Goal: Task Accomplishment & Management: Use online tool/utility

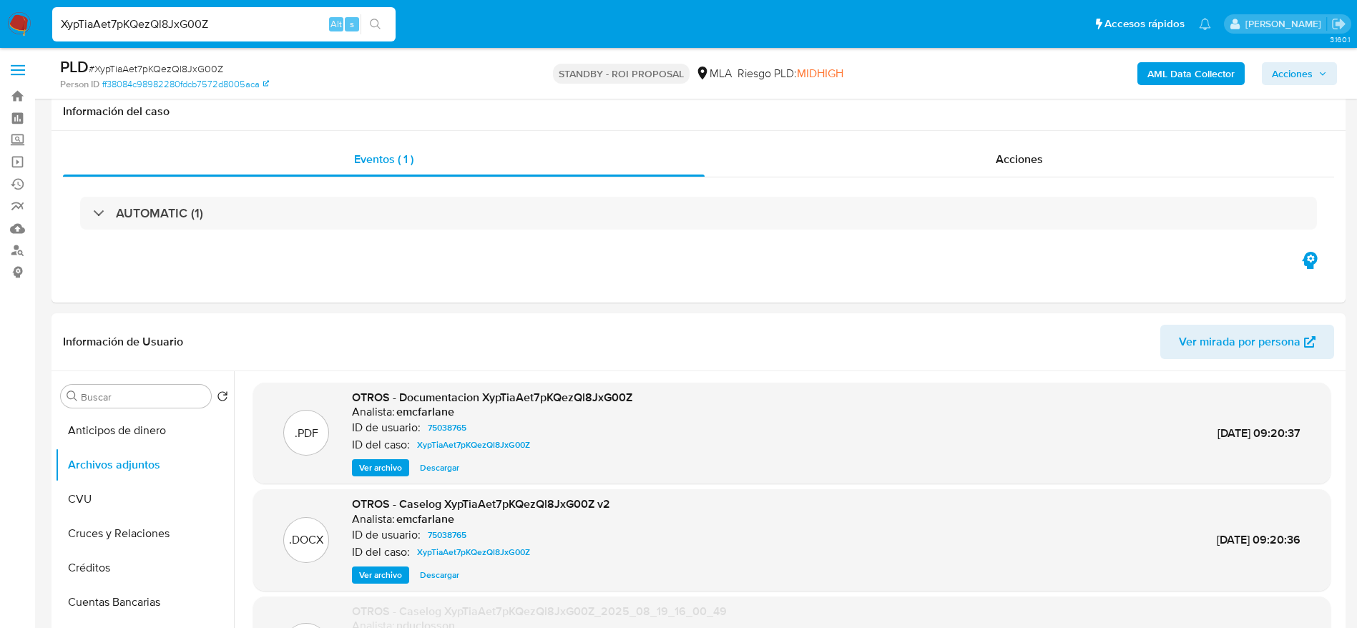
select select "10"
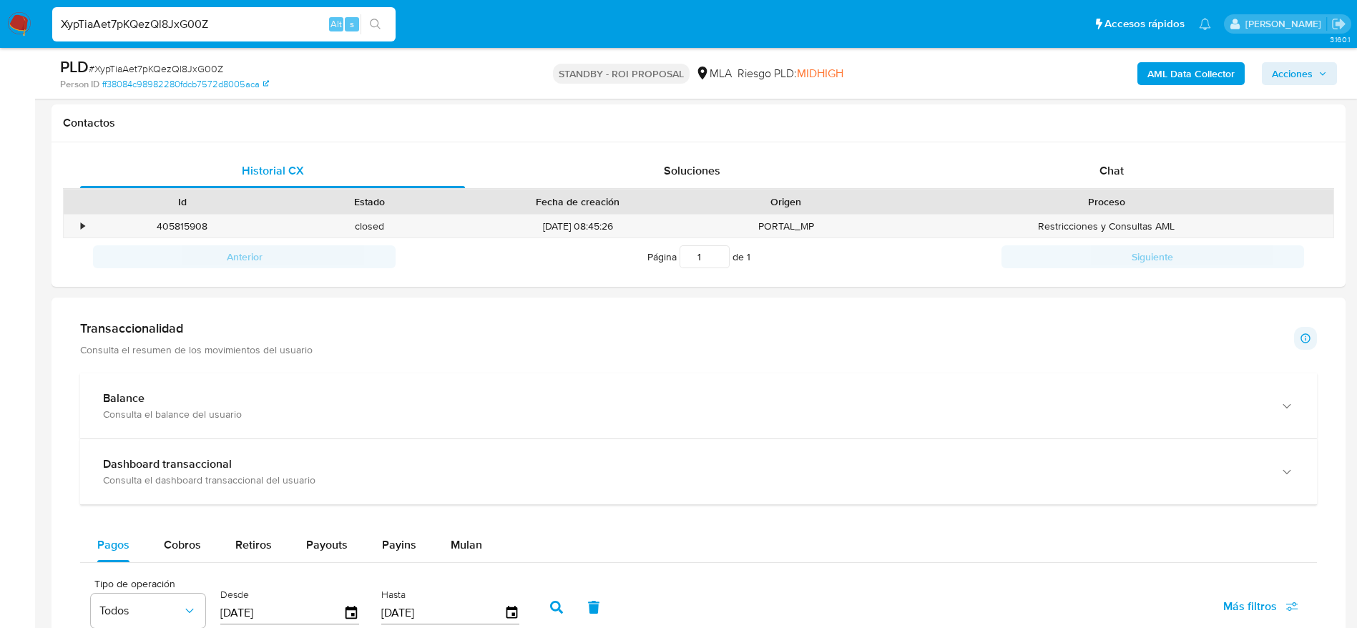
click at [14, 18] on img at bounding box center [19, 24] width 24 height 24
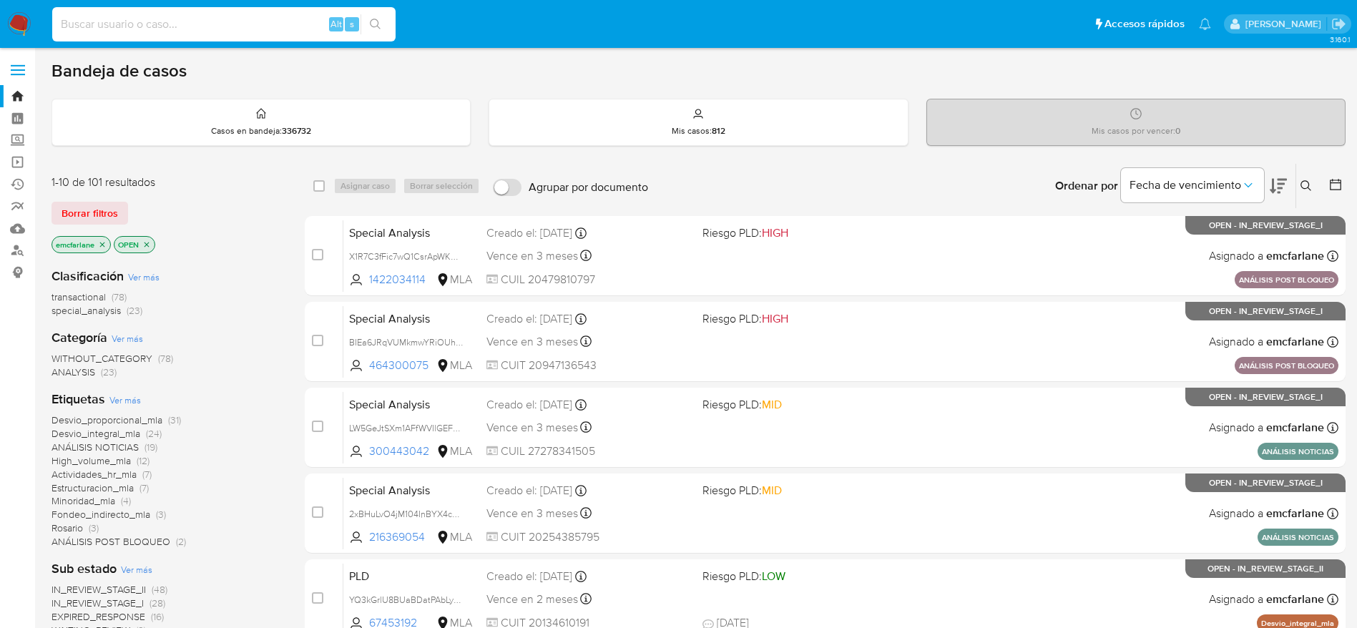
click at [194, 19] on input at bounding box center [223, 24] width 343 height 19
paste input "446952812"
type input "446952812"
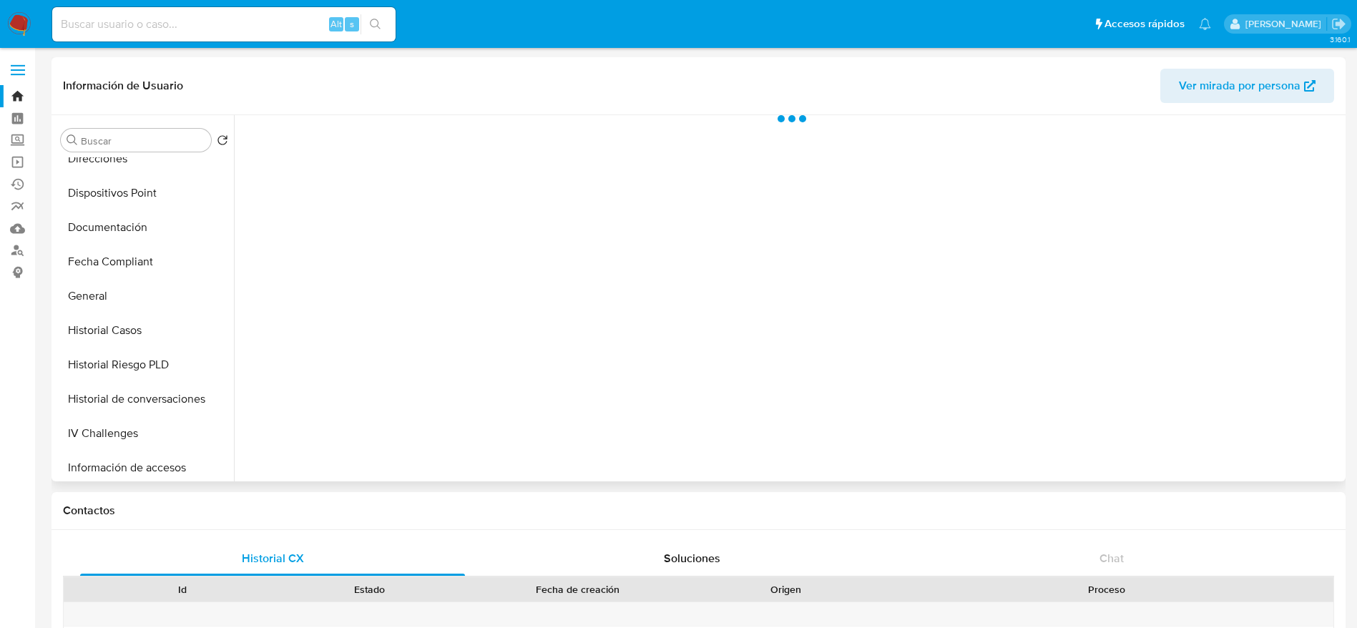
scroll to position [322, 0]
select select "10"
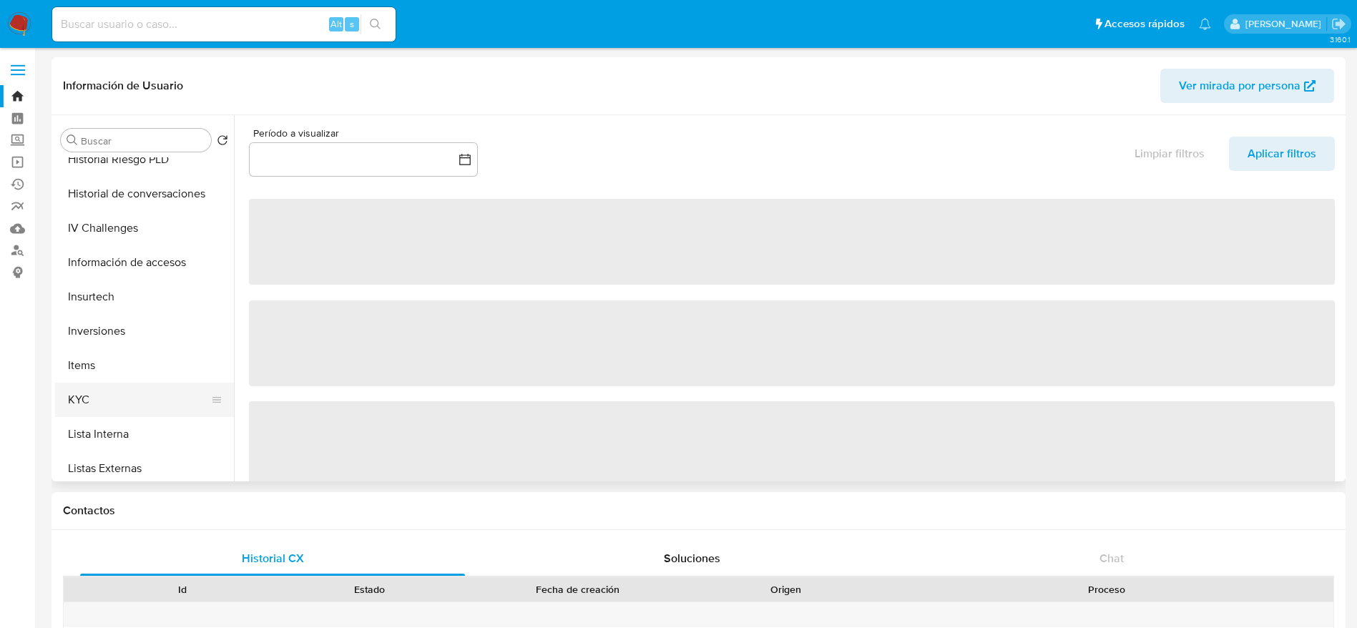
scroll to position [537, 0]
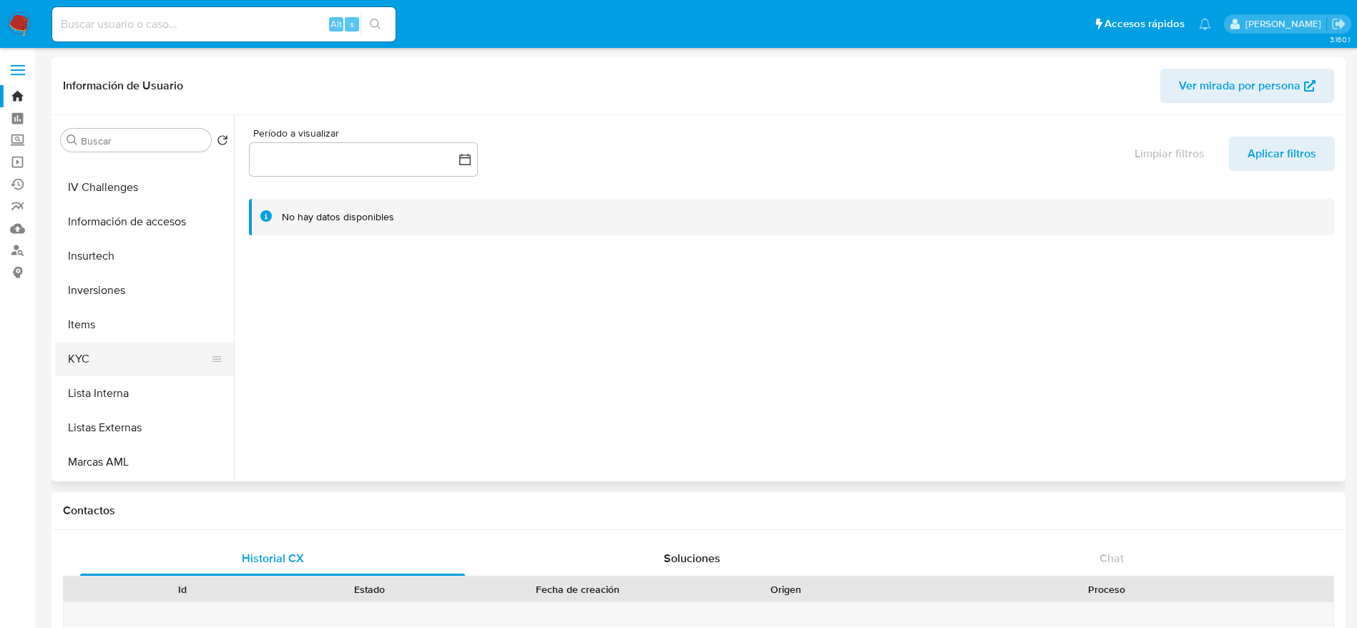
drag, startPoint x: 100, startPoint y: 358, endPoint x: 185, endPoint y: 369, distance: 85.9
click at [102, 359] on button "KYC" at bounding box center [138, 359] width 167 height 34
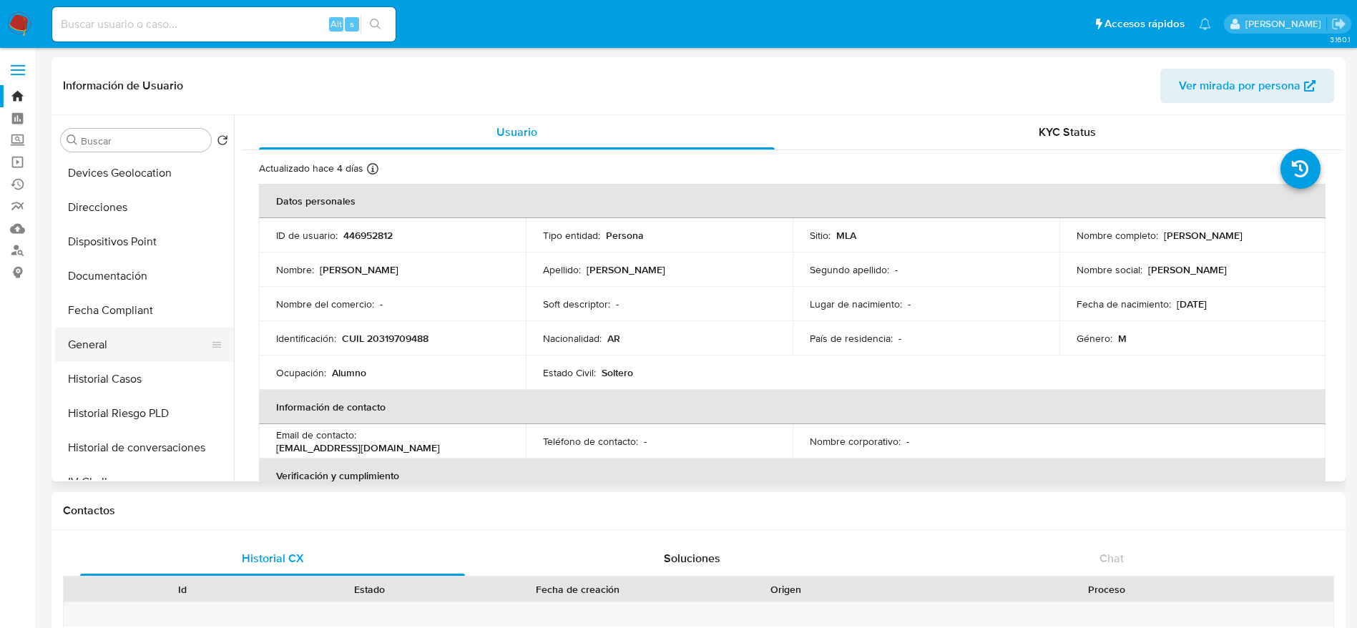
scroll to position [215, 0]
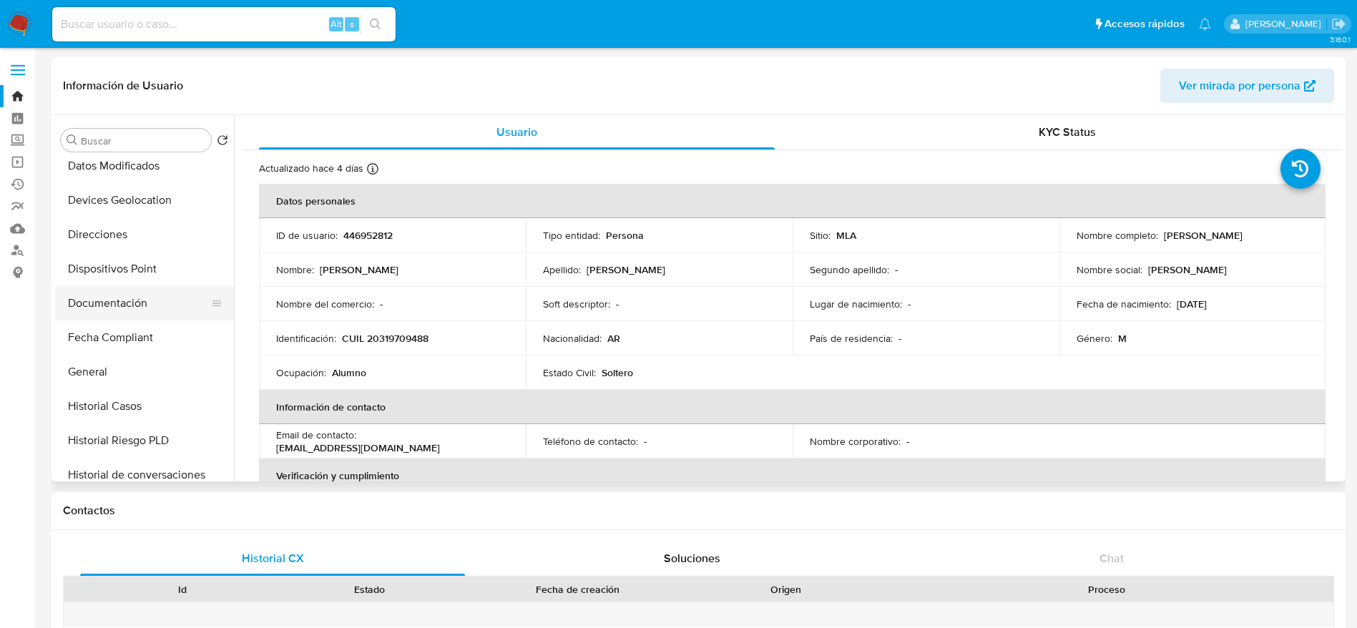
drag, startPoint x: 109, startPoint y: 295, endPoint x: 124, endPoint y: 290, distance: 15.4
click at [109, 295] on button "Documentación" at bounding box center [138, 303] width 167 height 34
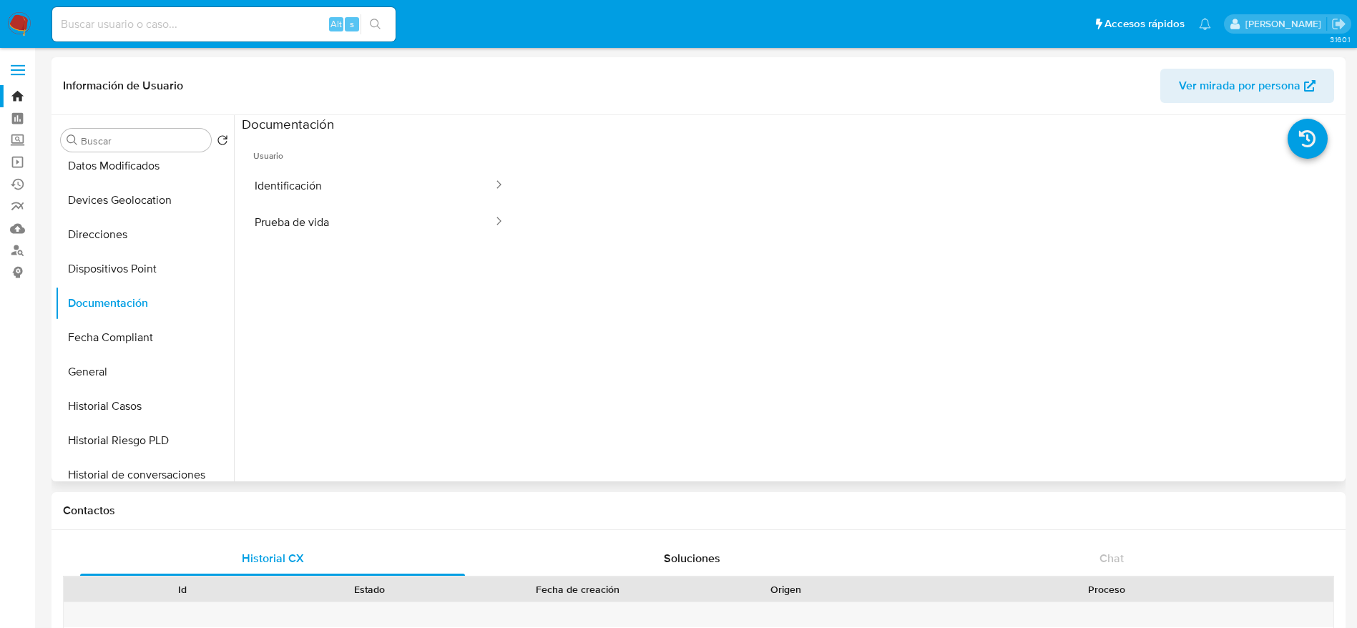
drag, startPoint x: 399, startPoint y: 195, endPoint x: 428, endPoint y: 244, distance: 57.1
click at [399, 195] on button "Identificación" at bounding box center [368, 185] width 253 height 36
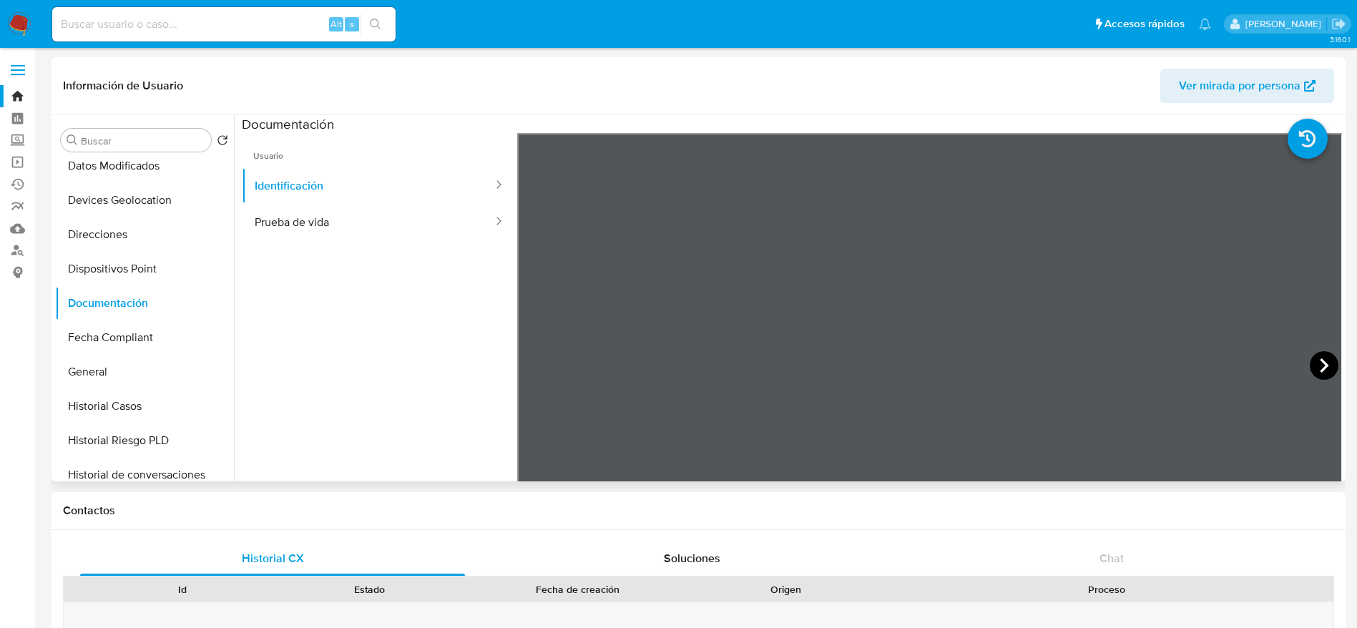
click at [1312, 368] on icon at bounding box center [1324, 365] width 29 height 29
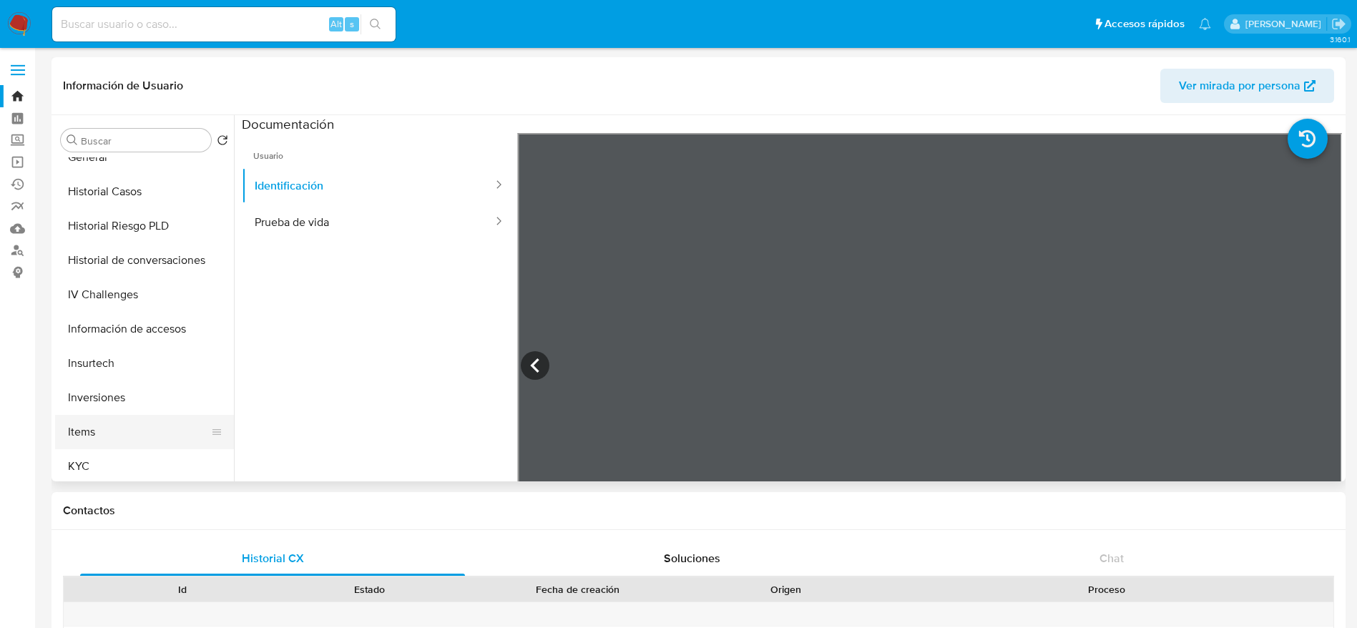
drag, startPoint x: 98, startPoint y: 459, endPoint x: 167, endPoint y: 440, distance: 71.1
click at [98, 459] on button "KYC" at bounding box center [144, 466] width 179 height 34
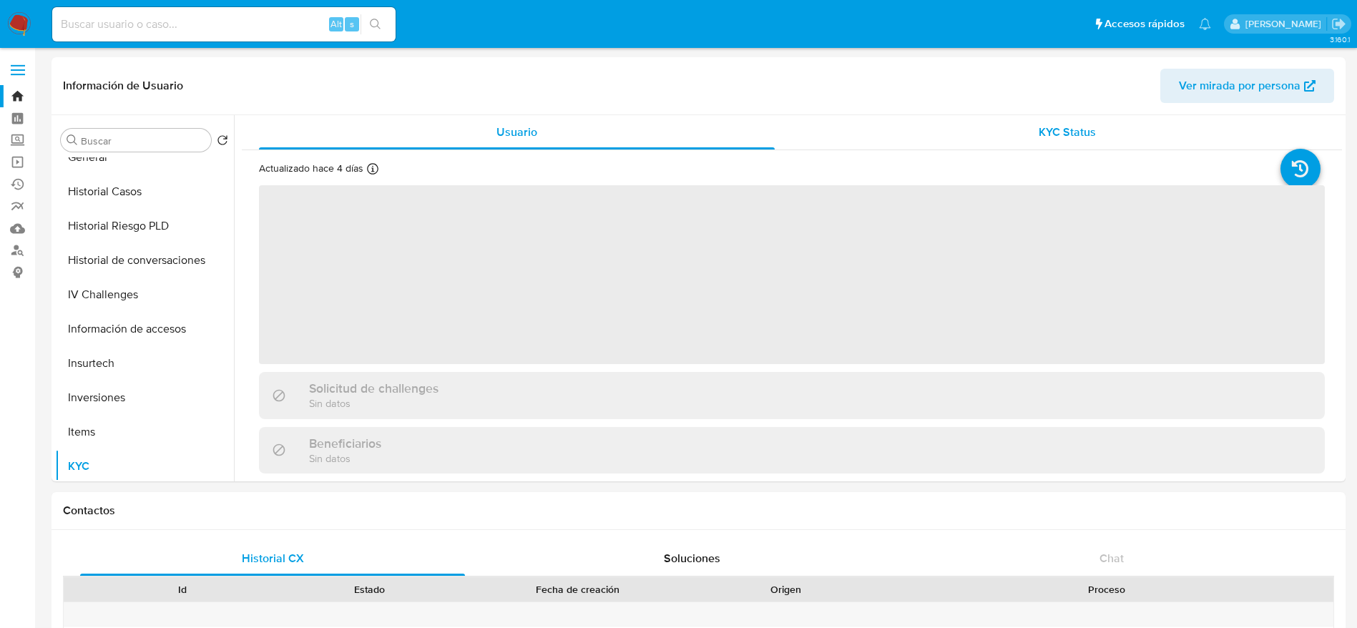
click at [1102, 122] on div "KYC Status" at bounding box center [1067, 132] width 516 height 34
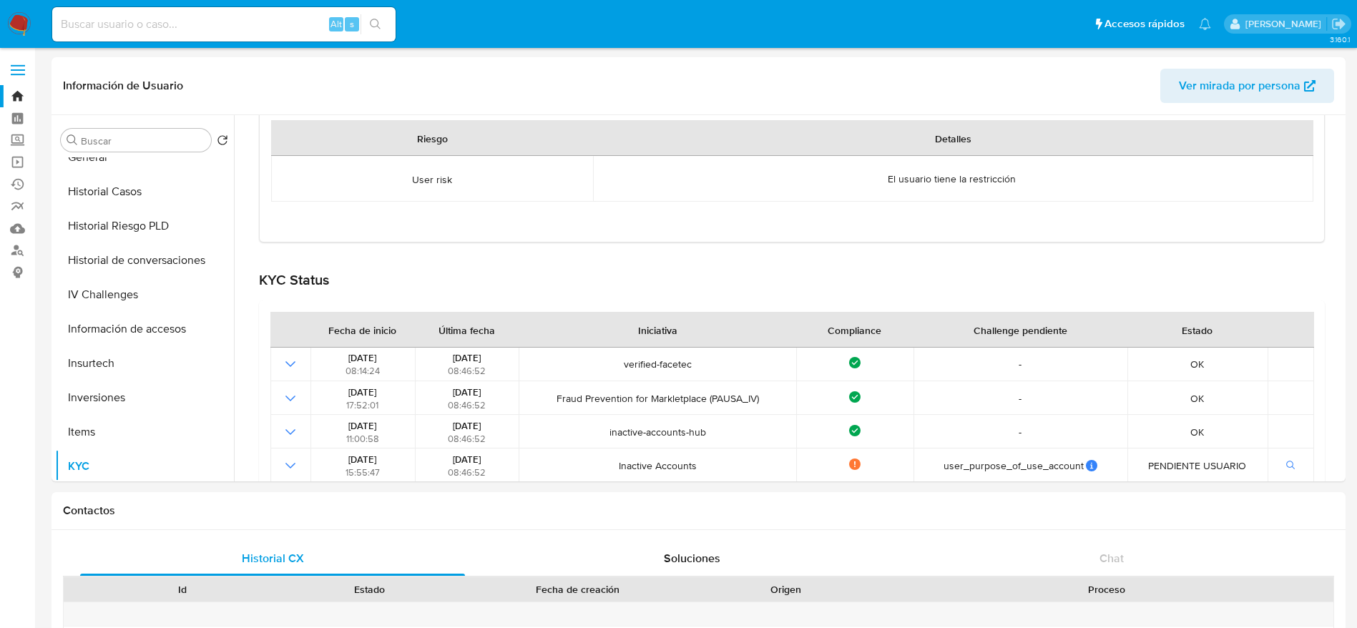
scroll to position [215, 0]
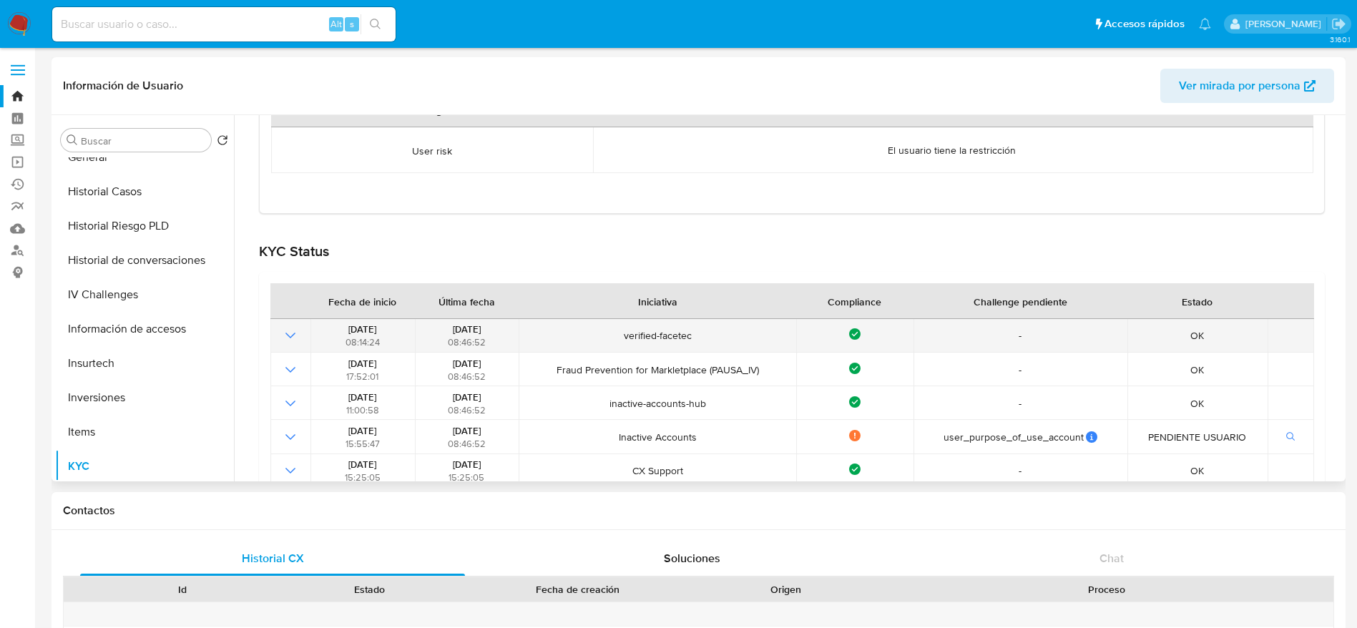
click at [853, 335] on icon at bounding box center [854, 334] width 6 height 5
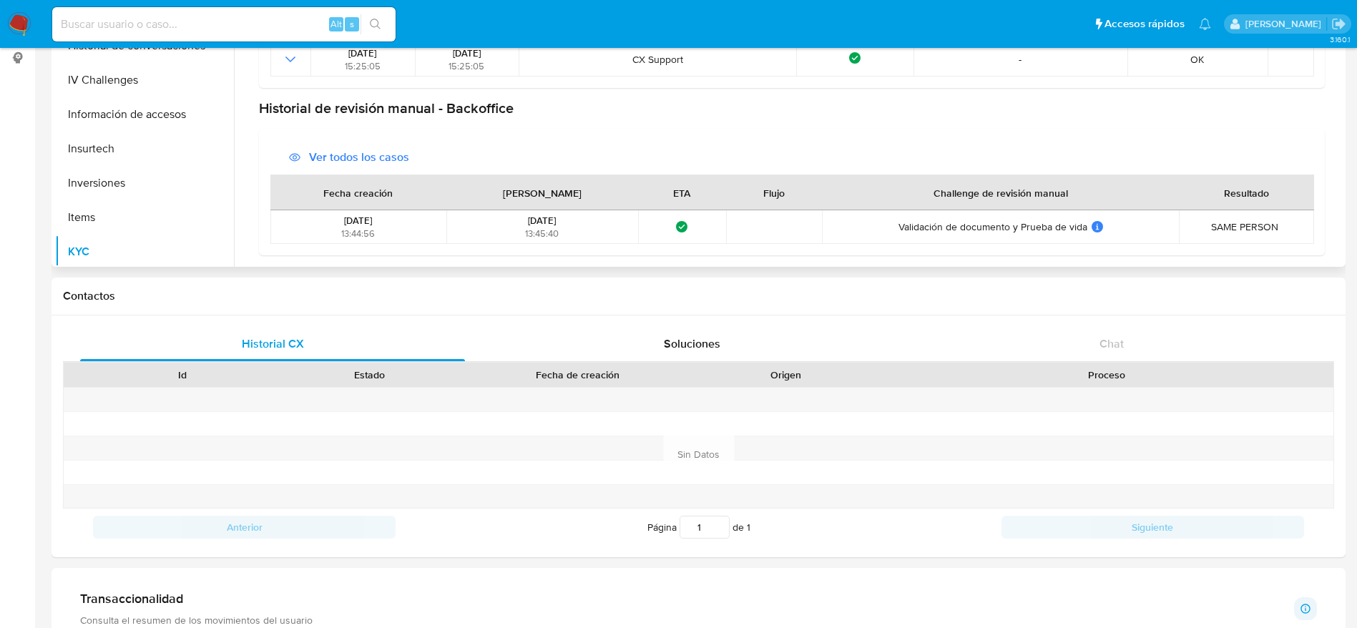
drag, startPoint x: 889, startPoint y: 232, endPoint x: 1035, endPoint y: 228, distance: 146.0
click at [1035, 228] on div "Validación de documento y Prueba de vida Validación de documento y Prueba de vi…" at bounding box center [1001, 226] width 348 height 13
click at [1035, 227] on span "Validación de documento y Prueba de vida" at bounding box center [992, 226] width 189 height 13
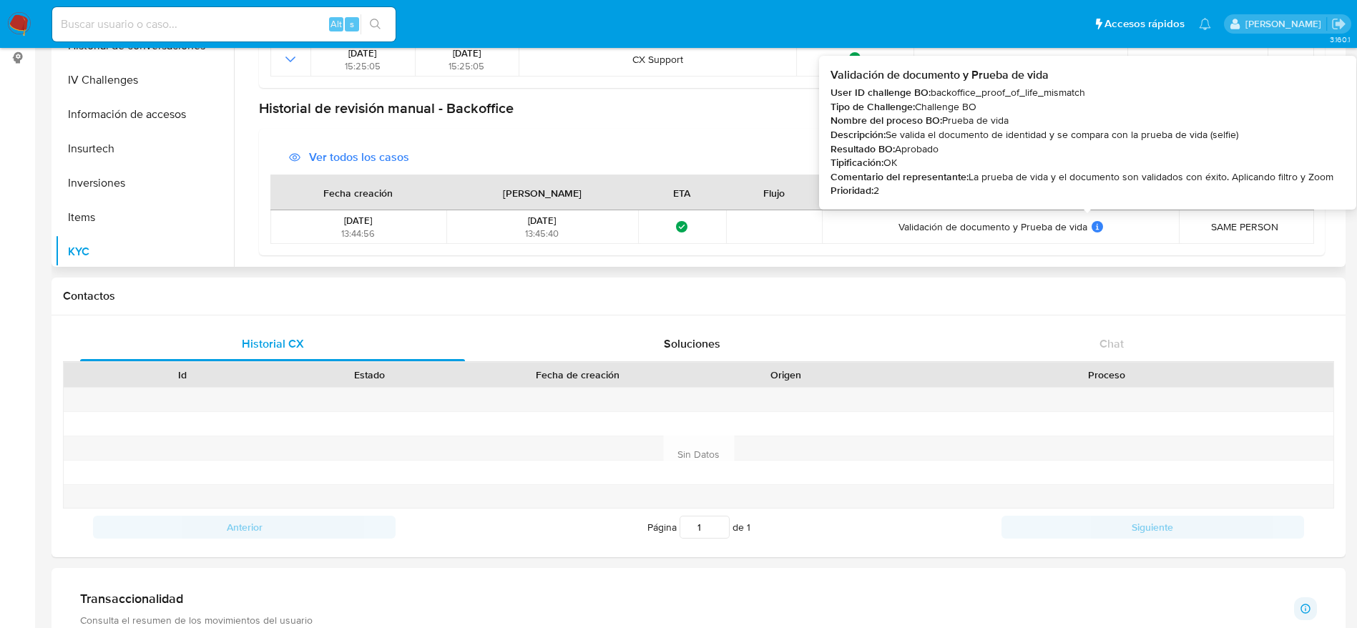
click at [1097, 225] on icon at bounding box center [1097, 224] width 1 height 1
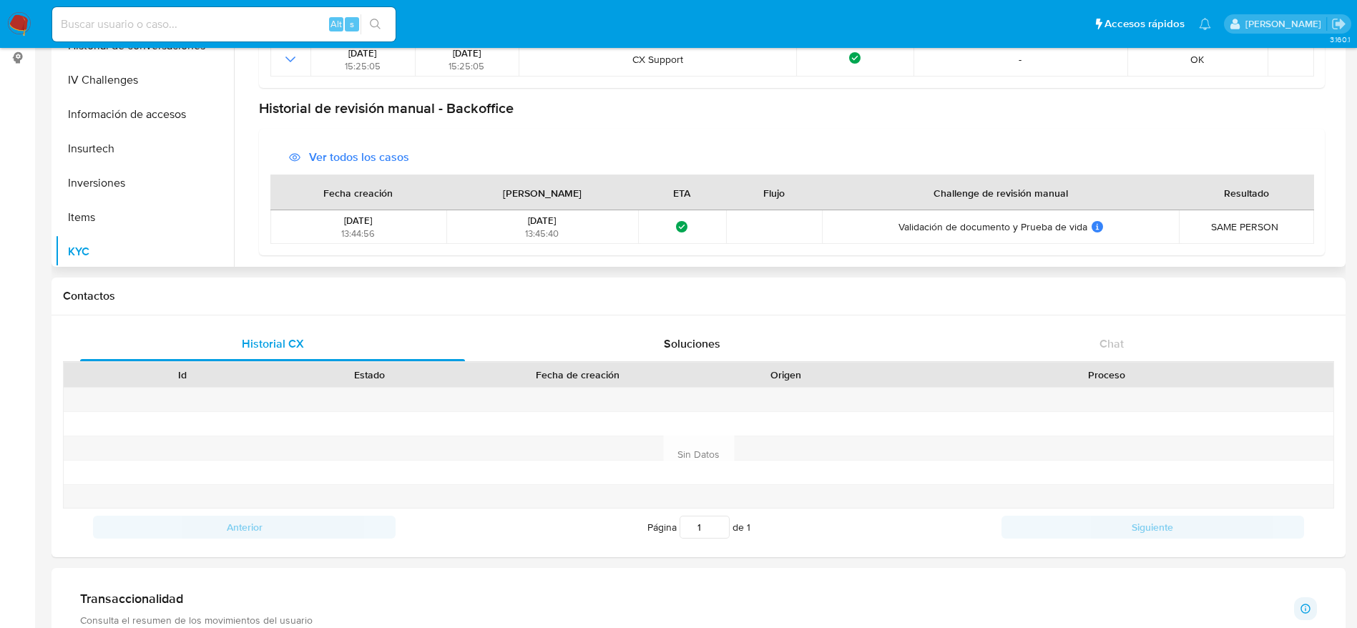
drag, startPoint x: 538, startPoint y: 228, endPoint x: 507, endPoint y: 215, distance: 33.3
click at [507, 215] on div "07/08/2025 13:45:40" at bounding box center [542, 227] width 182 height 26
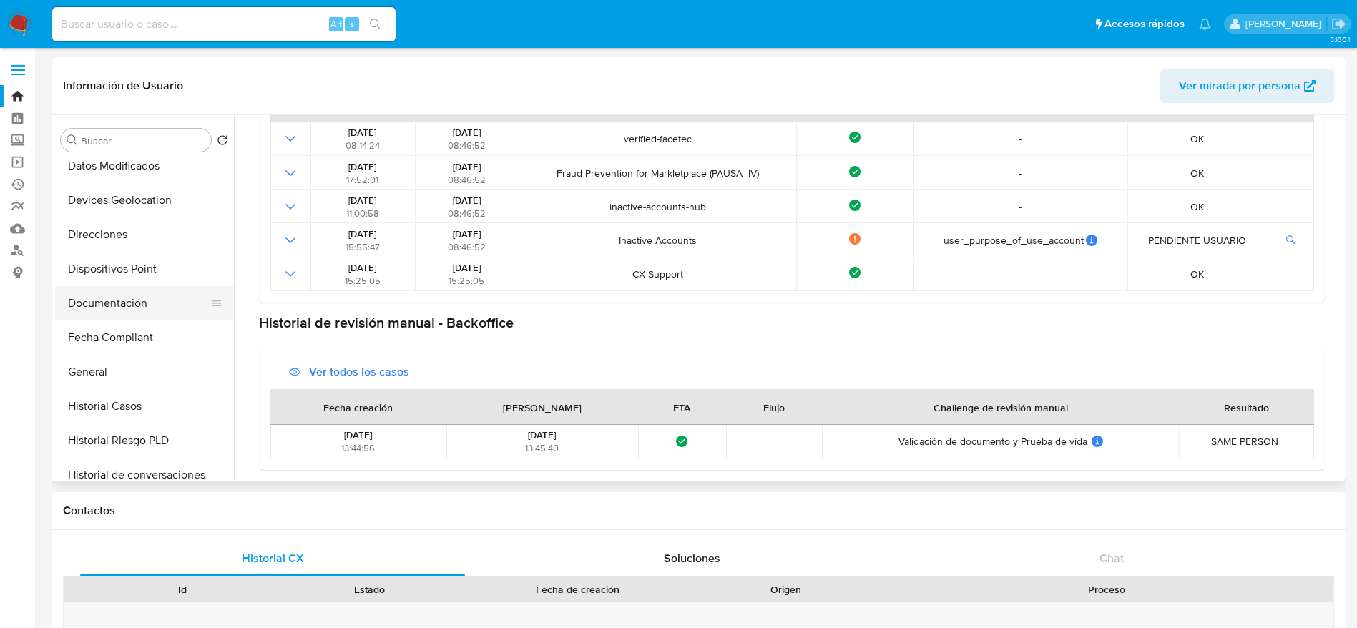
click at [142, 319] on button "Documentación" at bounding box center [138, 303] width 167 height 34
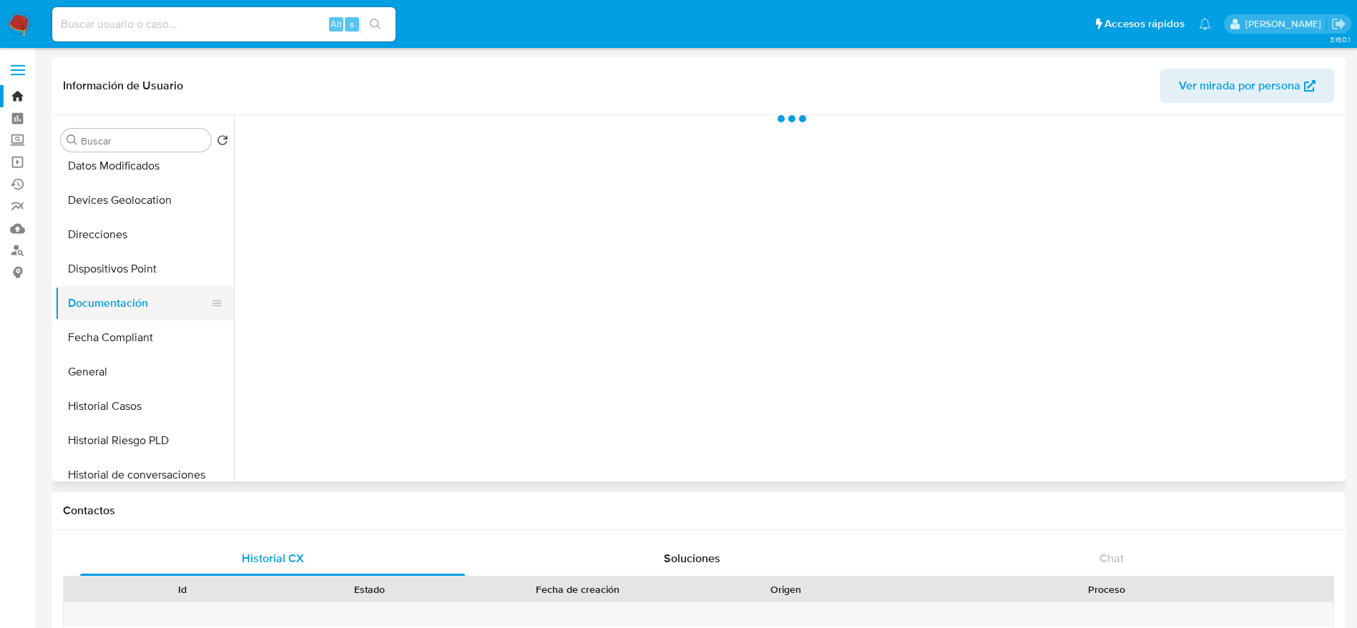
scroll to position [0, 0]
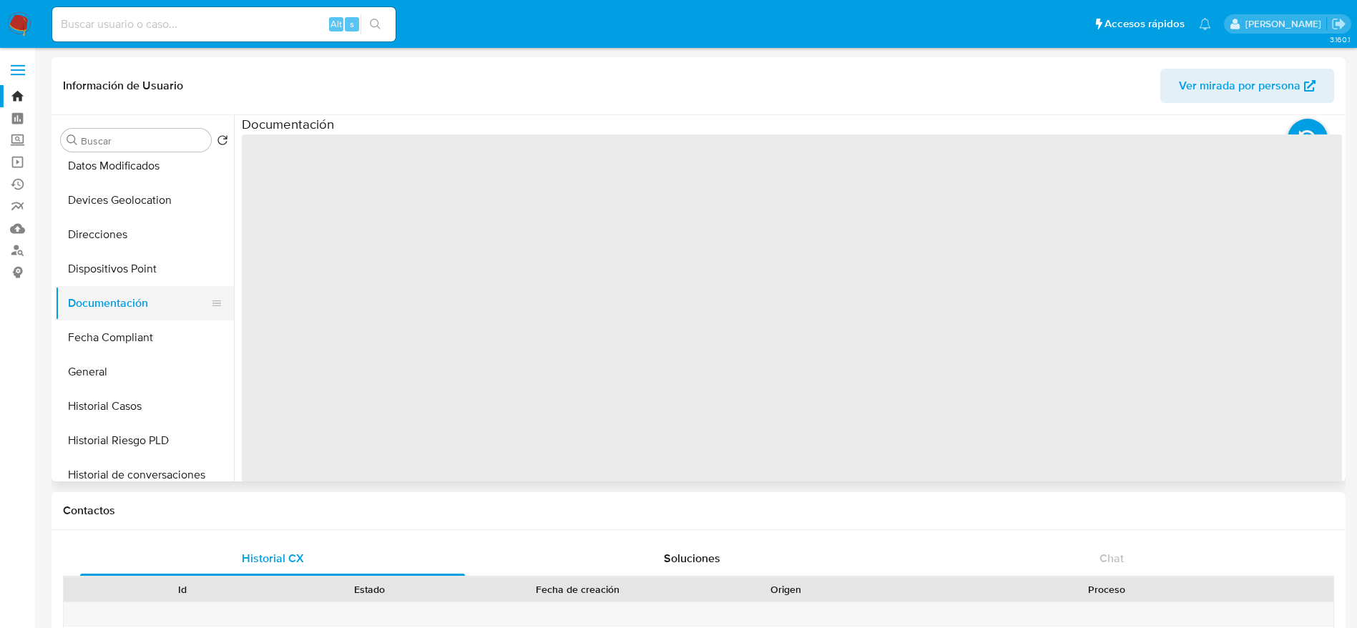
click at [146, 303] on button "Documentación" at bounding box center [138, 303] width 167 height 34
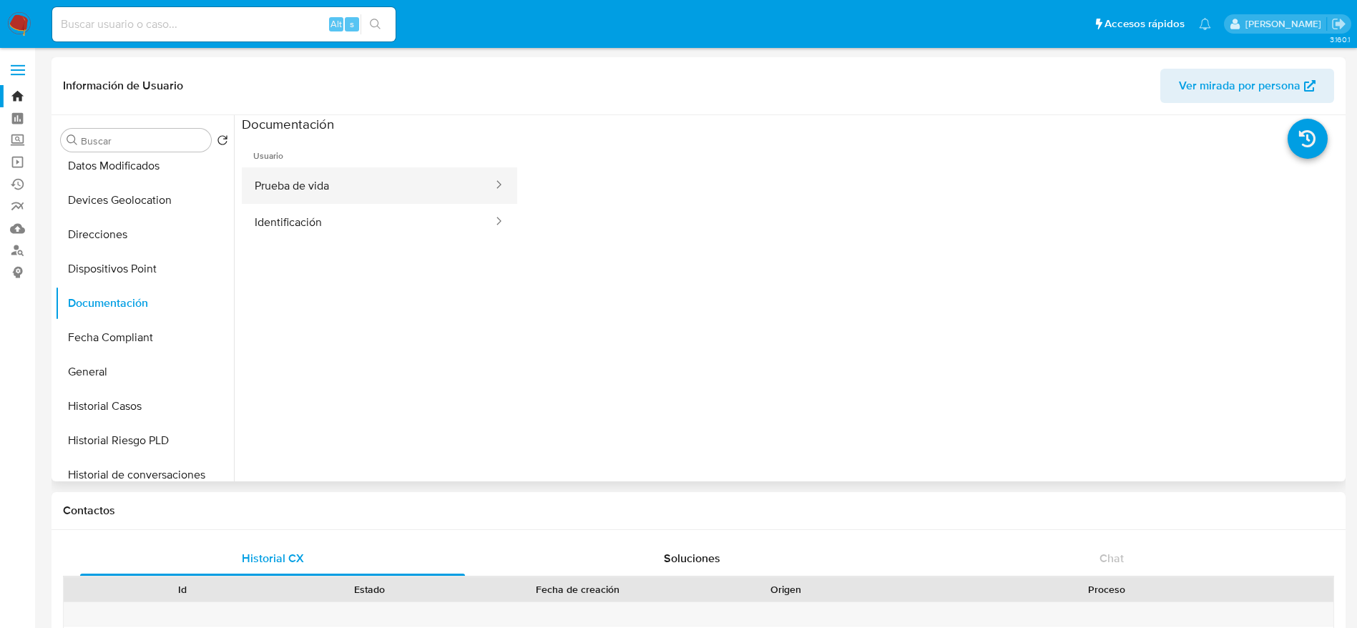
click at [394, 182] on button "Prueba de vida" at bounding box center [368, 185] width 253 height 36
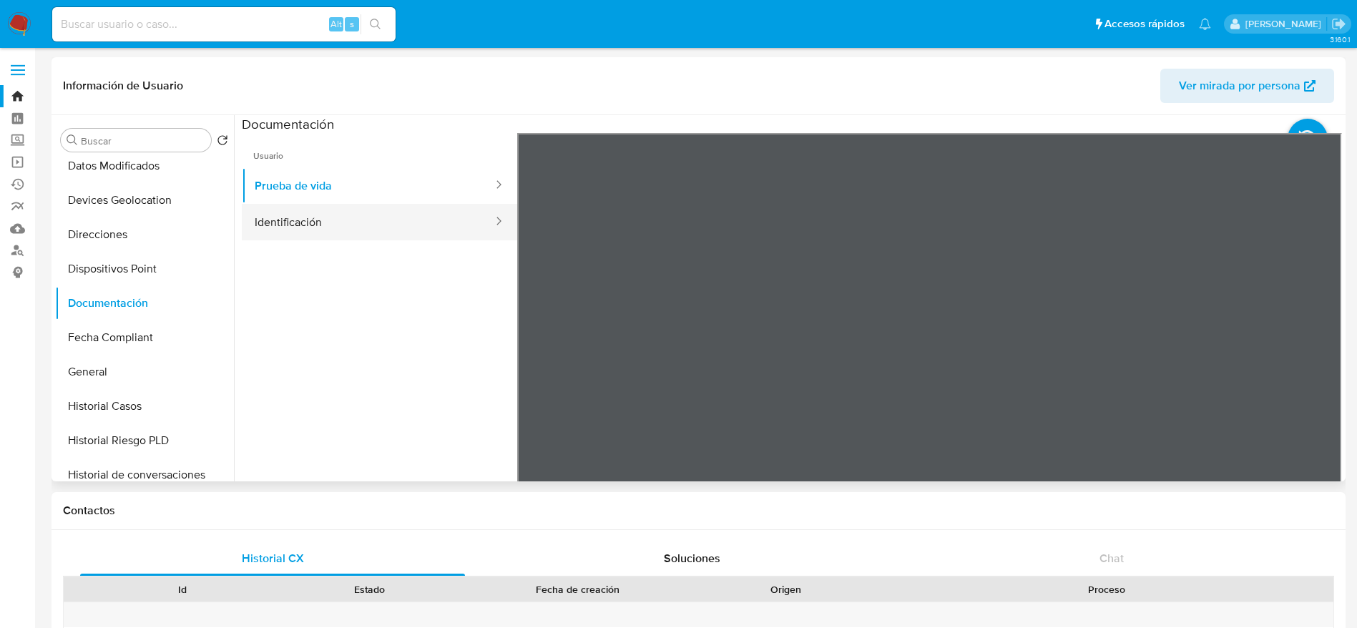
click at [372, 232] on button "Identificación" at bounding box center [368, 222] width 253 height 36
click at [195, 28] on input at bounding box center [223, 24] width 343 height 19
paste input "zMrwhXjkkWOIG01X68yF0hGT"
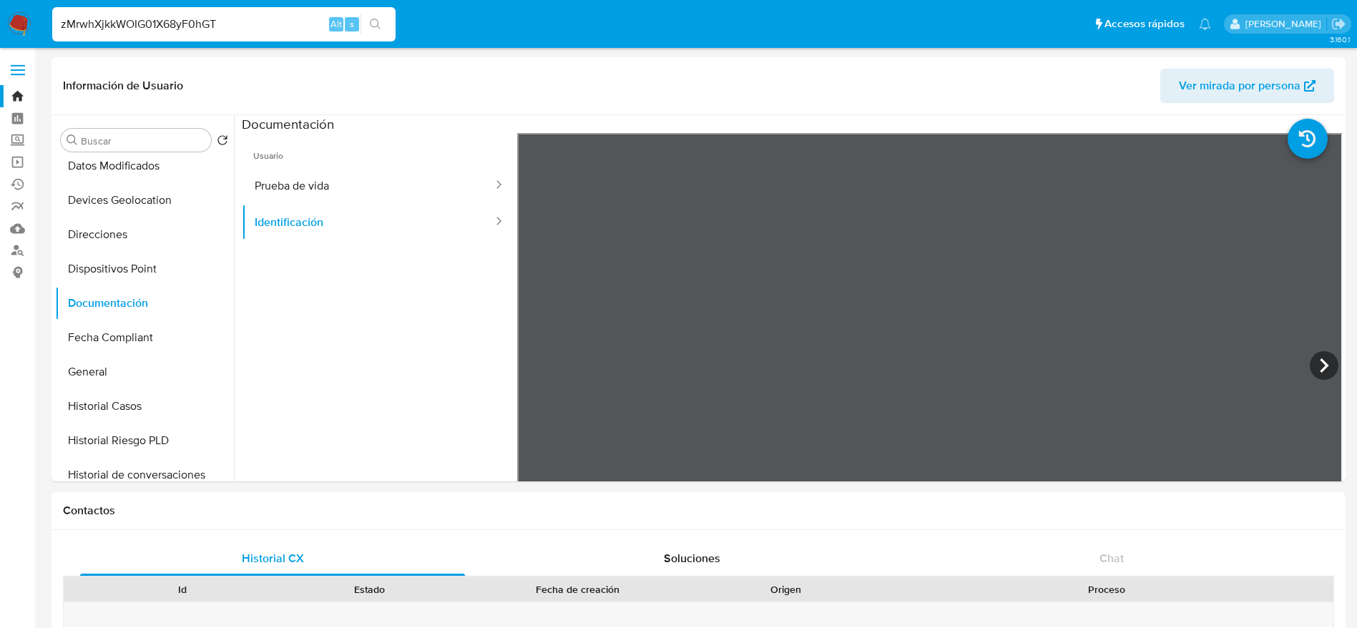
type input "zMrwhXjkkWOIG01X68yF0hGT"
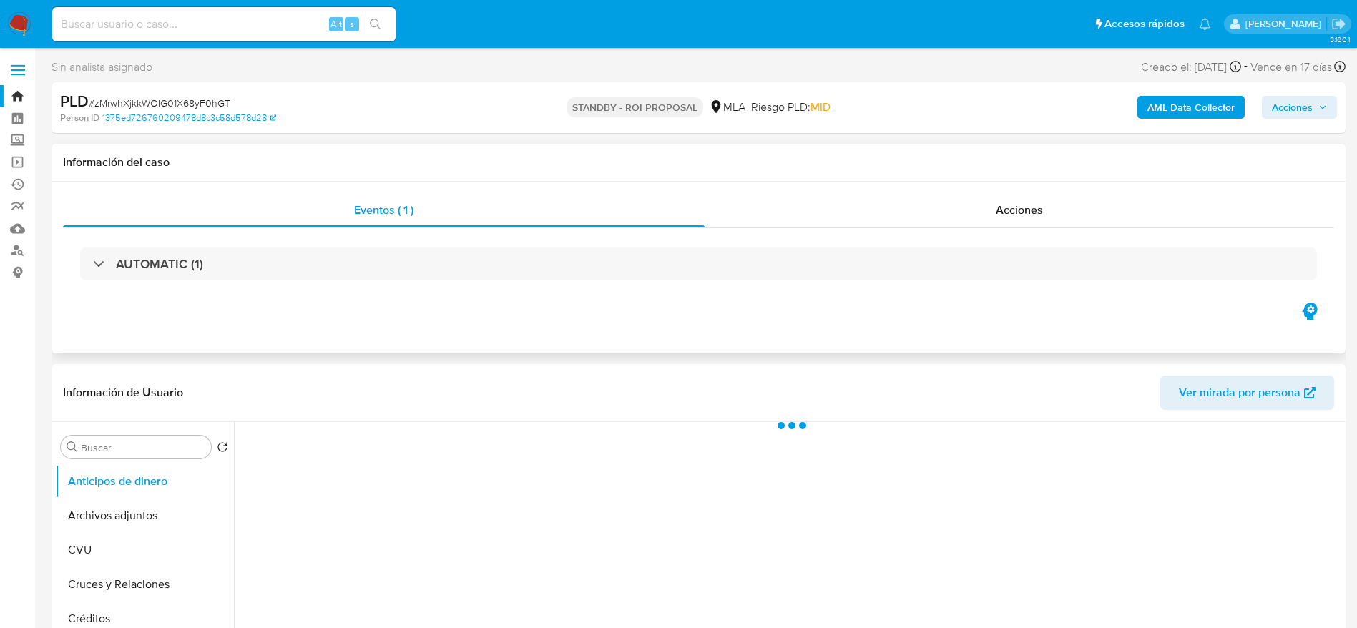
select select "10"
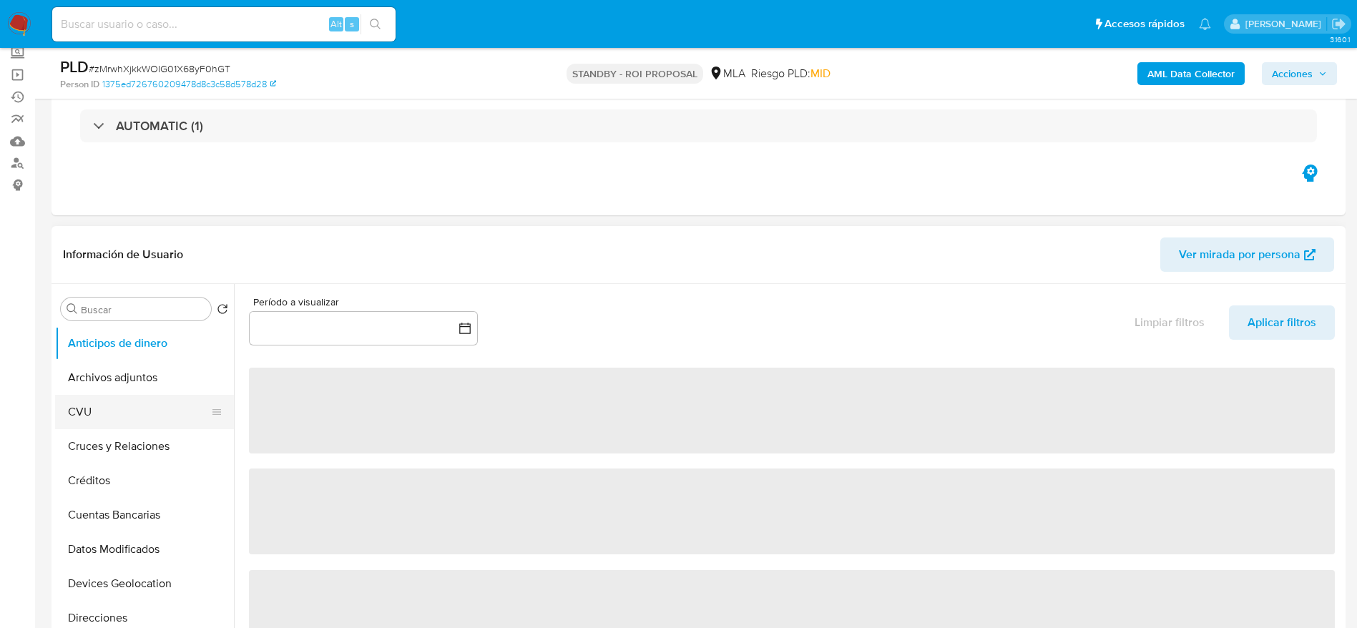
scroll to position [107, 0]
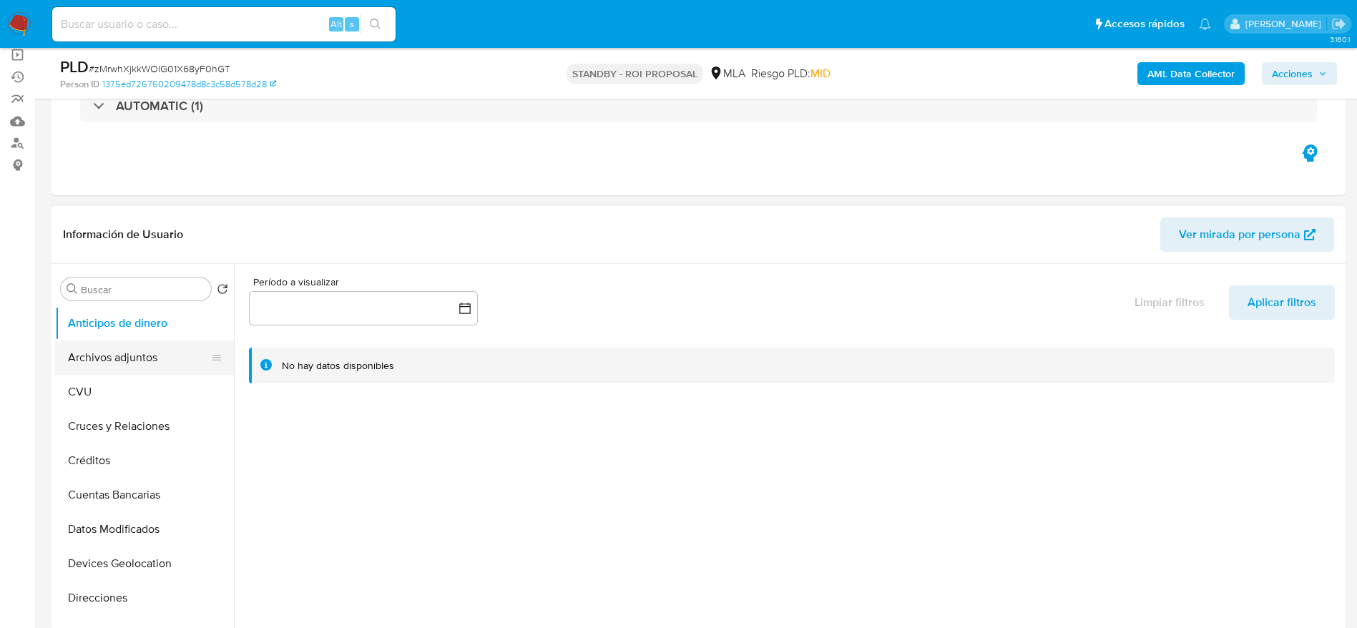
click at [82, 368] on button "Archivos adjuntos" at bounding box center [138, 357] width 167 height 34
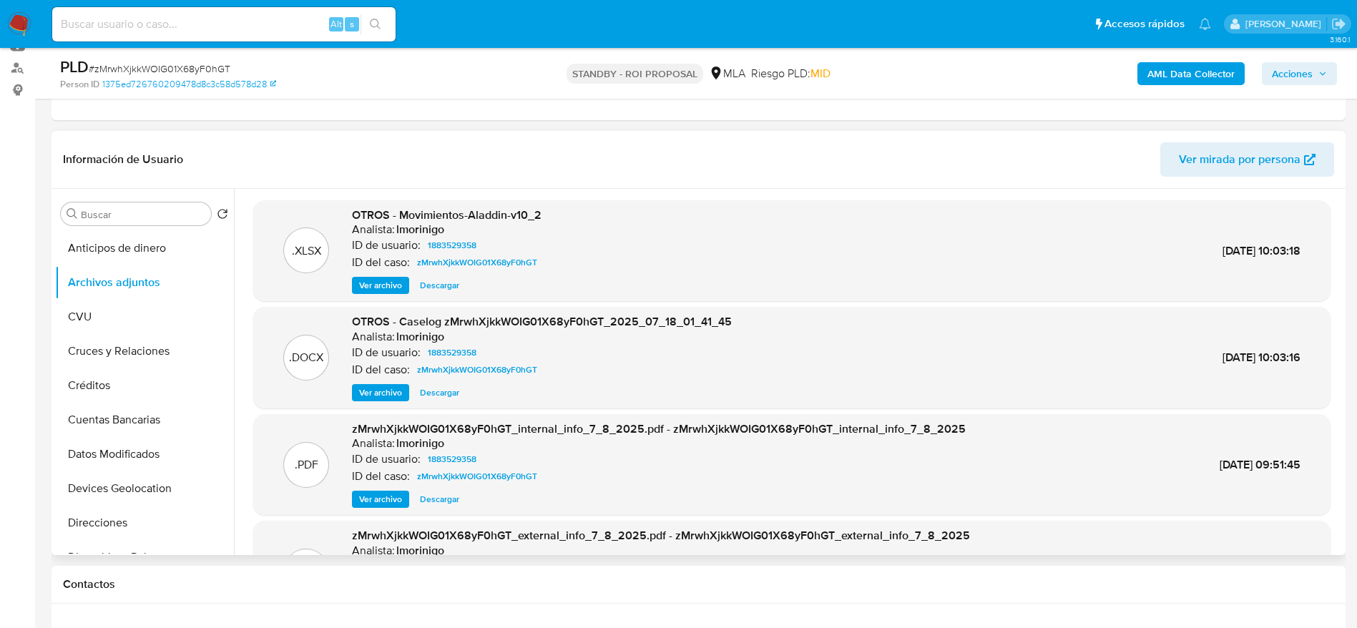
scroll to position [215, 0]
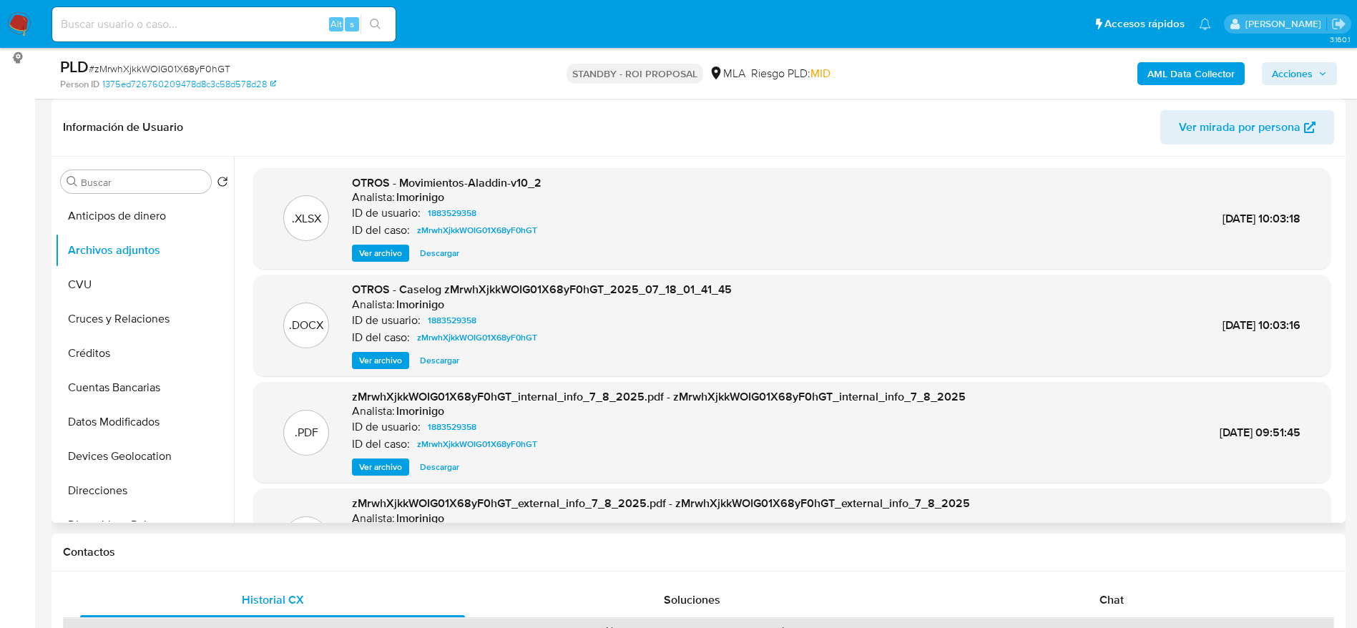
click at [443, 359] on span "Descargar" at bounding box center [439, 360] width 39 height 14
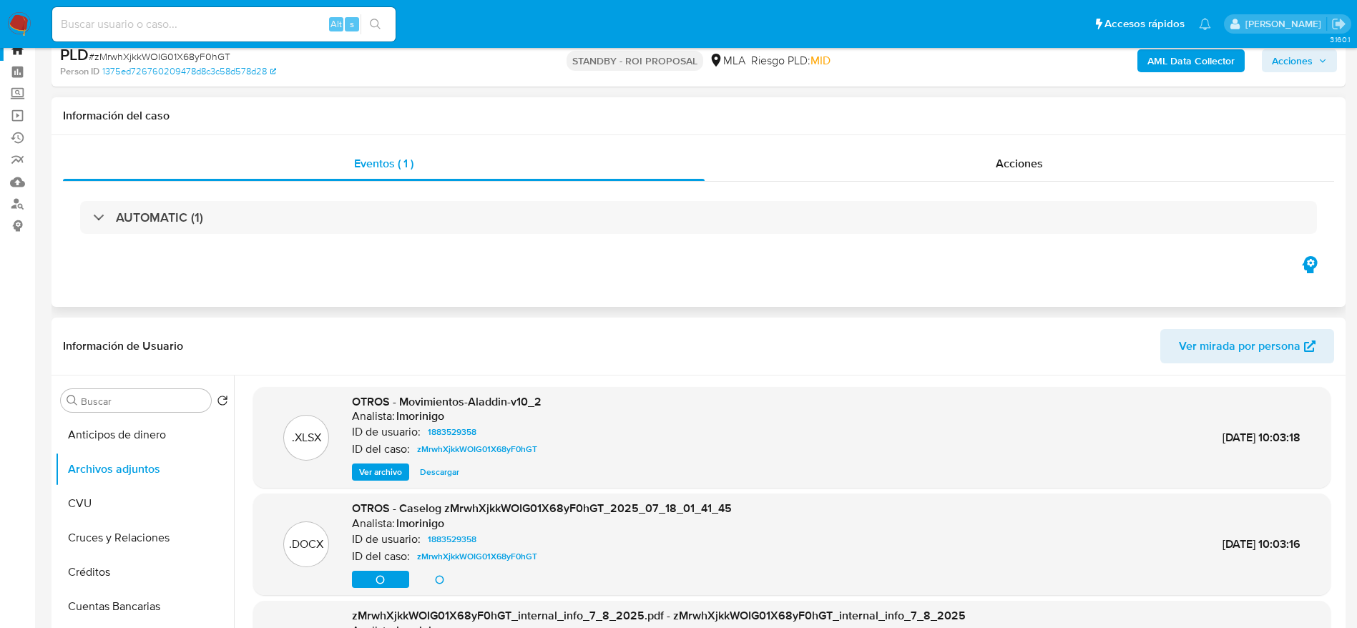
scroll to position [0, 0]
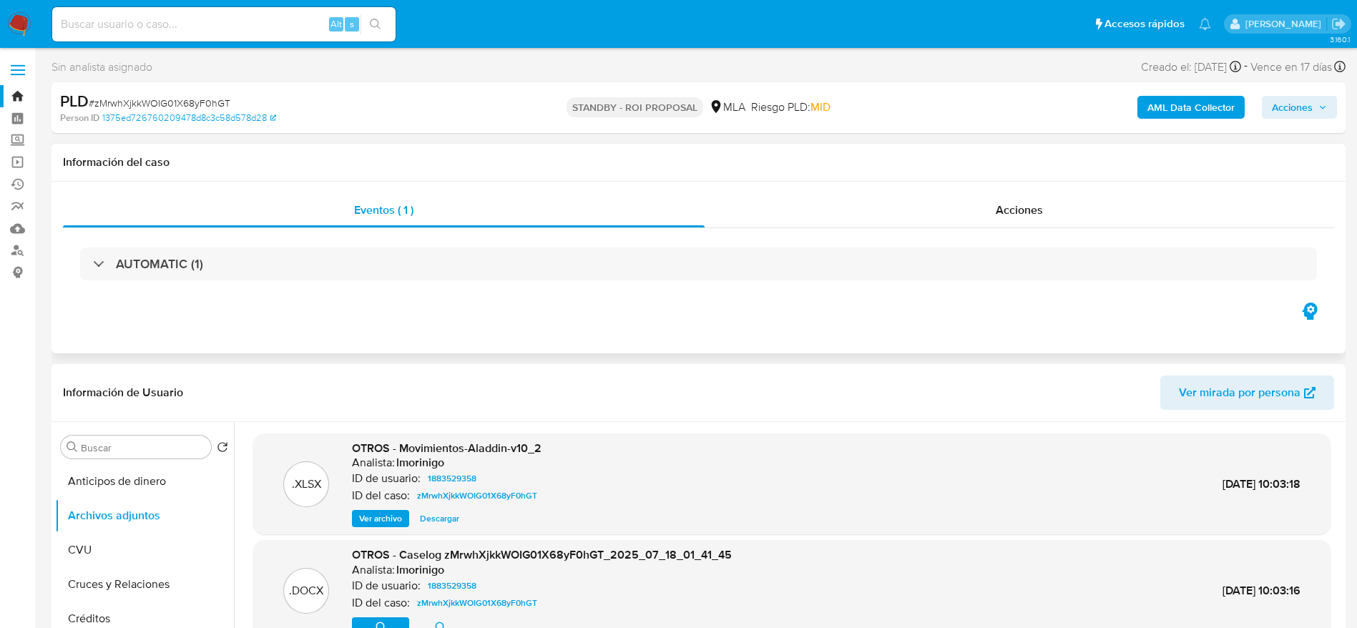
drag, startPoint x: 1053, startPoint y: 225, endPoint x: 983, endPoint y: 232, distance: 70.5
click at [1050, 224] on div "Acciones" at bounding box center [1019, 210] width 629 height 34
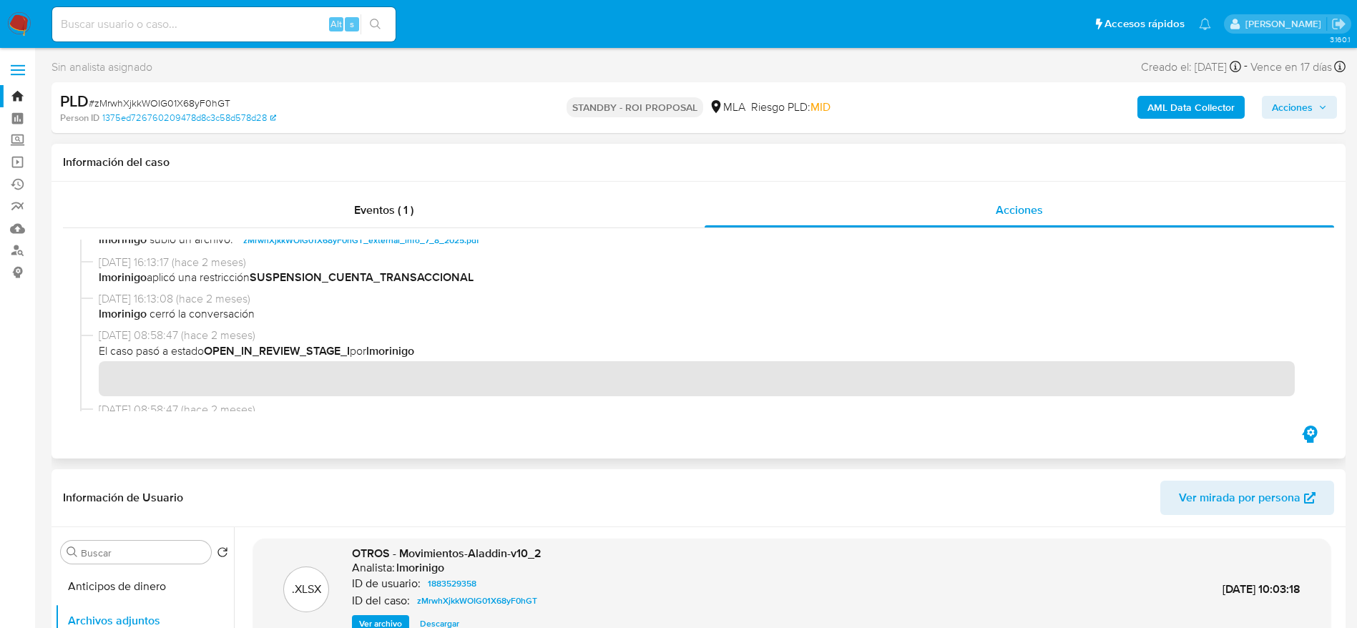
scroll to position [215, 0]
click at [191, 313] on span "lmorinigo cerró la conversación" at bounding box center [705, 312] width 1212 height 16
click at [528, 295] on span "31/07/2025 16:13:08 (hace 2 meses)" at bounding box center [705, 297] width 1212 height 16
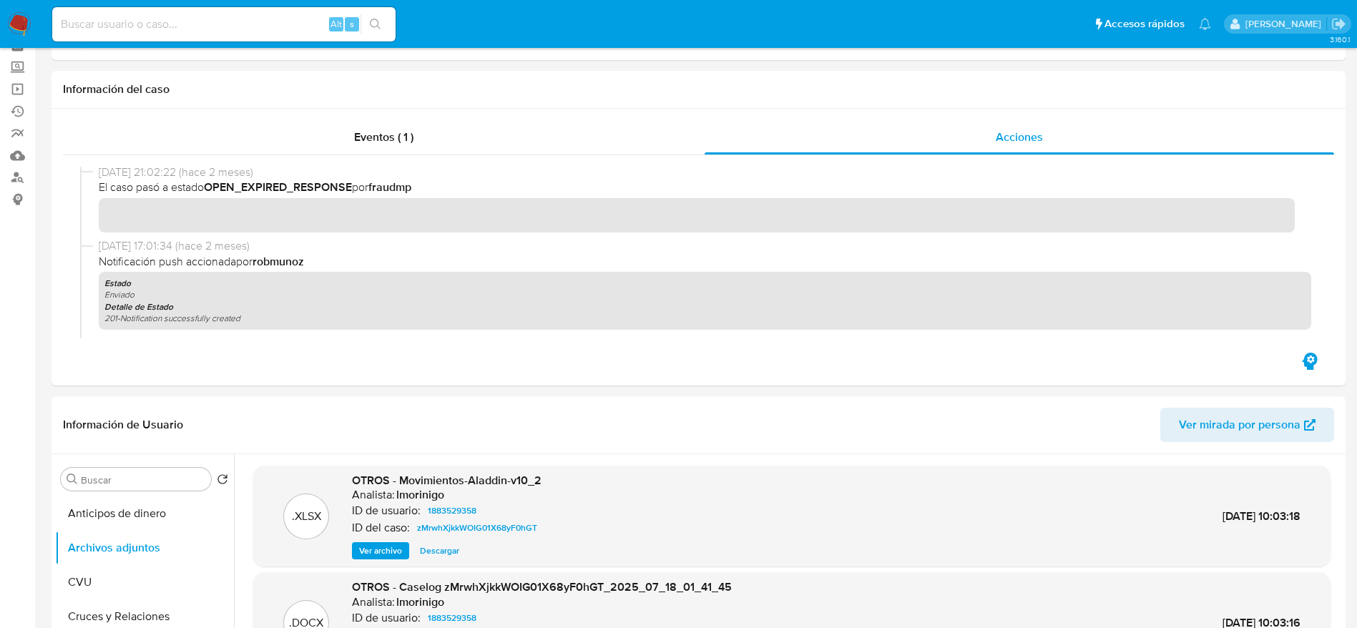
scroll to position [0, 0]
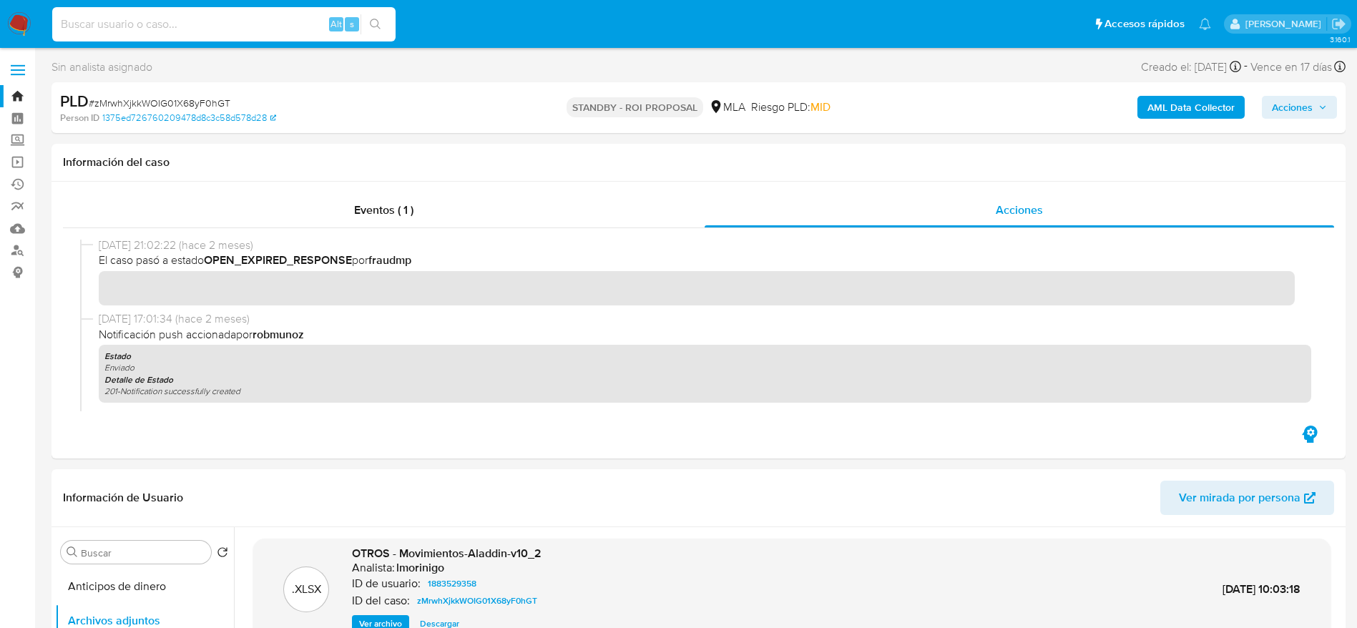
click at [256, 24] on input at bounding box center [223, 24] width 343 height 19
paste input "zMrwhXjkkWOIG01X68yF0hGT"
type input "zMrwhXjkkWOIG01X68yF0hGT"
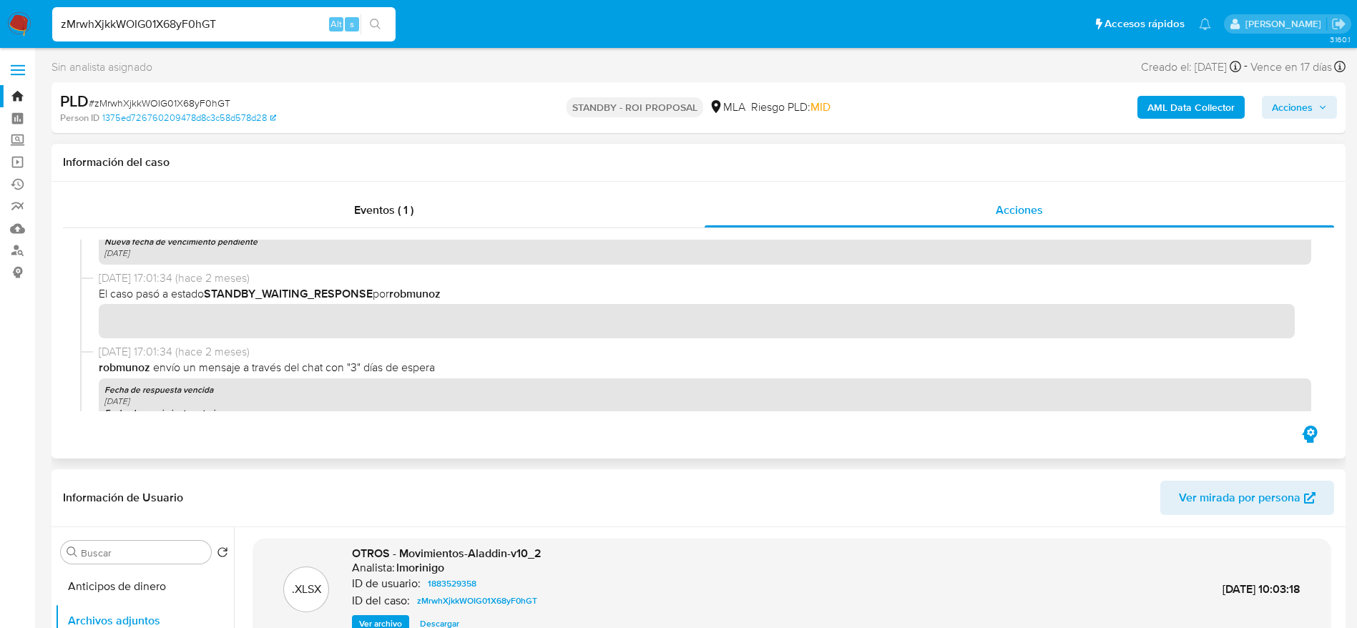
scroll to position [1180, 0]
click at [120, 99] on span "# zMrwhXjkkWOIG01X68yF0hGT" at bounding box center [160, 103] width 142 height 14
copy span "zMrwhXjkkWOIG01X68yF0hGT"
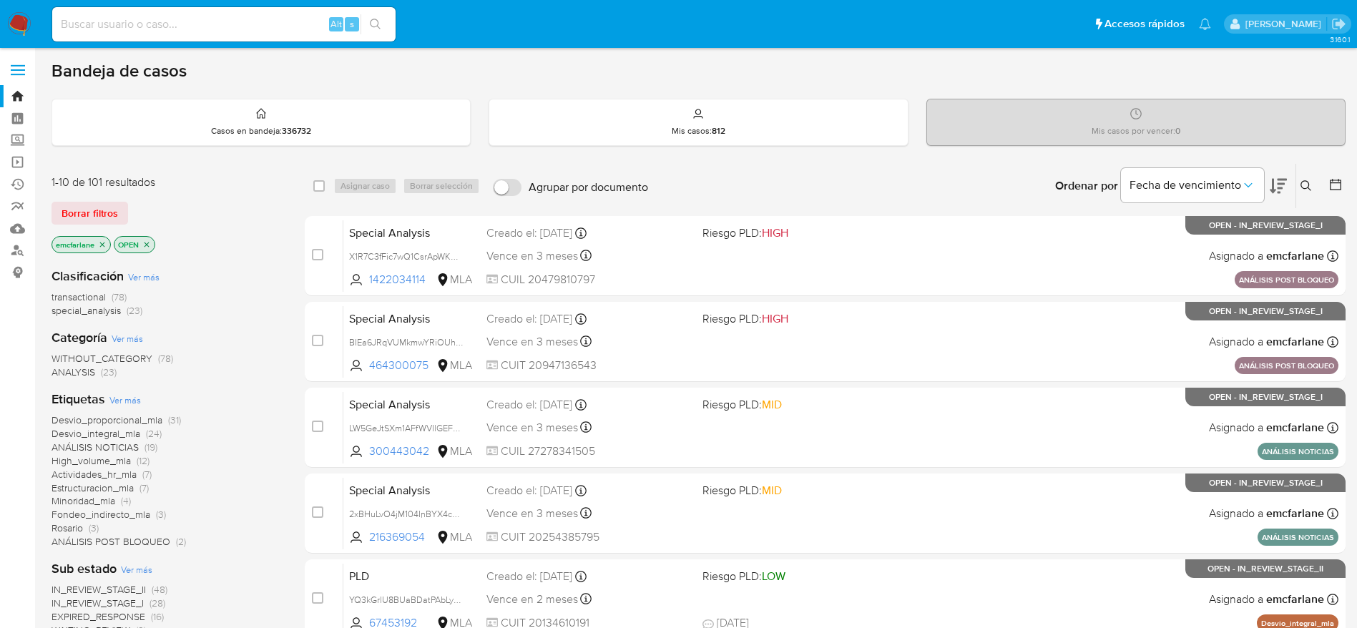
drag, startPoint x: 123, startPoint y: 212, endPoint x: 142, endPoint y: 216, distance: 19.1
click at [123, 212] on button "Borrar filtros" at bounding box center [90, 213] width 77 height 23
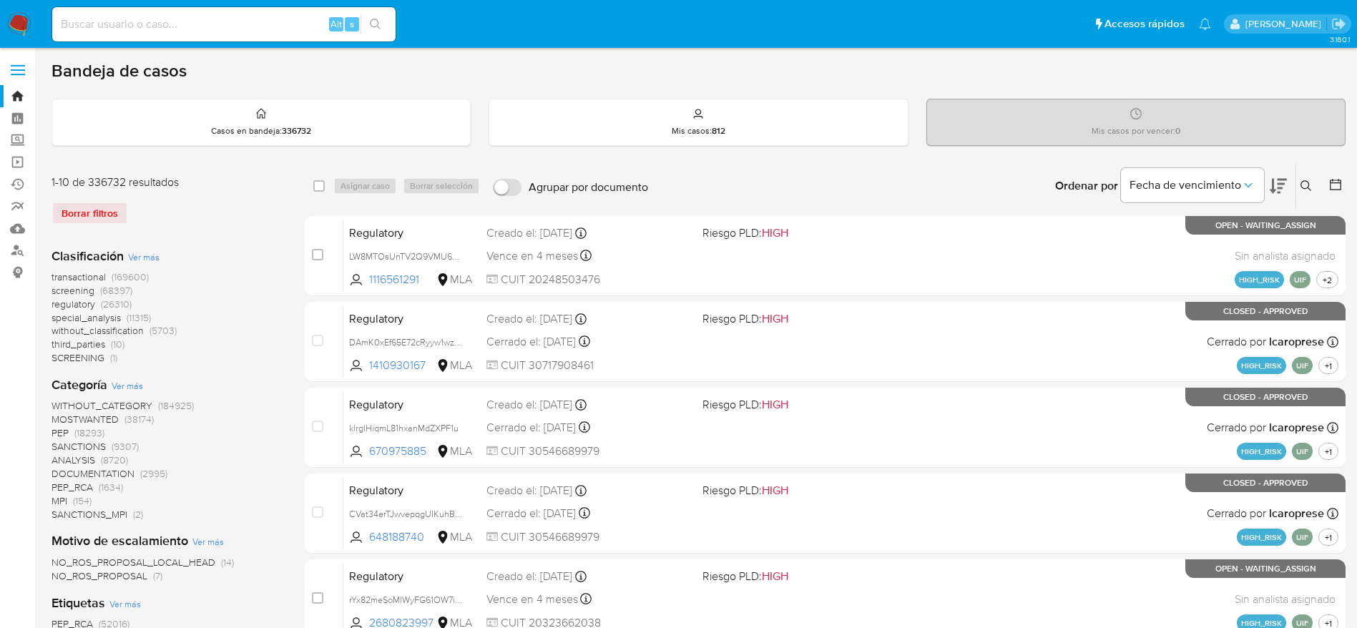
click at [1311, 192] on button at bounding box center [1308, 185] width 24 height 17
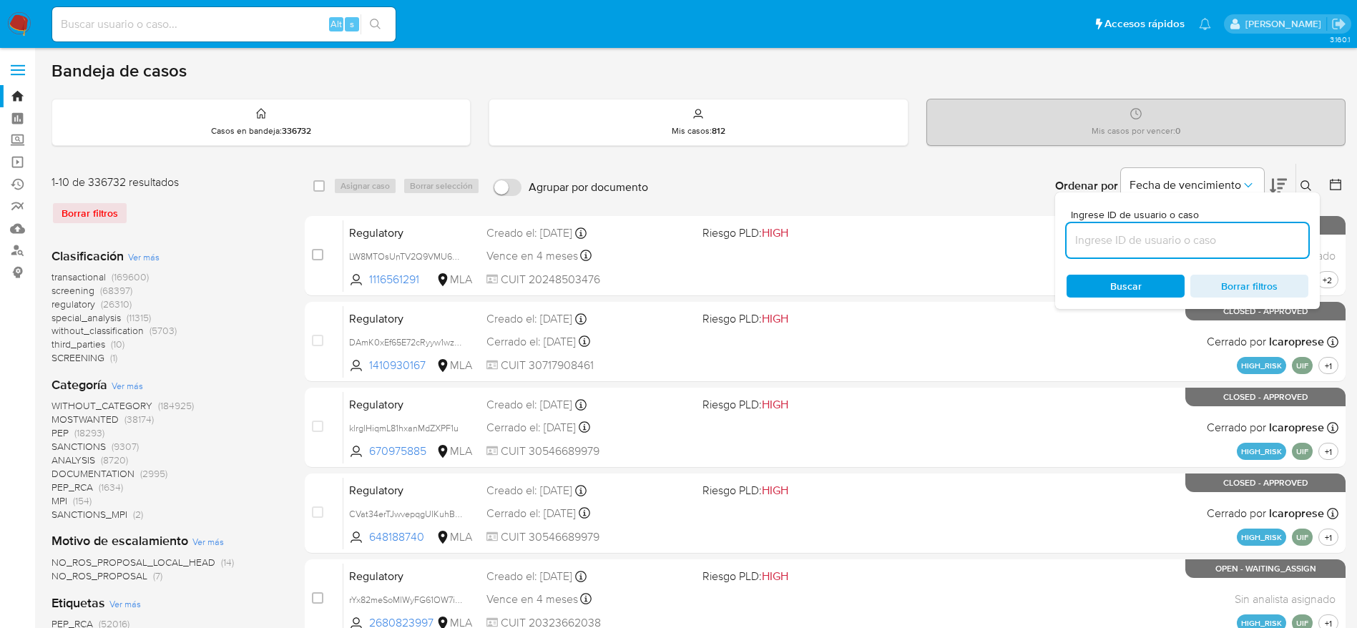
drag, startPoint x: 1218, startPoint y: 239, endPoint x: 1193, endPoint y: 247, distance: 26.2
click at [1218, 239] on input at bounding box center [1188, 240] width 242 height 19
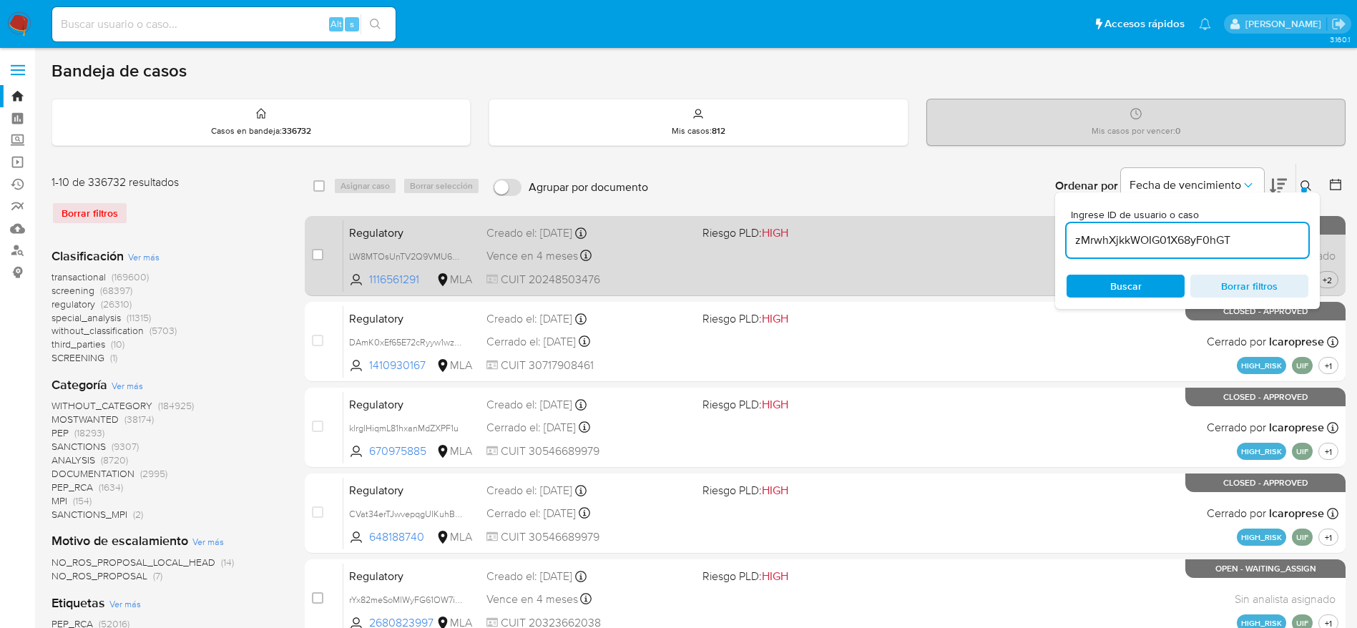
type input "zMrwhXjkkWOIG01X68yF0hGT"
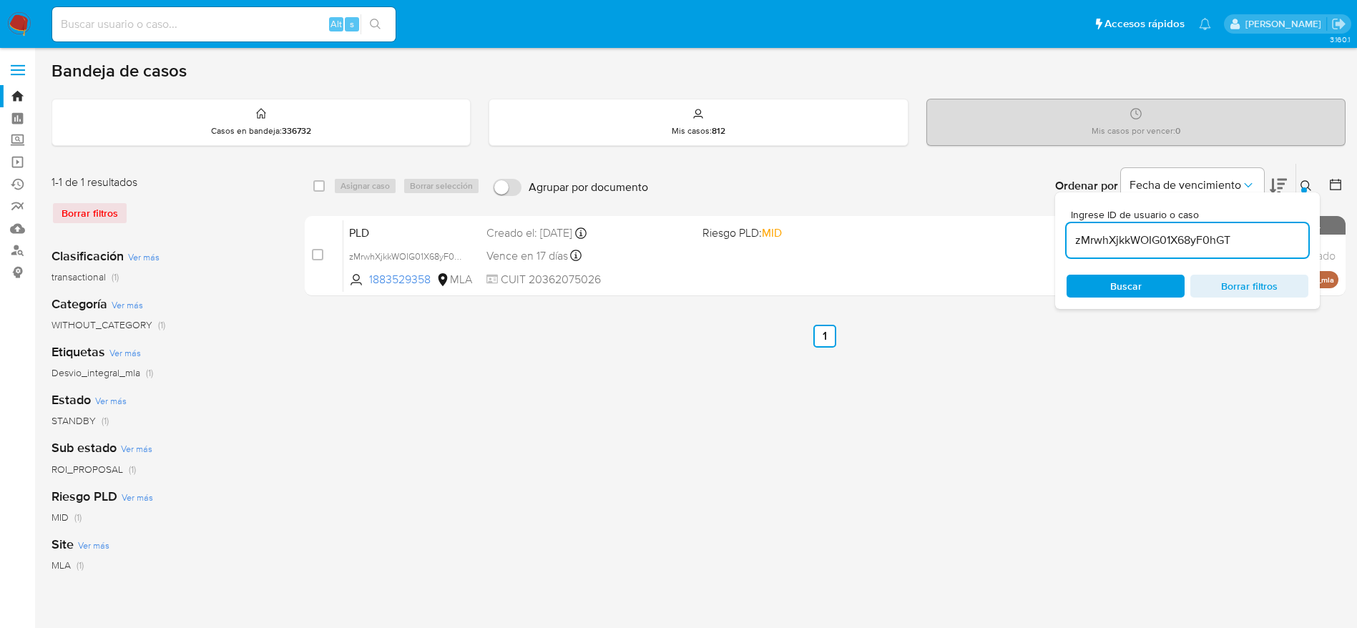
drag, startPoint x: 321, startPoint y: 188, endPoint x: 333, endPoint y: 193, distance: 12.5
click at [321, 187] on input "checkbox" at bounding box center [318, 185] width 11 height 11
checkbox input "true"
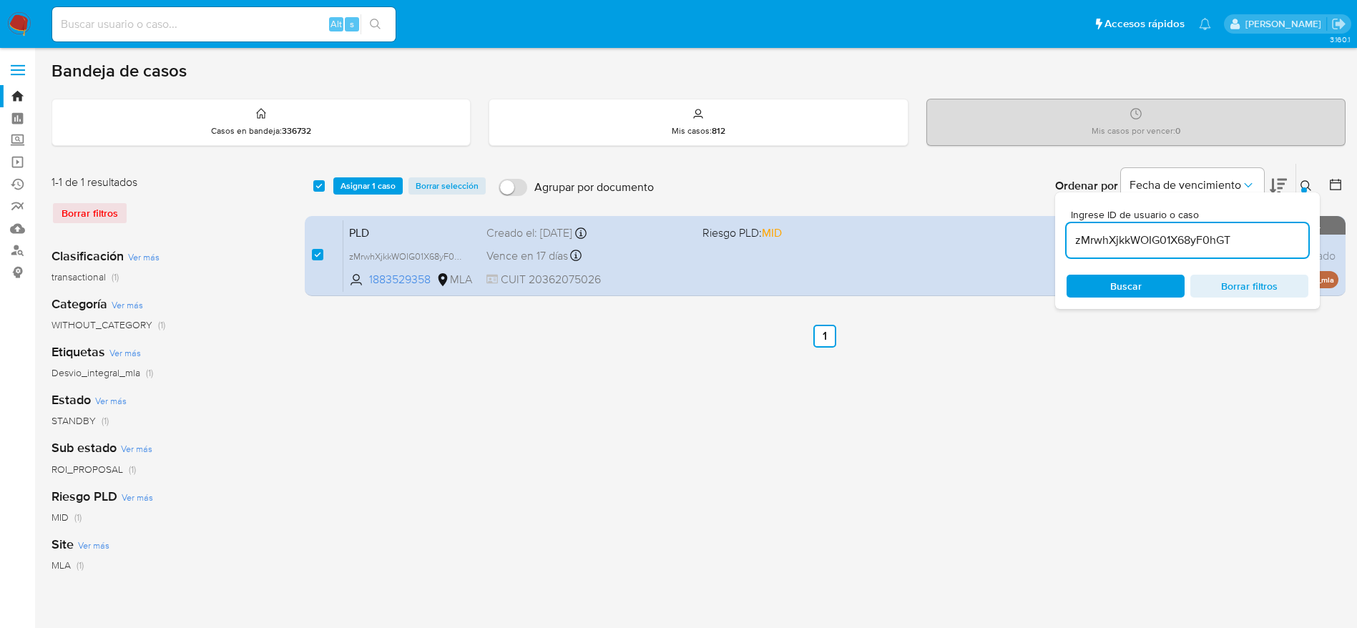
click at [351, 195] on div "select-all-cases-checkbox Asignar 1 caso Borrar selección Agrupar por documento…" at bounding box center [825, 186] width 1041 height 44
click at [360, 189] on span "Asignar 1 caso" at bounding box center [367, 186] width 55 height 14
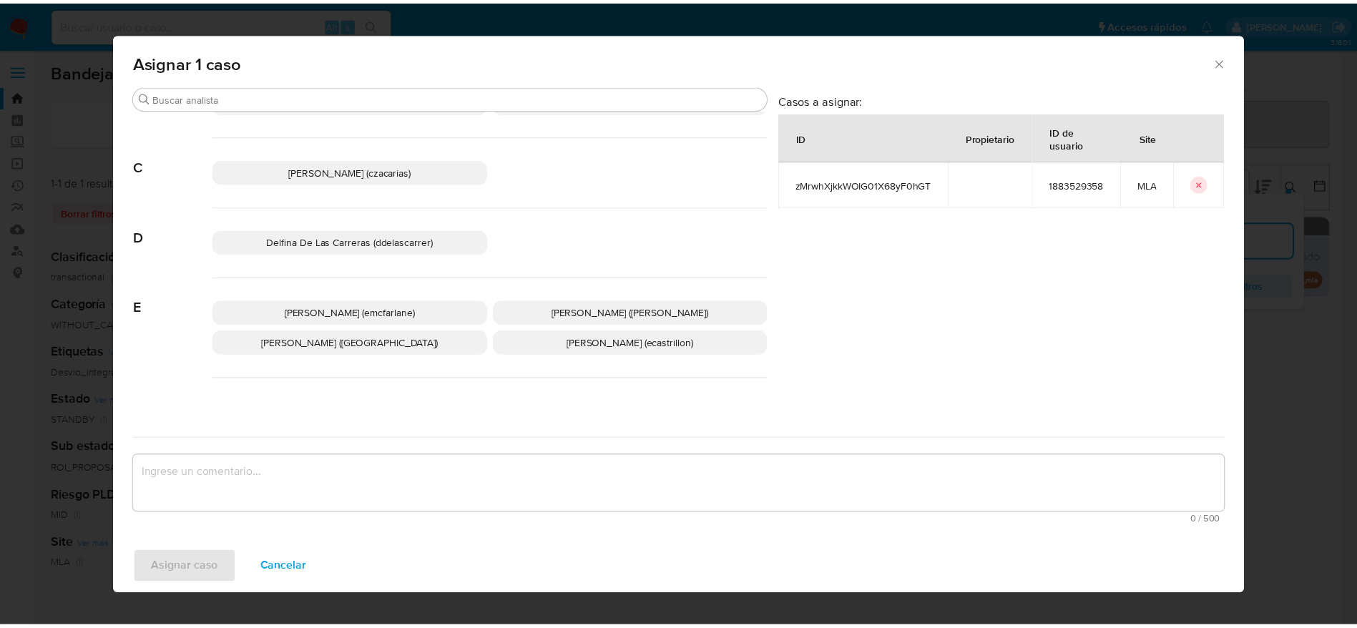
scroll to position [107, 0]
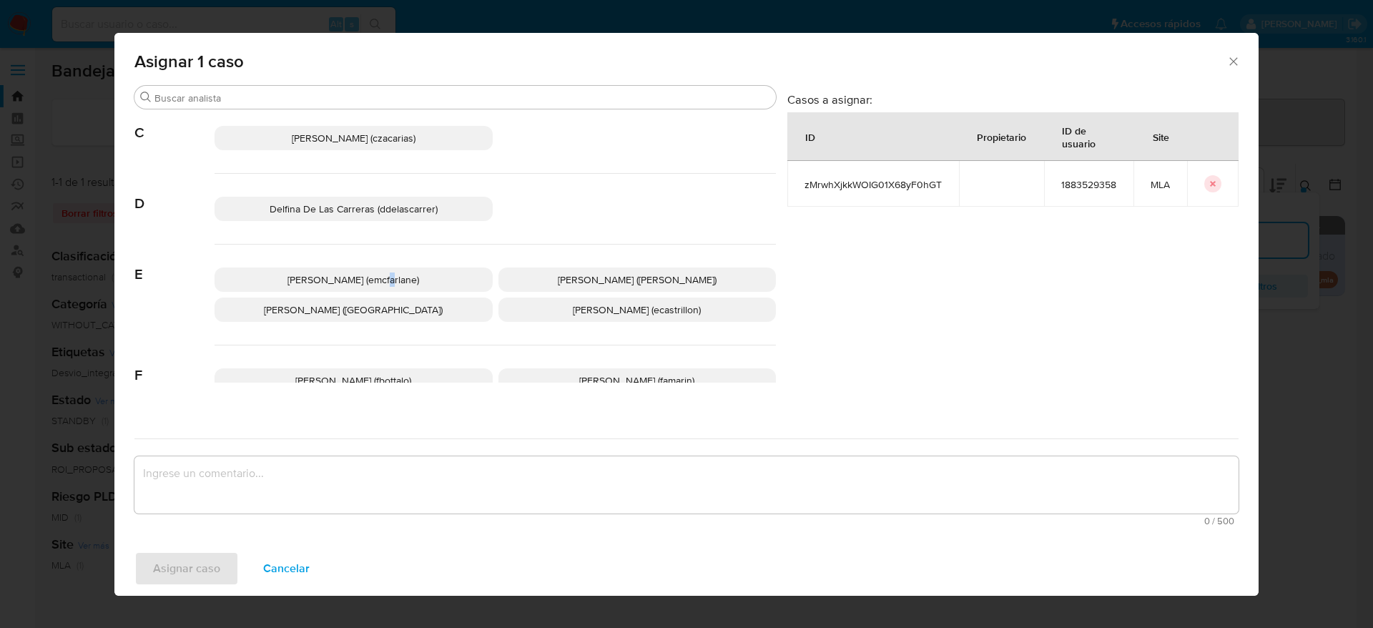
drag, startPoint x: 368, startPoint y: 283, endPoint x: 342, endPoint y: 348, distance: 69.3
click at [367, 289] on p "Elaine Mc Farlane (emcfarlane)" at bounding box center [354, 280] width 278 height 24
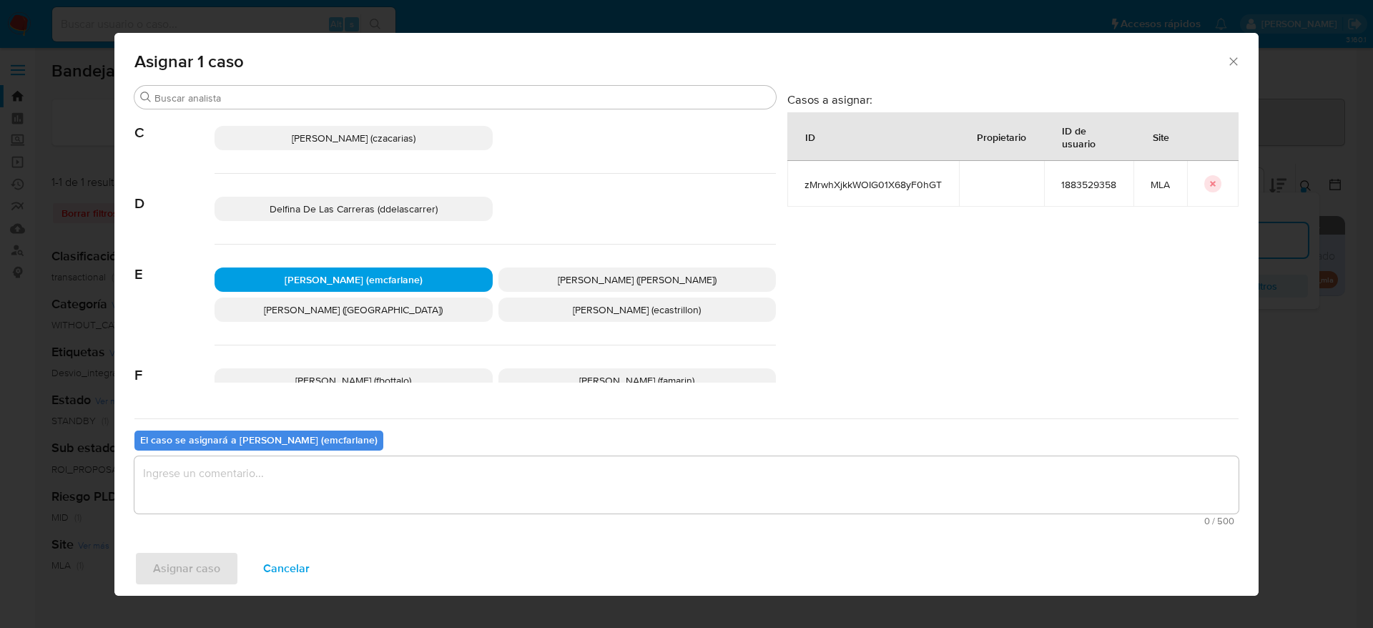
click at [290, 471] on textarea "assign-modal" at bounding box center [686, 484] width 1104 height 57
click at [210, 562] on span "Asignar caso" at bounding box center [186, 568] width 67 height 31
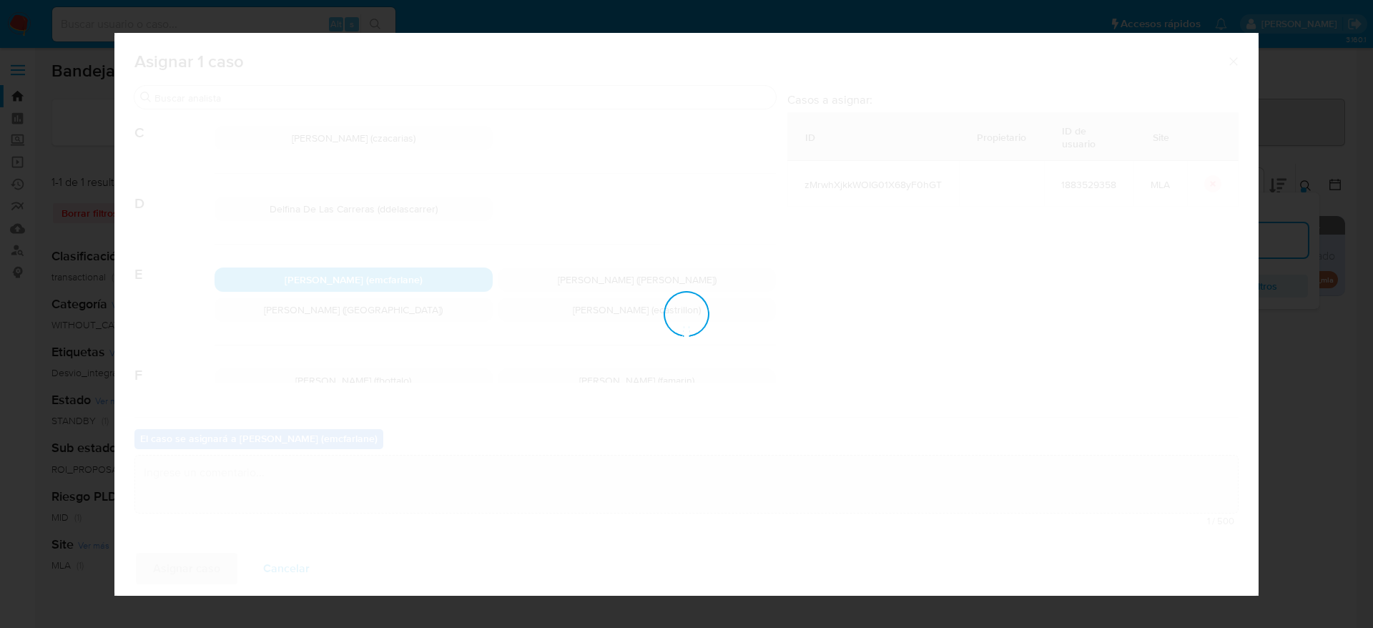
checkbox input "false"
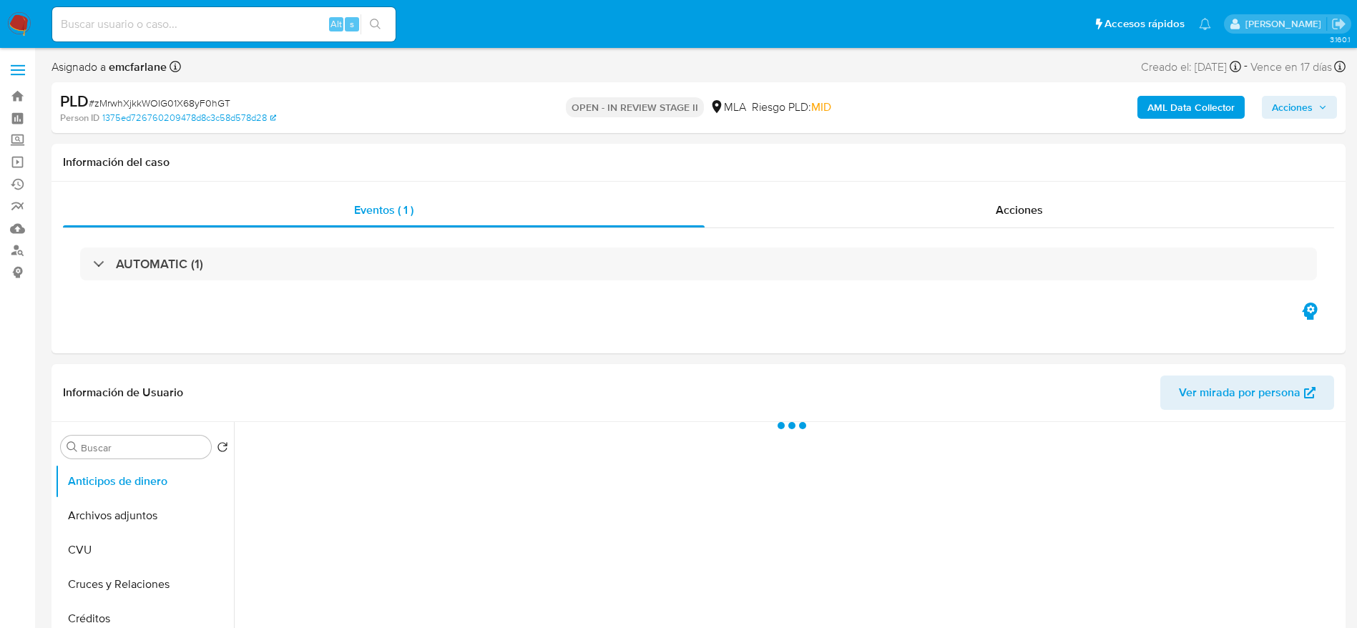
click at [1298, 96] on span "Acciones" at bounding box center [1292, 107] width 41 height 23
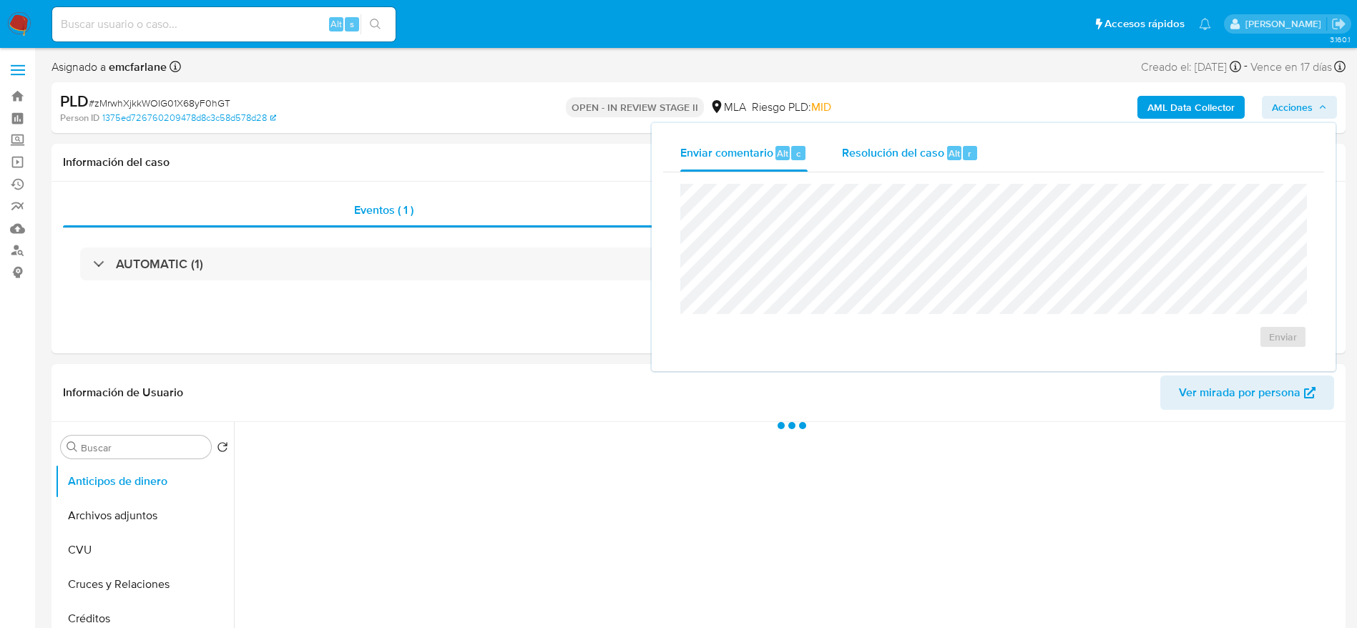
click at [927, 163] on div "Resolución del caso Alt r" at bounding box center [910, 152] width 137 height 37
select select "10"
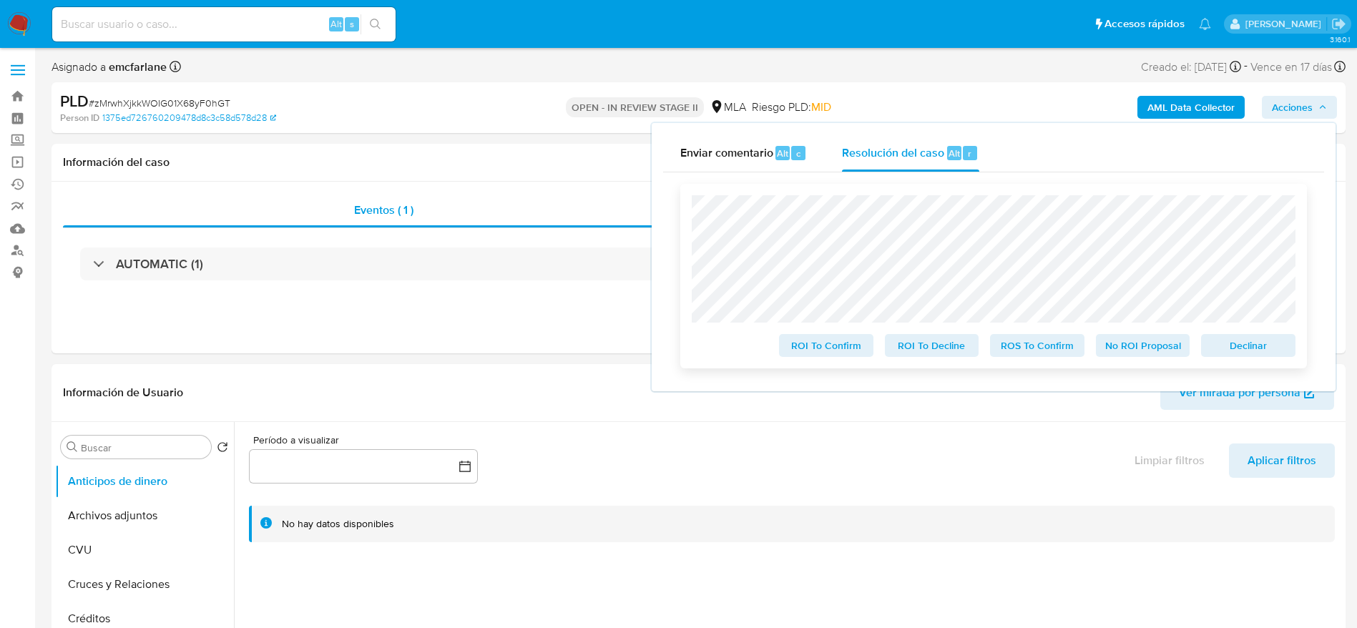
drag, startPoint x: 1225, startPoint y: 345, endPoint x: 1124, endPoint y: 339, distance: 101.0
click at [1225, 346] on span "Declinar" at bounding box center [1248, 345] width 74 height 20
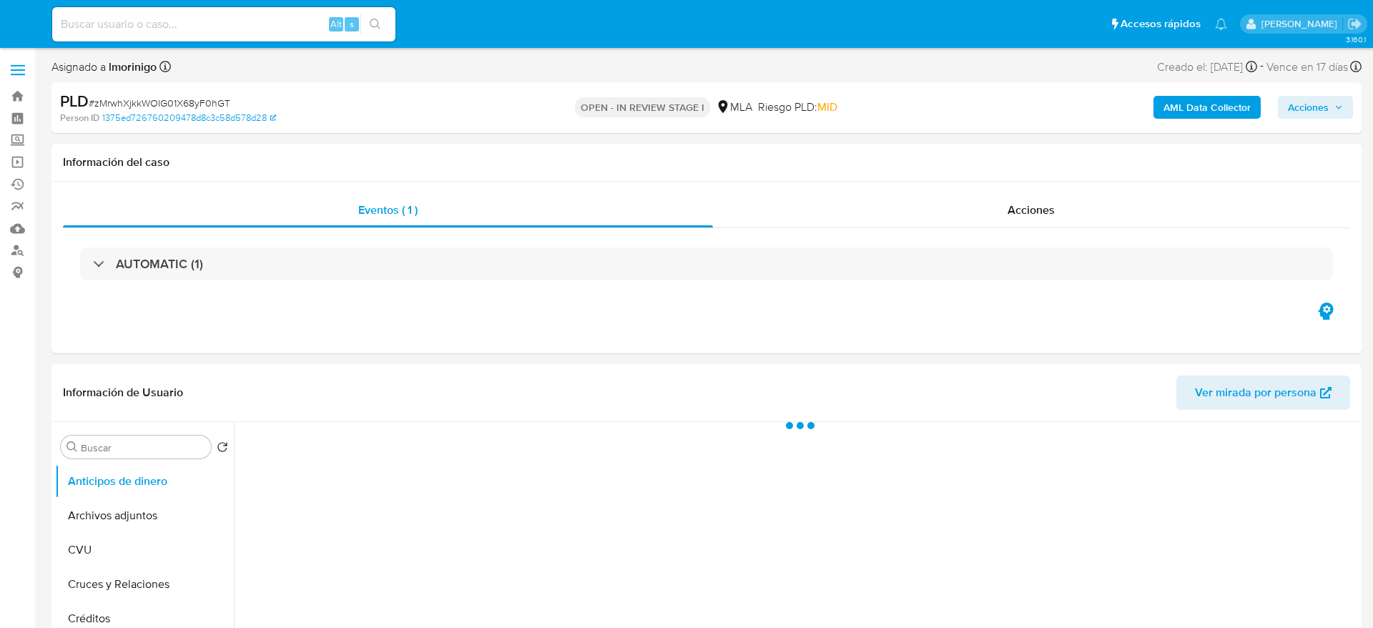
select select "10"
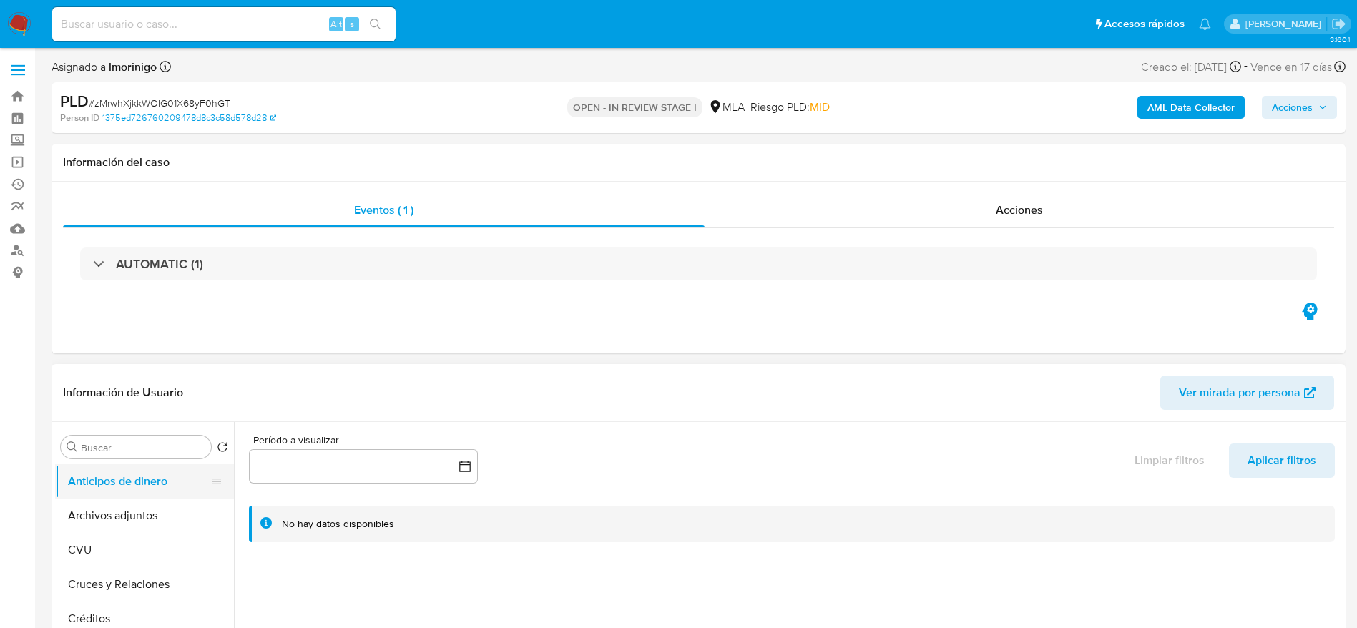
click at [144, 516] on button "Archivos adjuntos" at bounding box center [144, 516] width 179 height 34
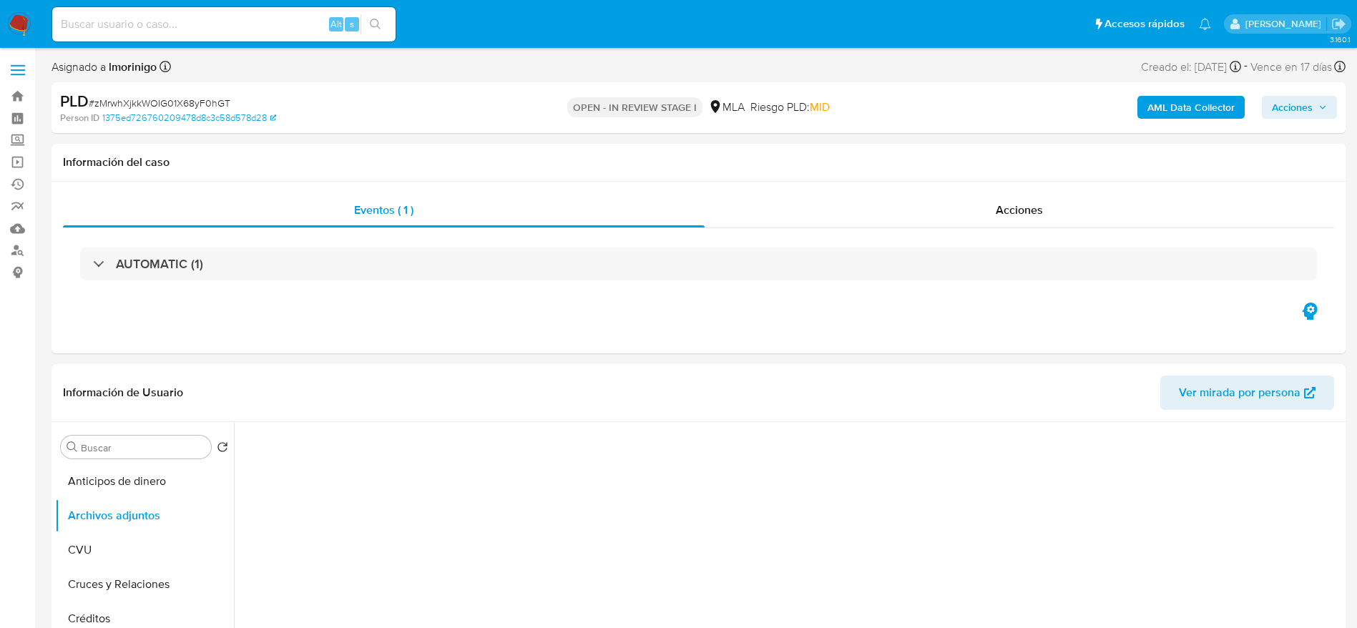
click at [190, 99] on span "# zMrwhXjkkWOIG01X68yF0hGT" at bounding box center [160, 103] width 142 height 14
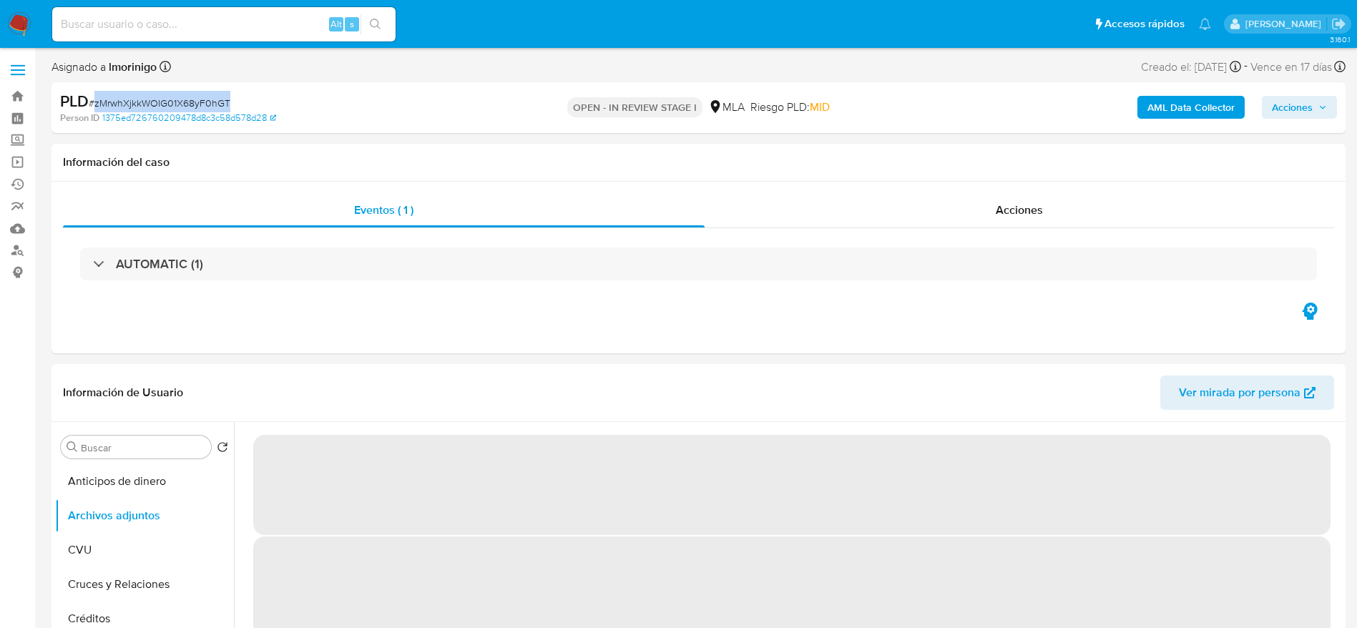
click at [190, 99] on span "# zMrwhXjkkWOIG01X68yF0hGT" at bounding box center [160, 103] width 142 height 14
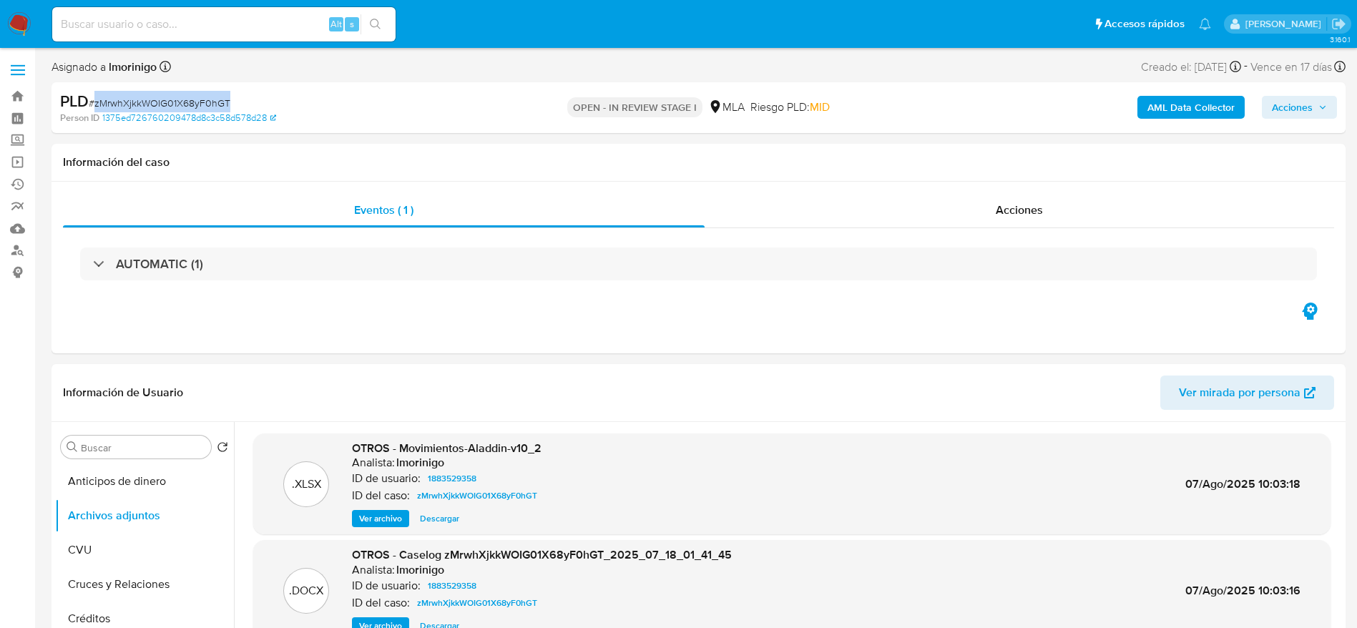
copy span "zMrwhXjkkWOIG01X68yF0hGT"
drag, startPoint x: 14, startPoint y: 5, endPoint x: 11, endPoint y: 26, distance: 20.9
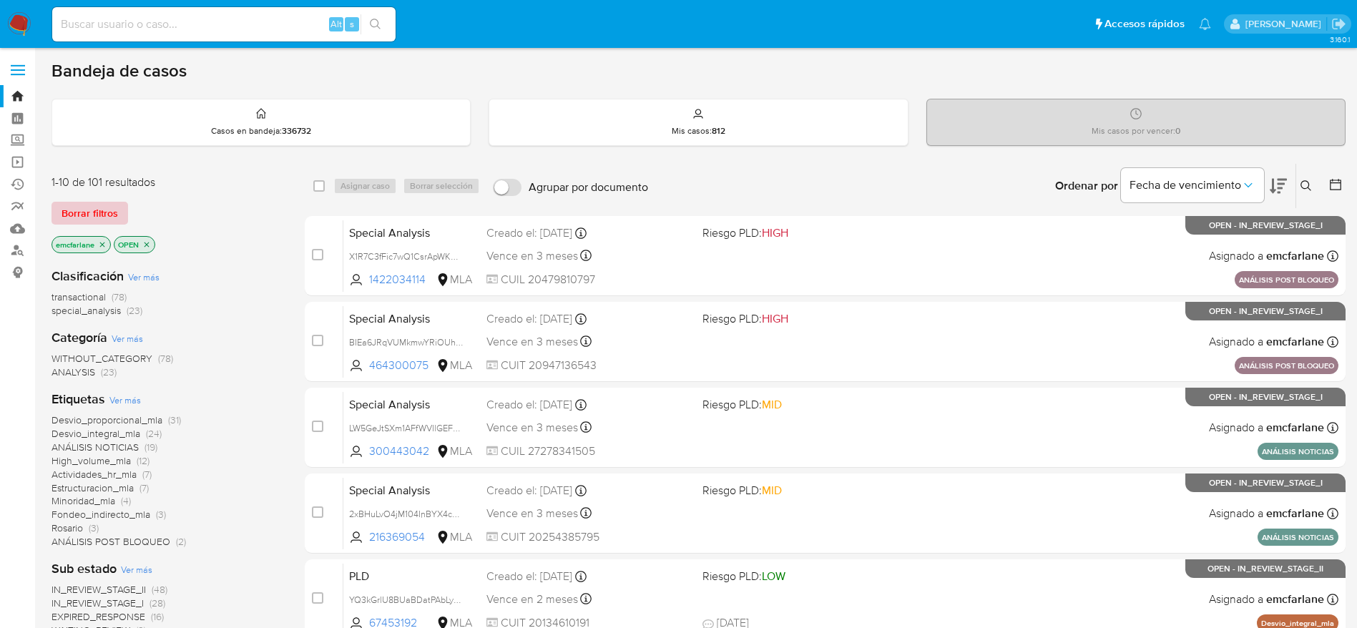
click at [78, 209] on span "Borrar filtros" at bounding box center [90, 213] width 57 height 20
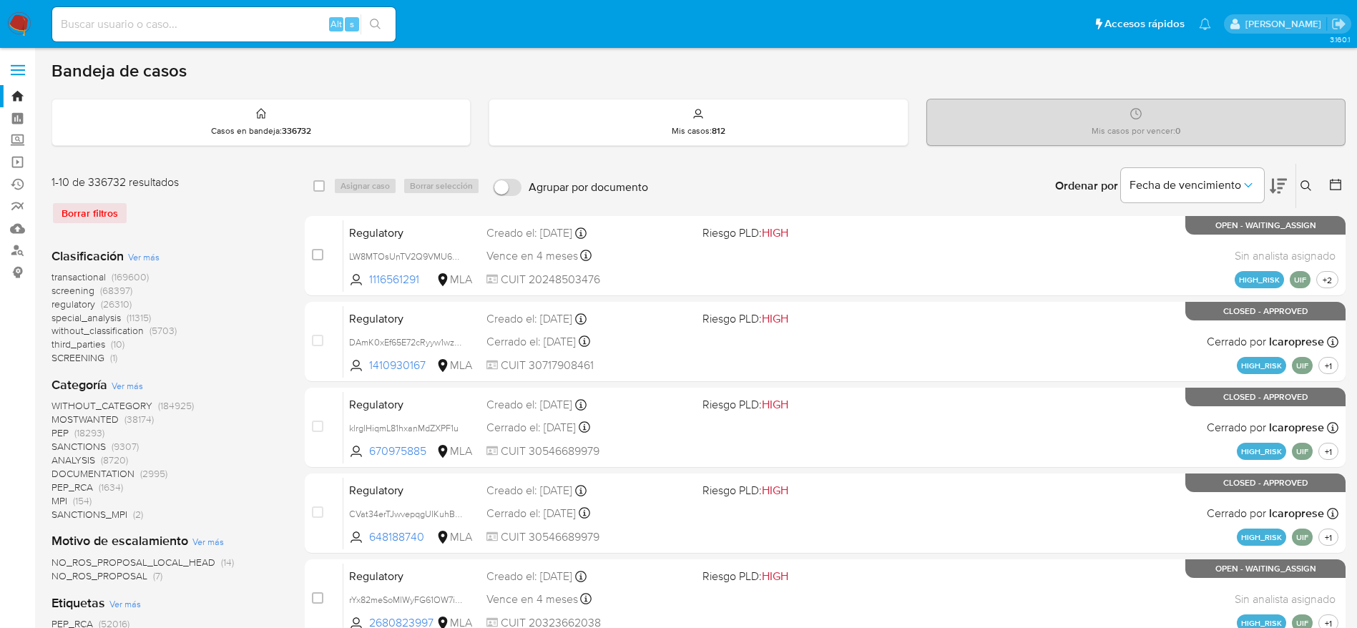
drag, startPoint x: 1307, startPoint y: 175, endPoint x: 1300, endPoint y: 187, distance: 13.8
click at [1303, 181] on div "Ingrese ID de usuario o caso Buscar Borrar filtros" at bounding box center [1307, 186] width 24 height 44
drag, startPoint x: 1312, startPoint y: 183, endPoint x: 1212, endPoint y: 233, distance: 111.3
click at [1310, 186] on button at bounding box center [1308, 185] width 24 height 17
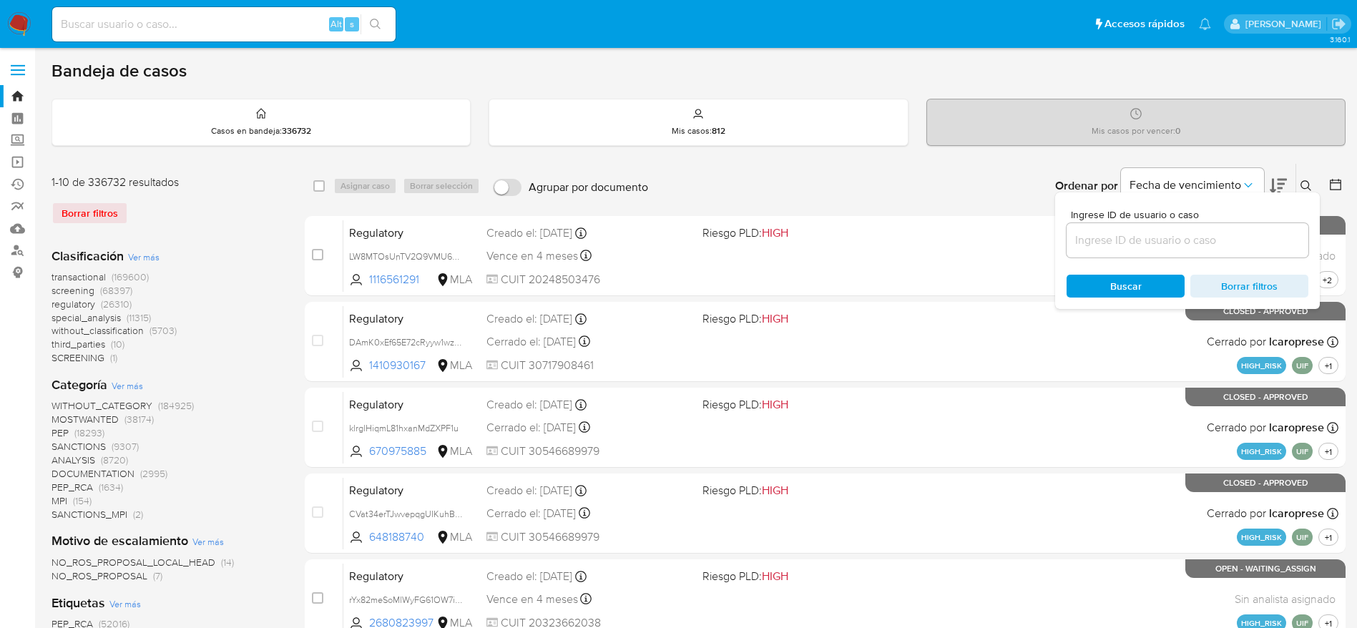
click at [1197, 241] on input at bounding box center [1188, 240] width 242 height 19
type input "zMrwhXjkkWOIG01X68yF0hGT"
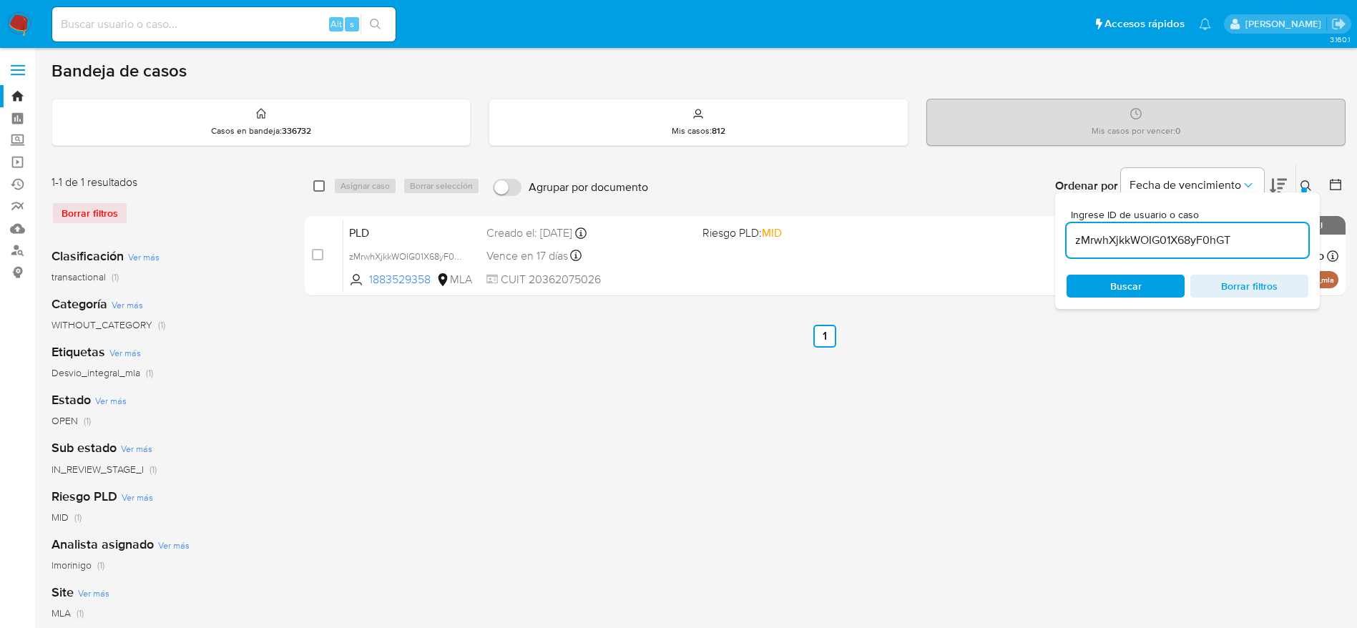
drag, startPoint x: 318, startPoint y: 188, endPoint x: 369, endPoint y: 182, distance: 51.1
click at [319, 188] on input "checkbox" at bounding box center [318, 185] width 11 height 11
checkbox input "true"
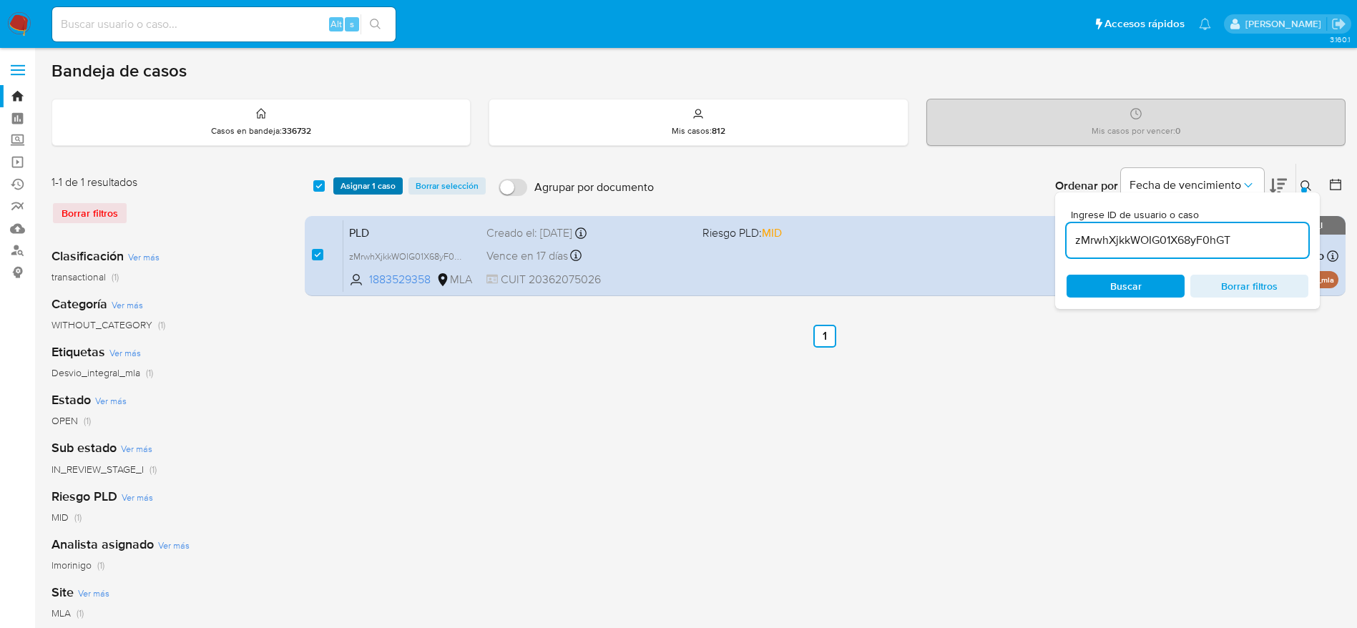
click at [370, 181] on span "Asignar 1 caso" at bounding box center [367, 186] width 55 height 14
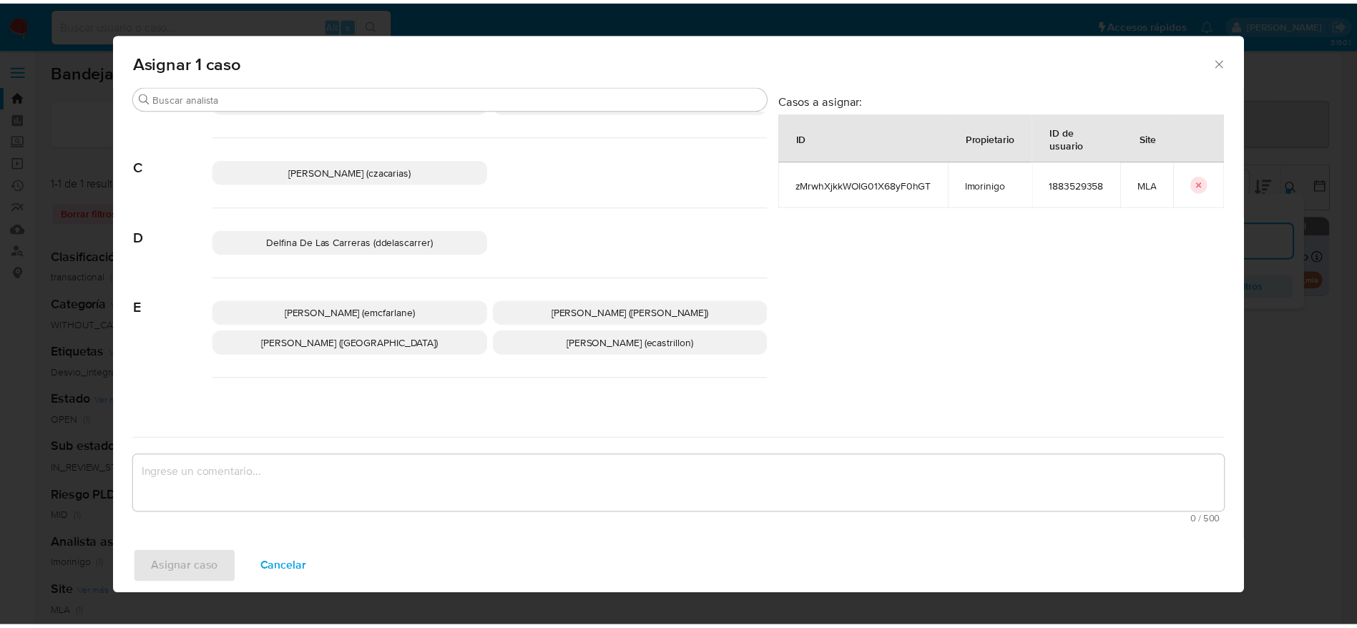
scroll to position [107, 0]
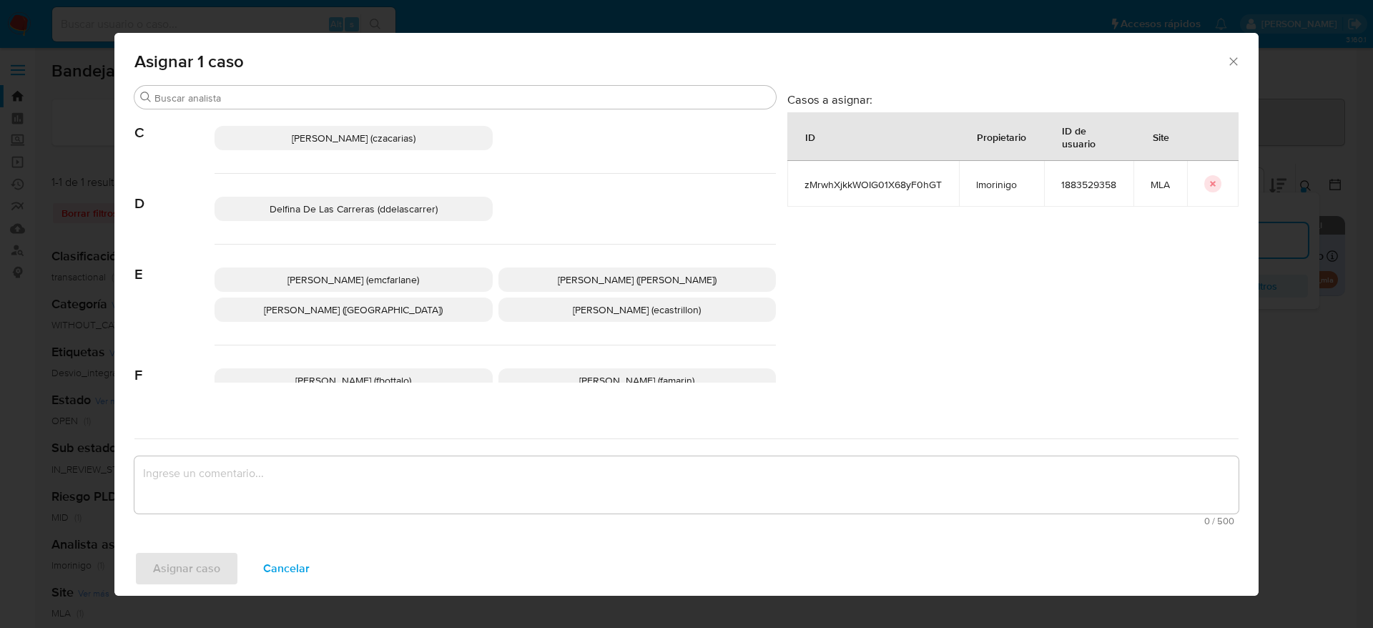
click at [423, 275] on p "Elaine Mc Farlane (emcfarlane)" at bounding box center [354, 280] width 278 height 24
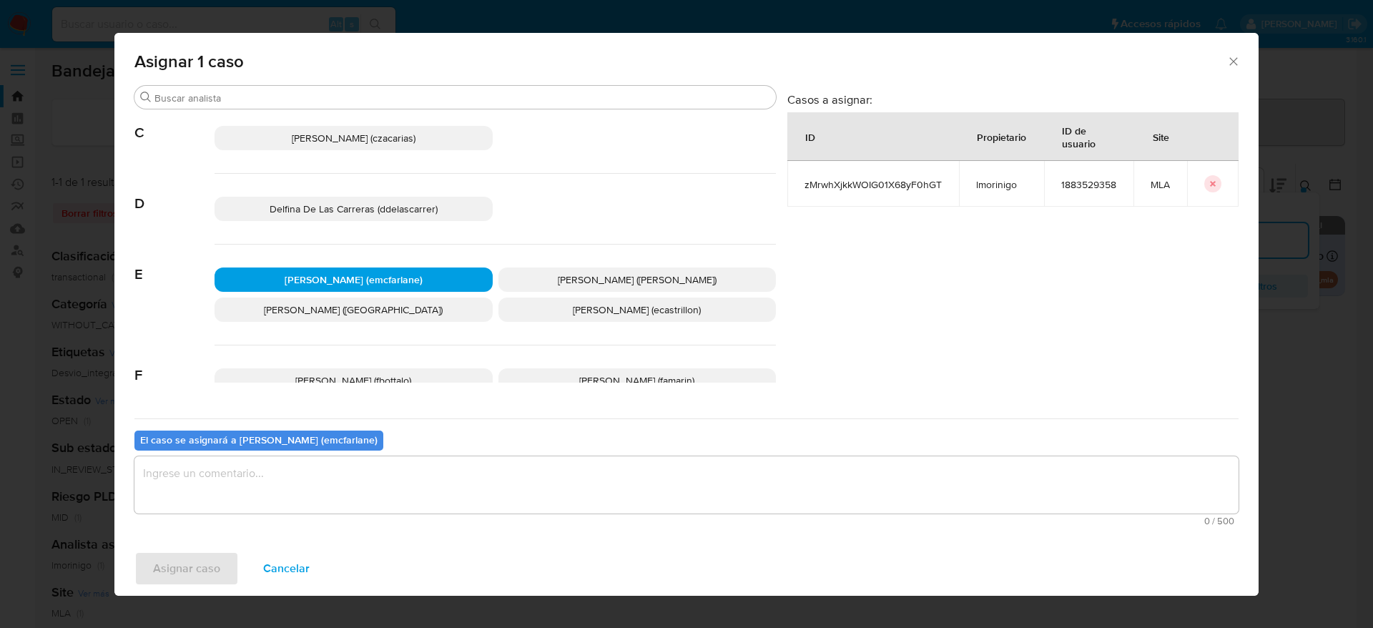
drag, startPoint x: 285, startPoint y: 466, endPoint x: 255, endPoint y: 504, distance: 47.8
click at [284, 469] on textarea "assign-modal" at bounding box center [686, 484] width 1104 height 57
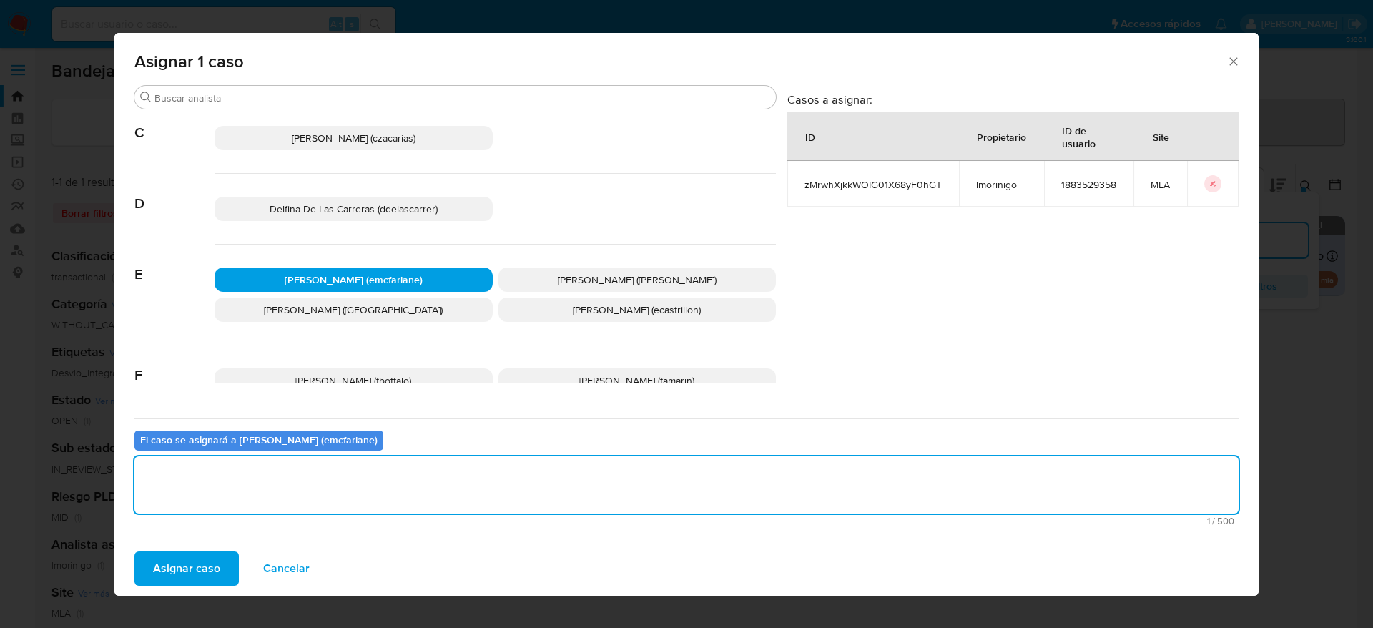
click at [195, 570] on span "Asignar caso" at bounding box center [186, 568] width 67 height 31
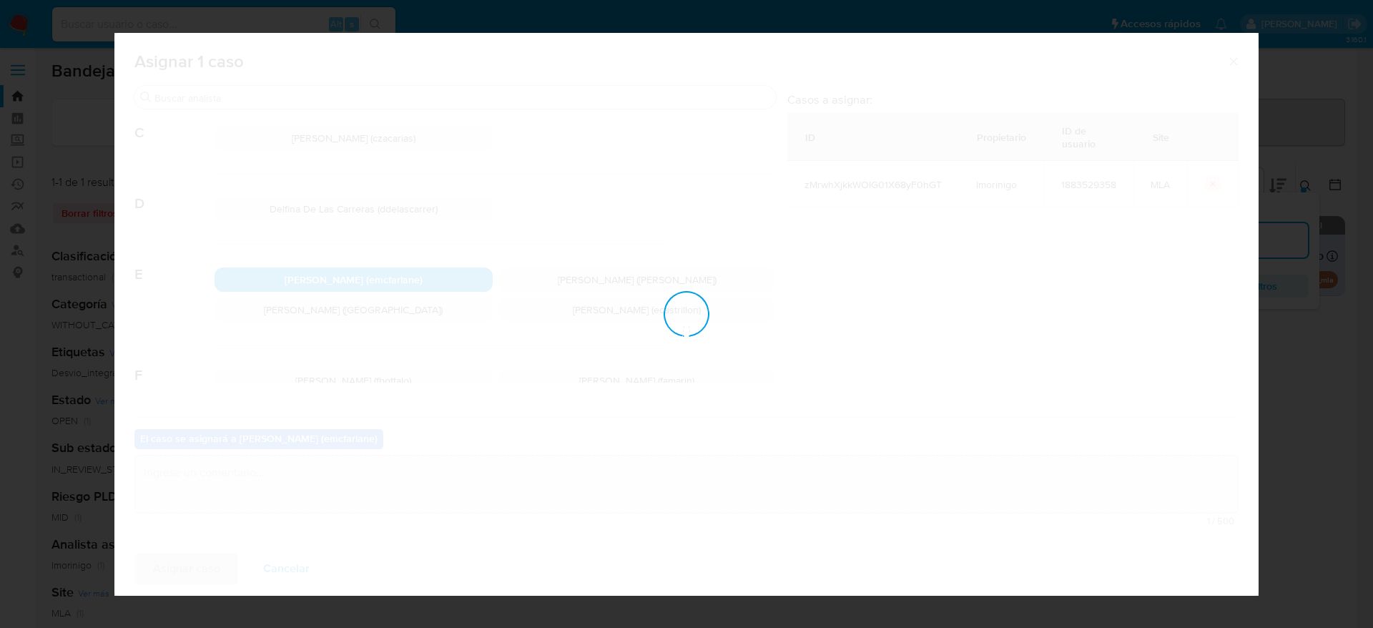
checkbox input "false"
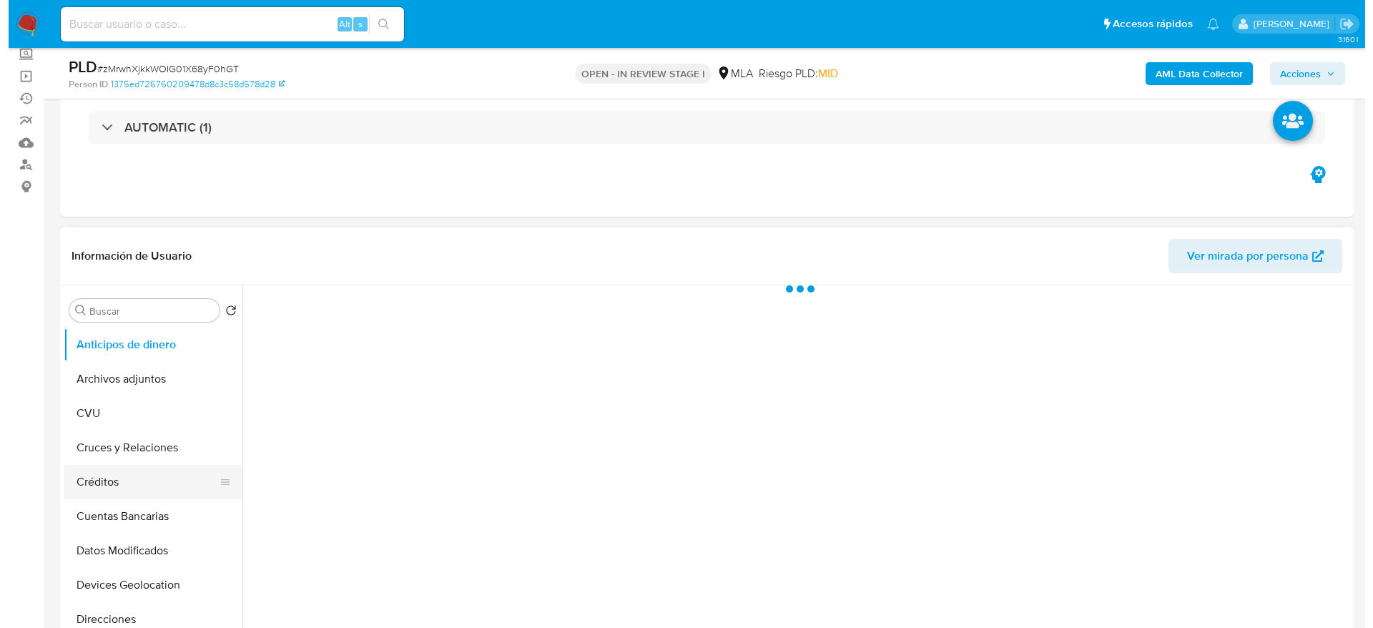
scroll to position [215, 0]
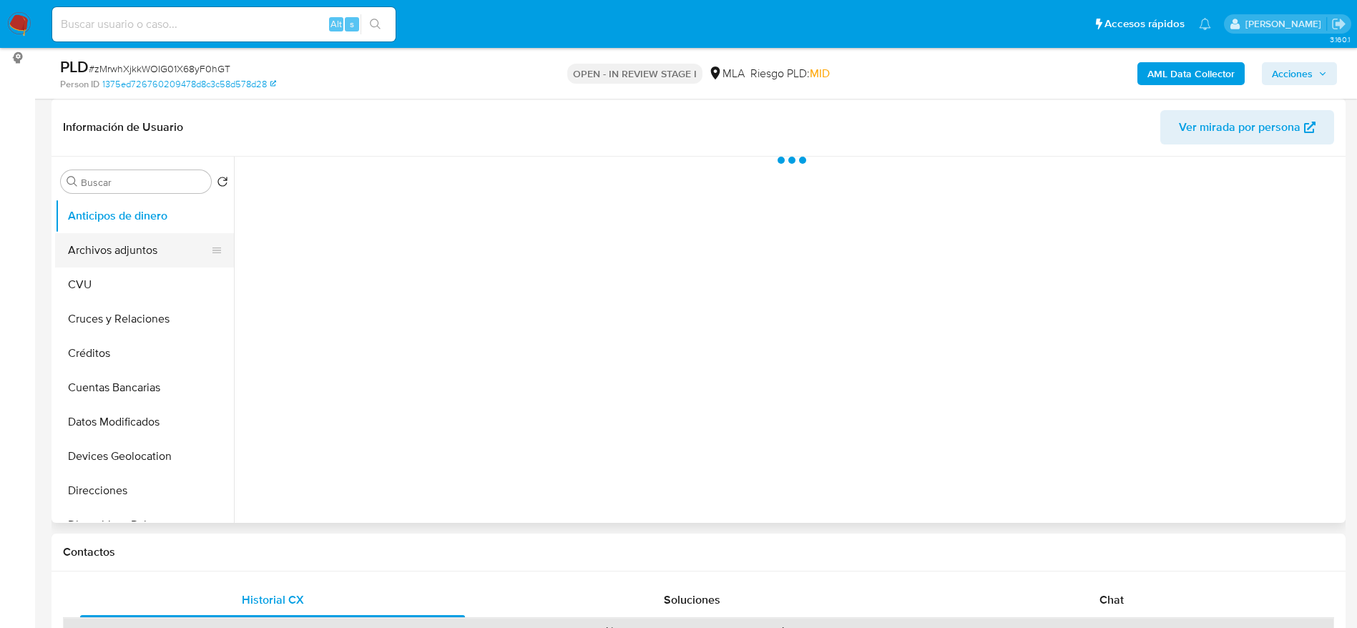
select select "10"
click at [92, 244] on button "Archivos adjuntos" at bounding box center [138, 250] width 167 height 34
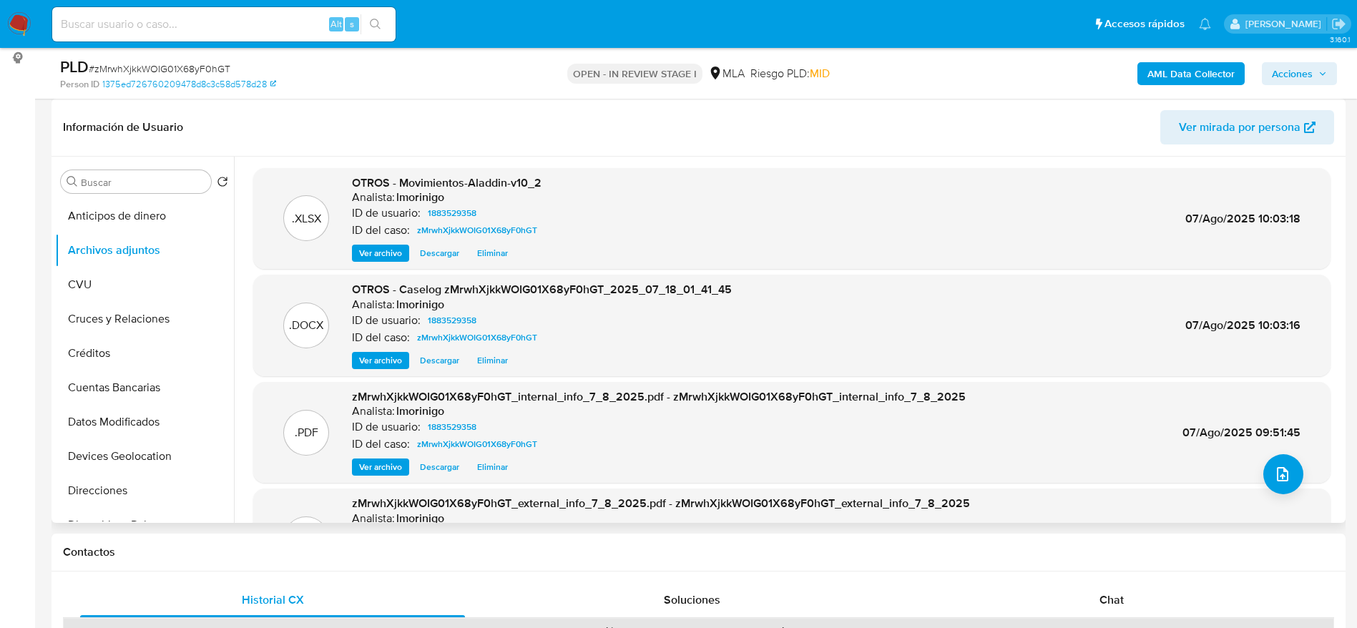
click at [495, 358] on span "Eliminar" at bounding box center [492, 360] width 31 height 14
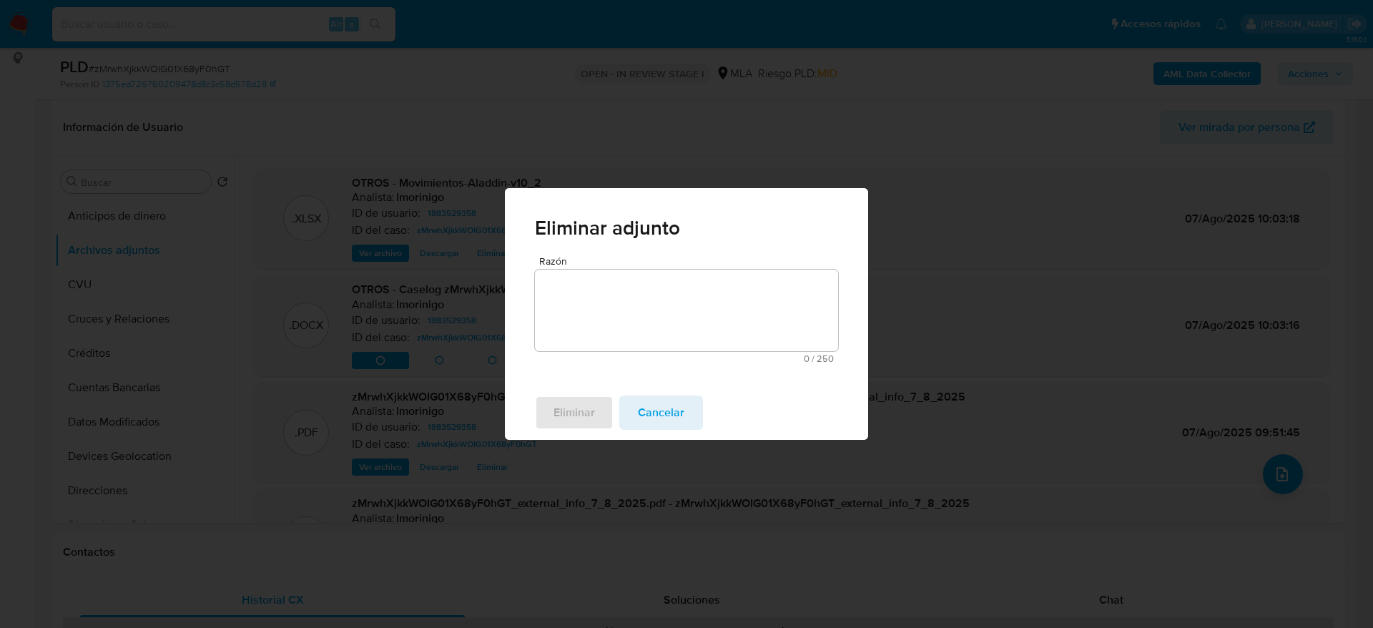
drag, startPoint x: 534, startPoint y: 295, endPoint x: 576, endPoint y: 296, distance: 42.2
click at [534, 295] on div "Razón 0 / 250 250 caracteres restantes" at bounding box center [686, 321] width 363 height 130
click at [577, 295] on textarea "Razón" at bounding box center [686, 311] width 303 height 82
click at [569, 397] on span "Eliminar" at bounding box center [574, 412] width 41 height 31
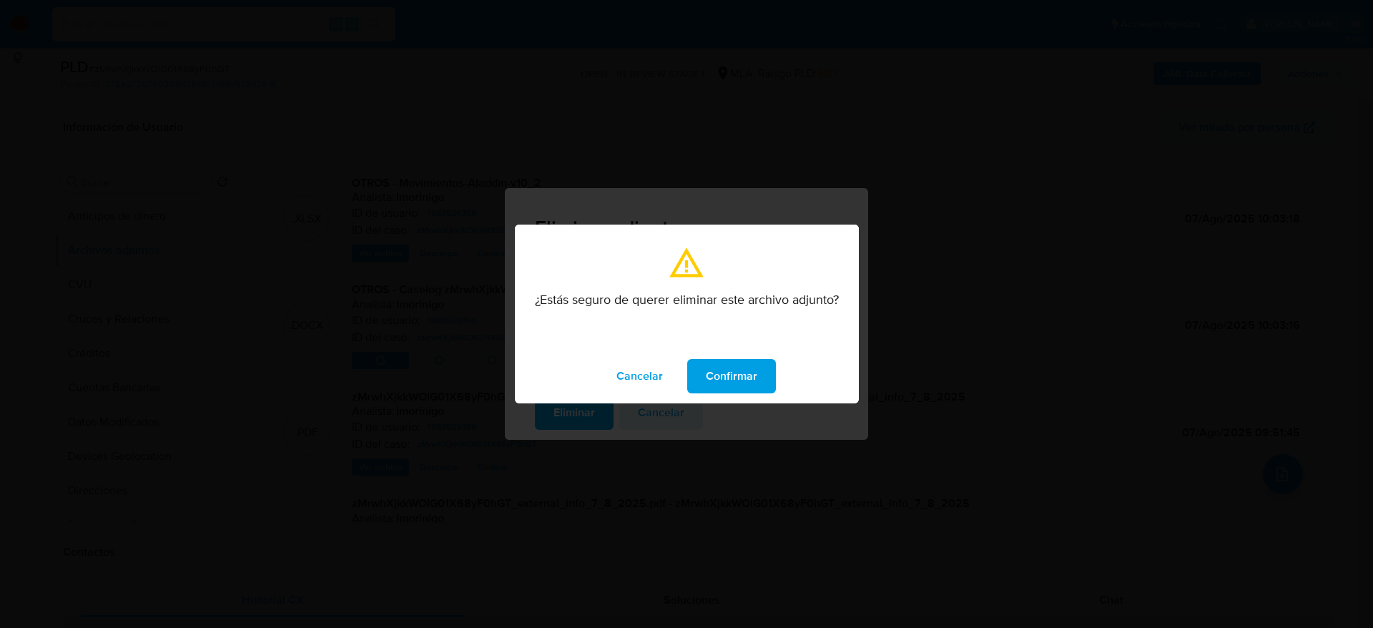
drag, startPoint x: 775, startPoint y: 373, endPoint x: 737, endPoint y: 366, distance: 38.7
click at [766, 373] on button "Confirmar" at bounding box center [731, 376] width 89 height 34
drag, startPoint x: 737, startPoint y: 366, endPoint x: 931, endPoint y: 399, distance: 196.7
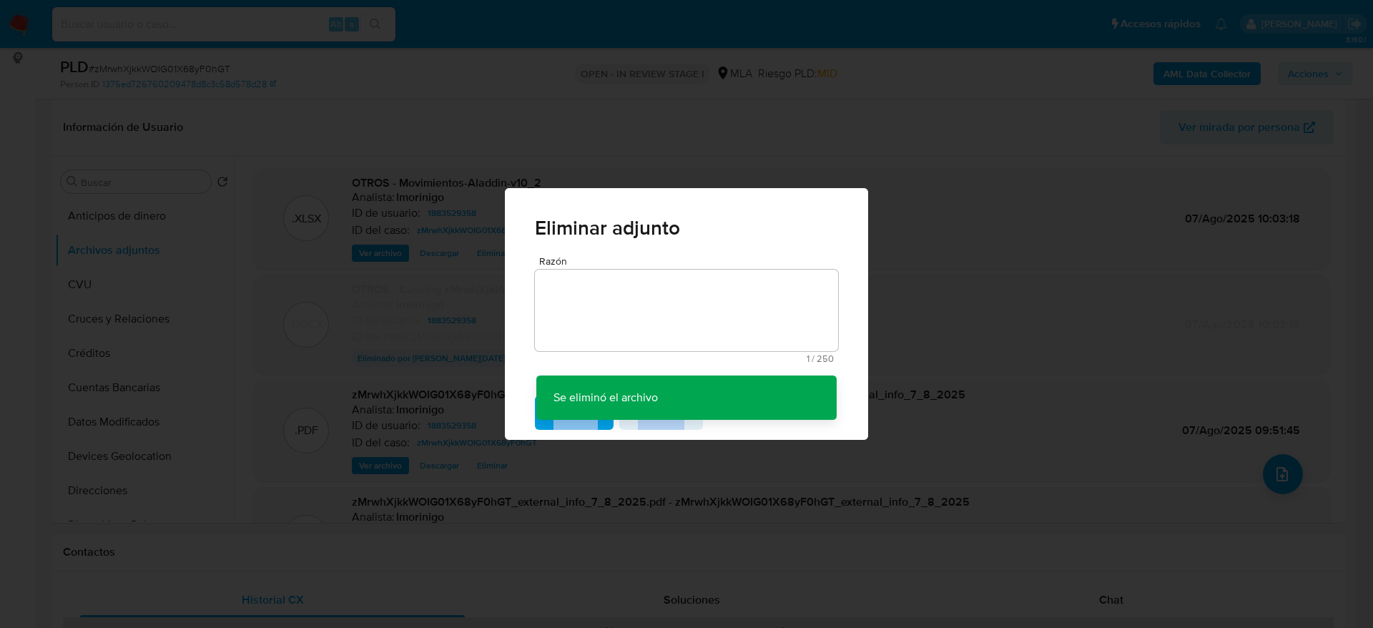
click at [1293, 473] on div "Eliminar adjunto Razón 1 / 250 249 caracteres restantes Se eliminó el archivo S…" at bounding box center [686, 314] width 1373 height 628
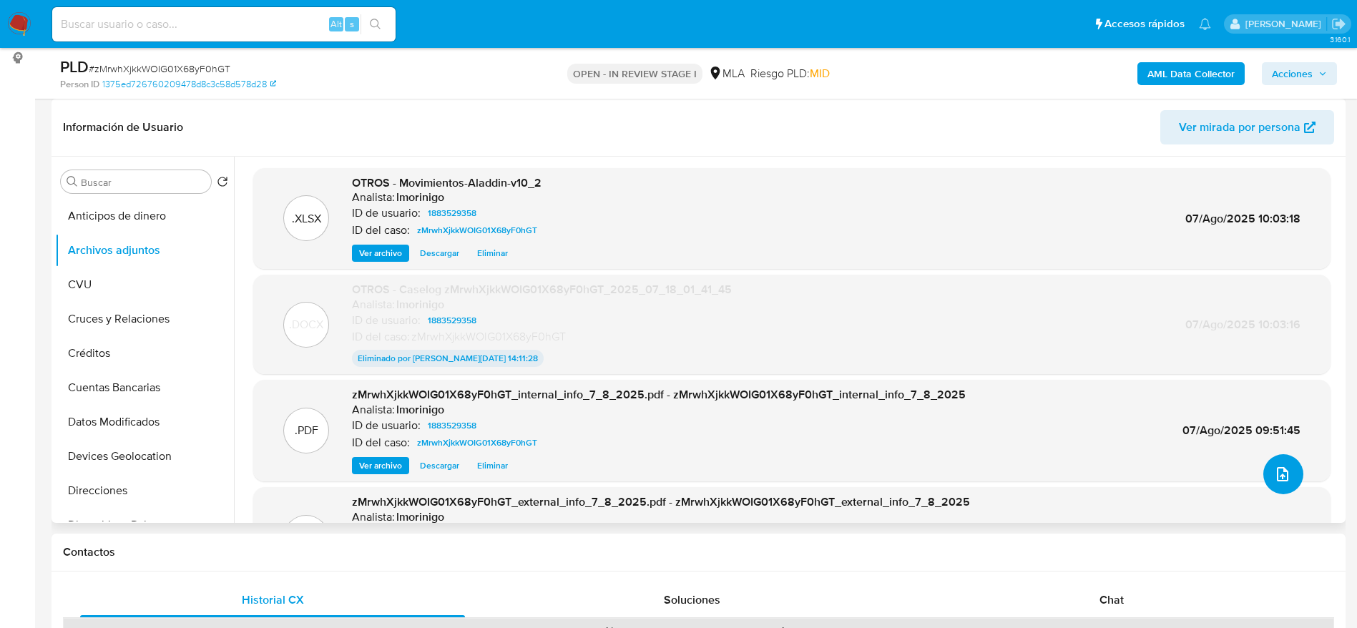
click at [1289, 475] on button "upload-file" at bounding box center [1283, 474] width 40 height 40
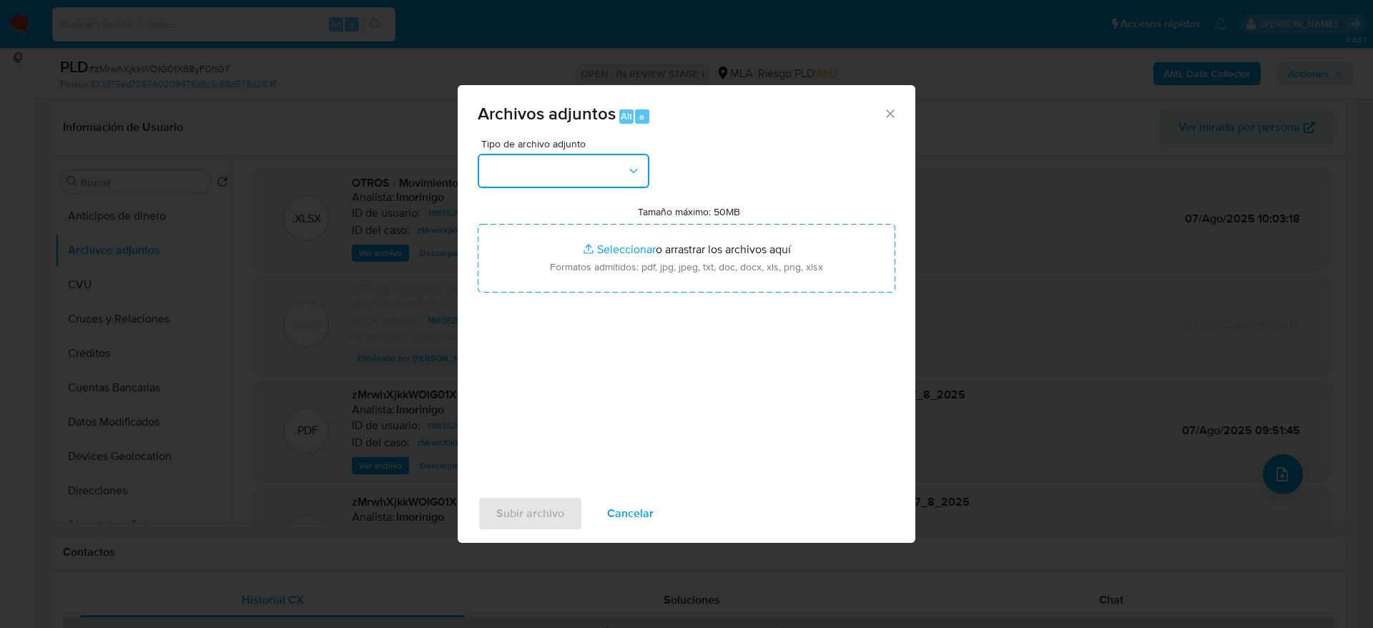
click at [548, 169] on button "button" at bounding box center [564, 171] width 172 height 34
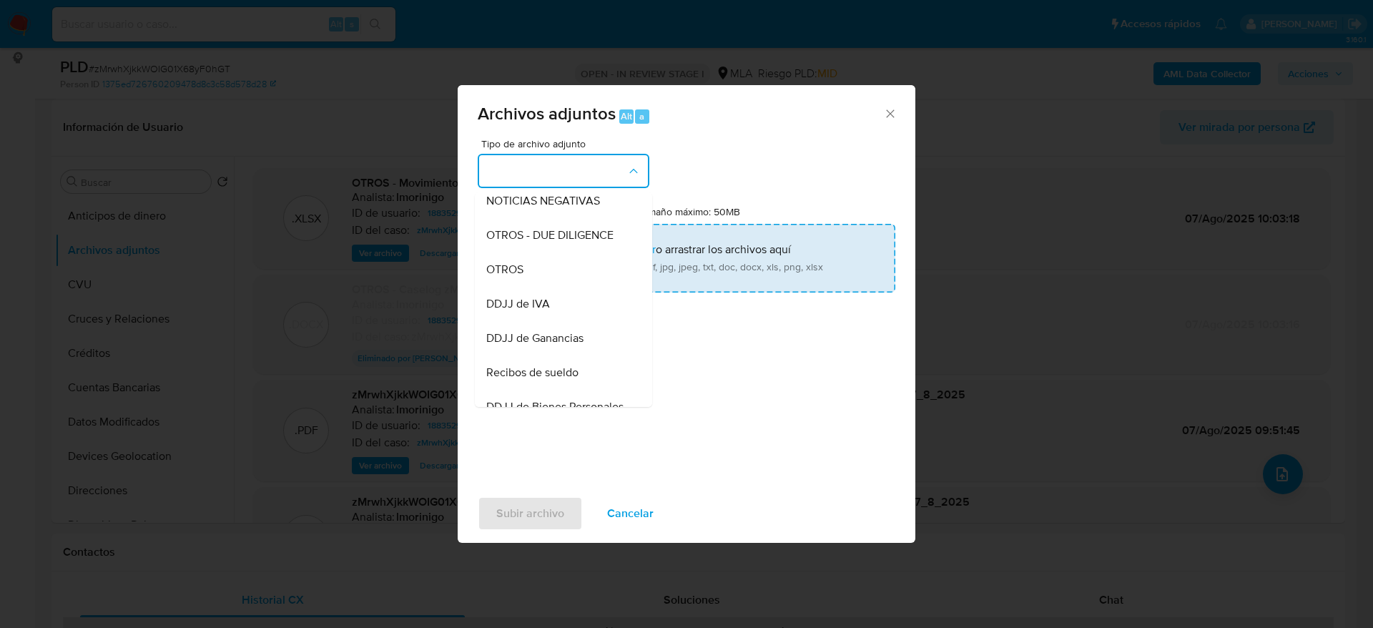
click at [515, 253] on div "OTROS - DUE DILIGENCE" at bounding box center [559, 235] width 146 height 34
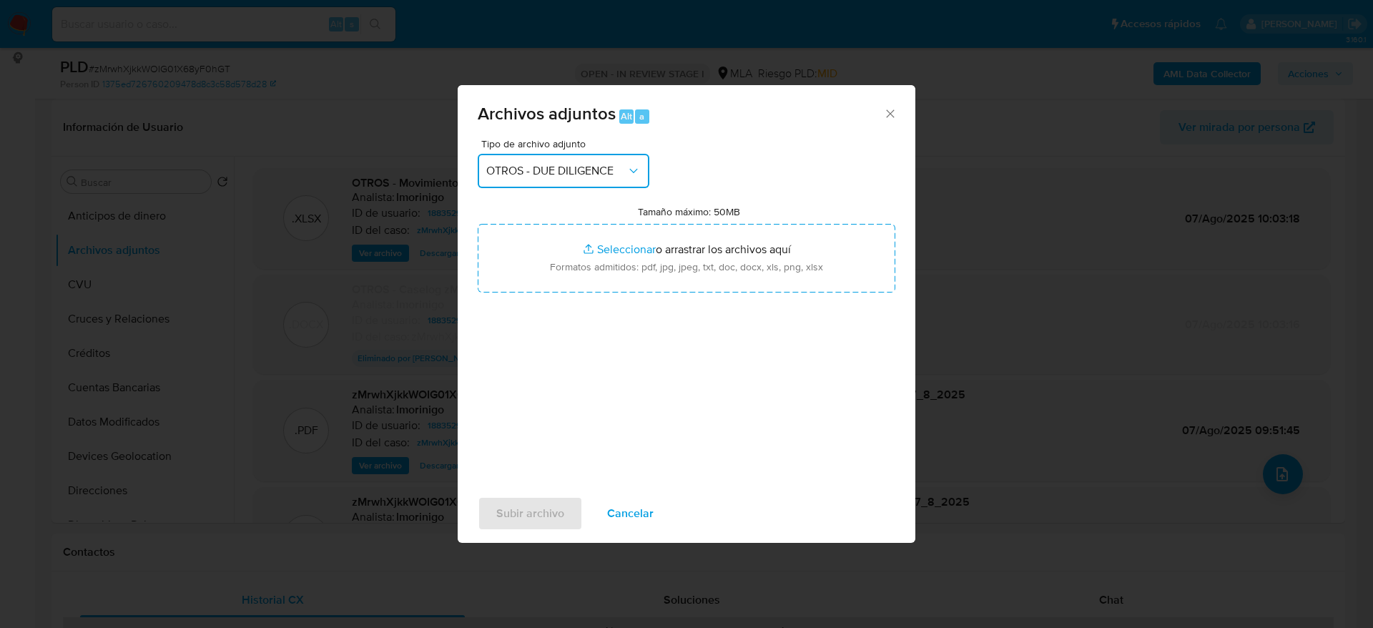
drag, startPoint x: 598, startPoint y: 160, endPoint x: 593, endPoint y: 178, distance: 18.6
click at [597, 162] on button "OTROS - DUE DILIGENCE" at bounding box center [564, 171] width 172 height 34
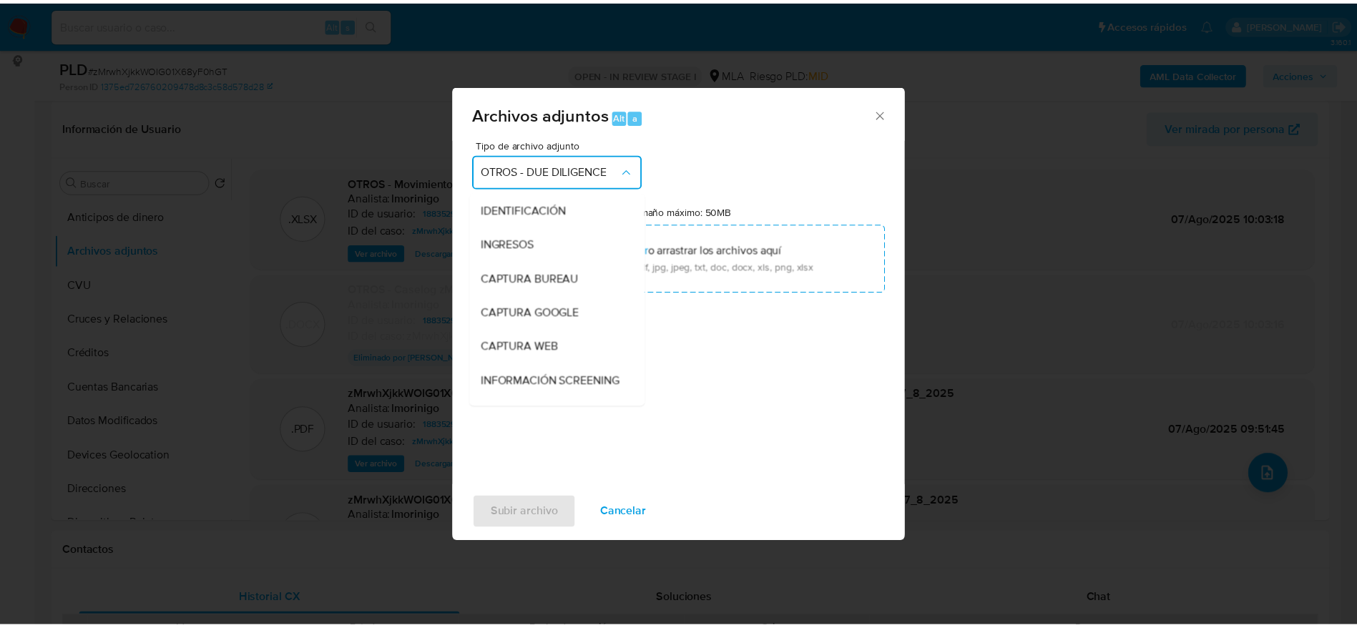
scroll to position [172, 0]
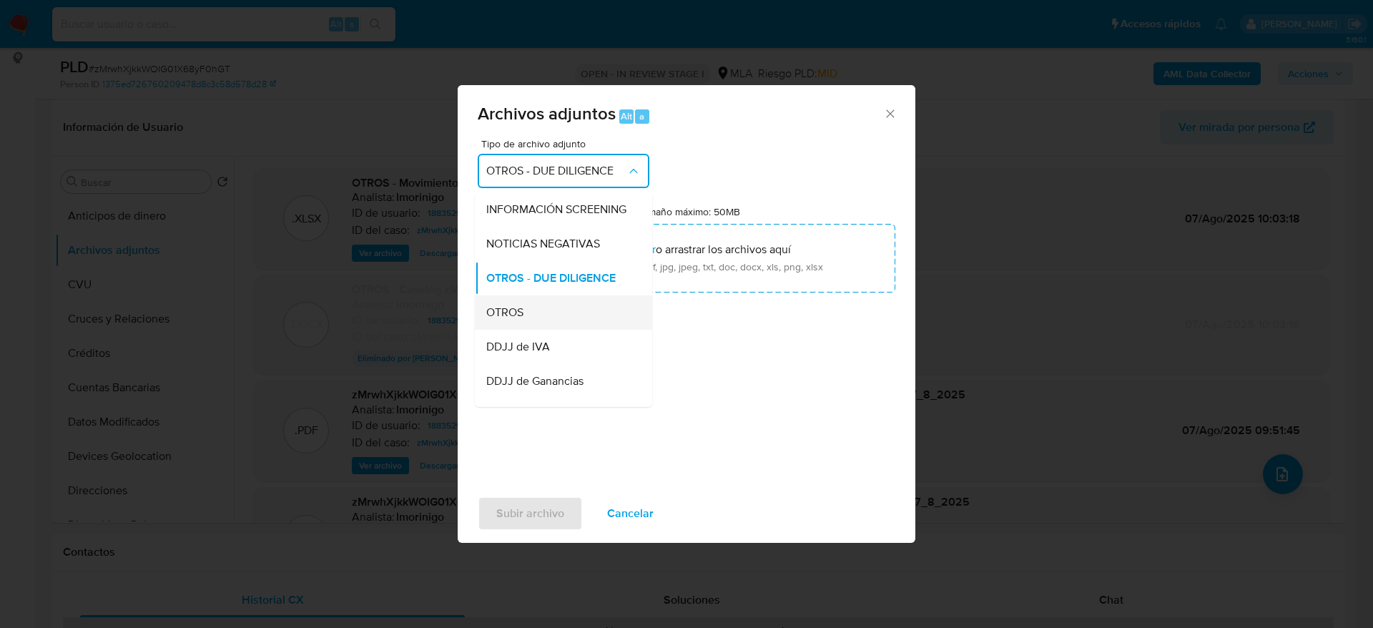
click at [499, 320] on span "OTROS" at bounding box center [504, 312] width 37 height 14
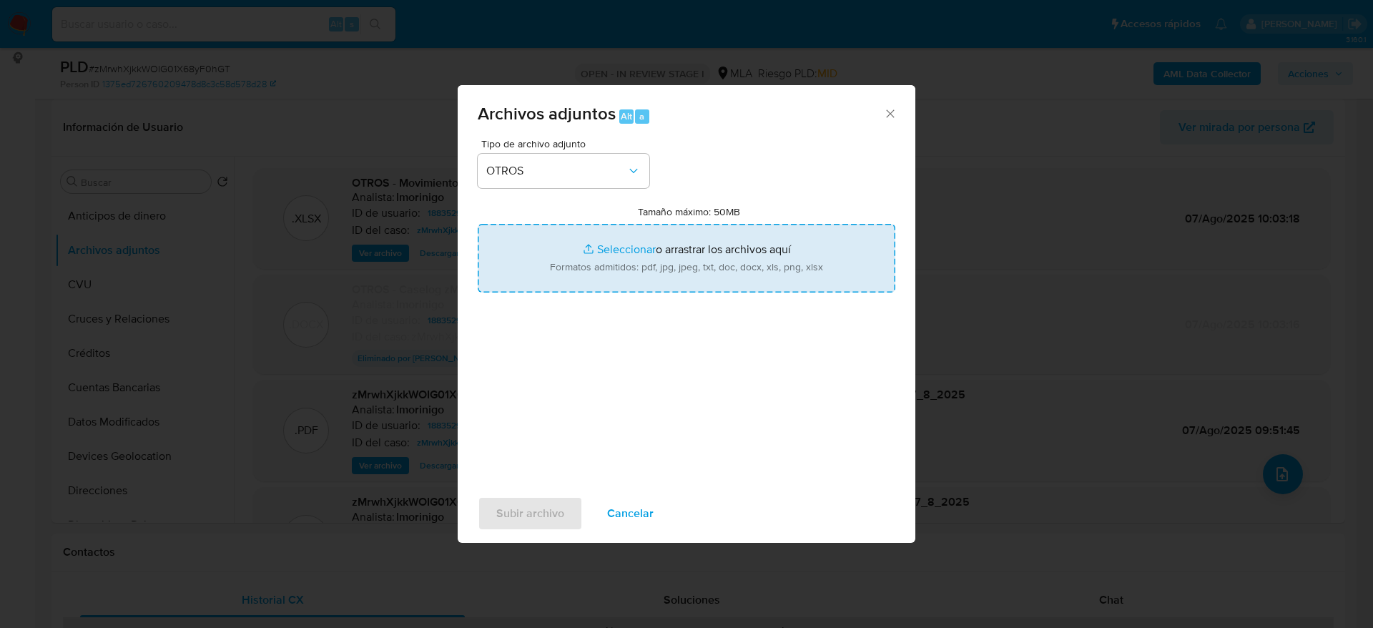
type input "C:\fakepath\Caselog zMrwhXjkkWOIG01X68yF0hGT v2.docx"
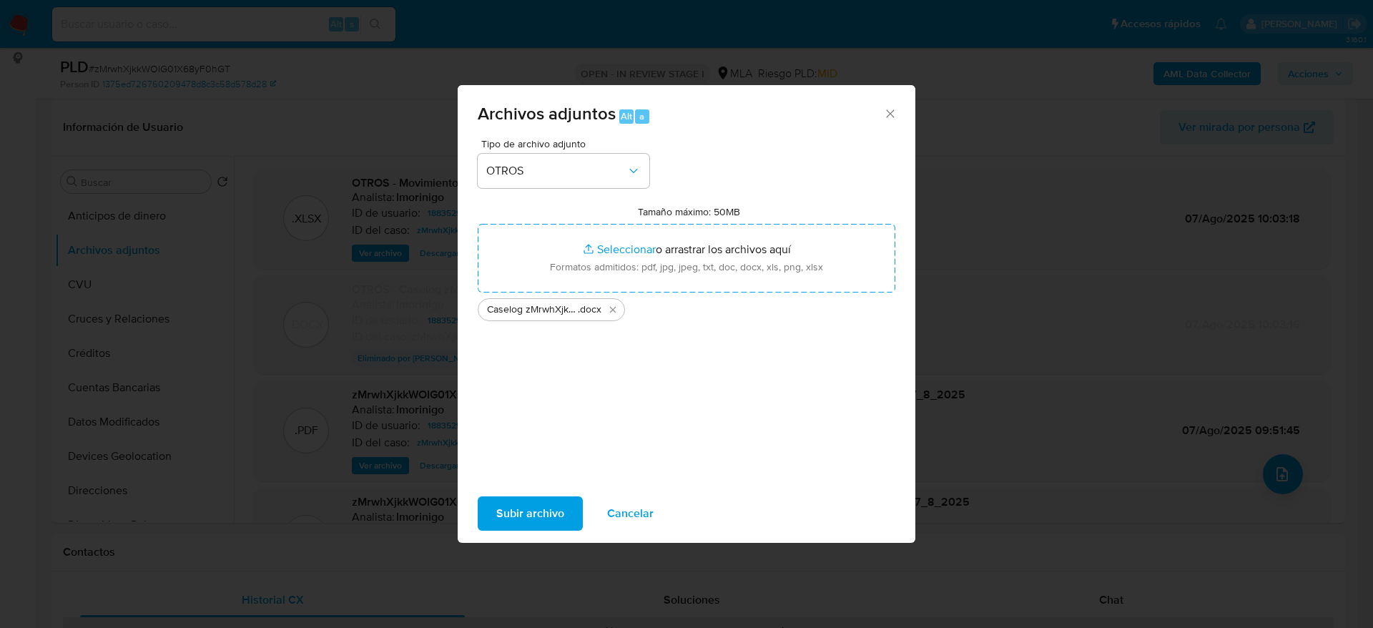
click at [542, 508] on span "Subir archivo" at bounding box center [530, 513] width 68 height 31
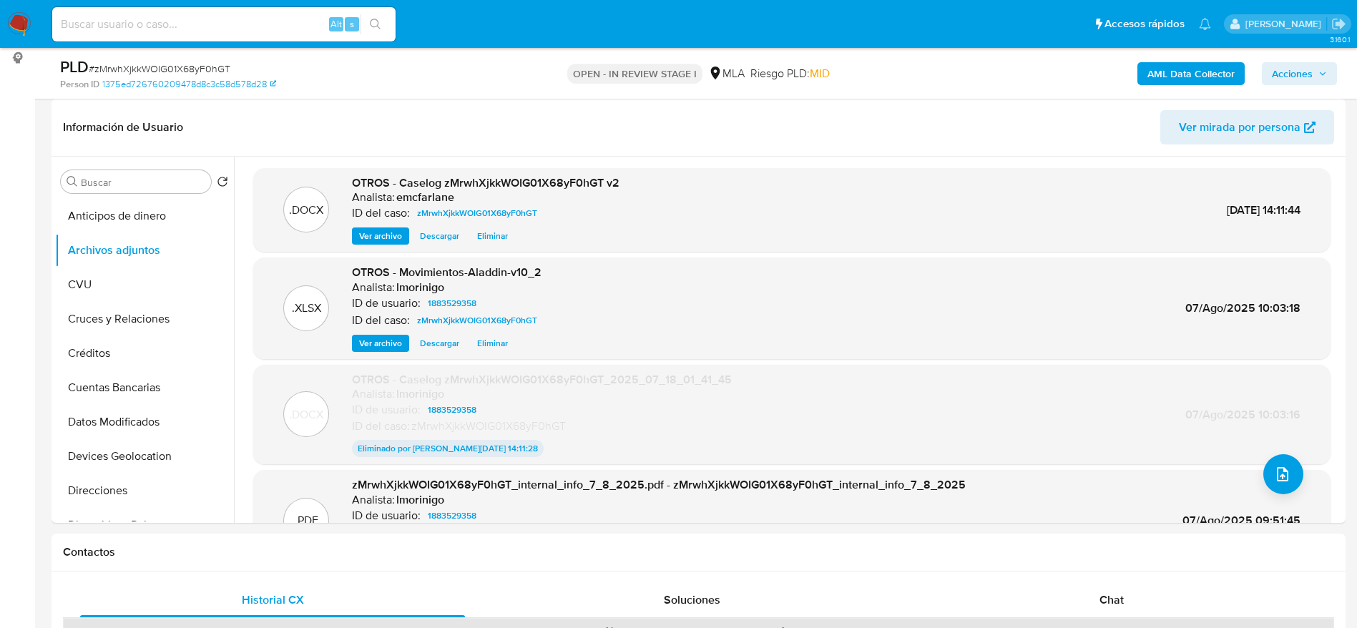
click at [984, 78] on div "AML Data Collector Acciones" at bounding box center [1126, 74] width 422 height 34
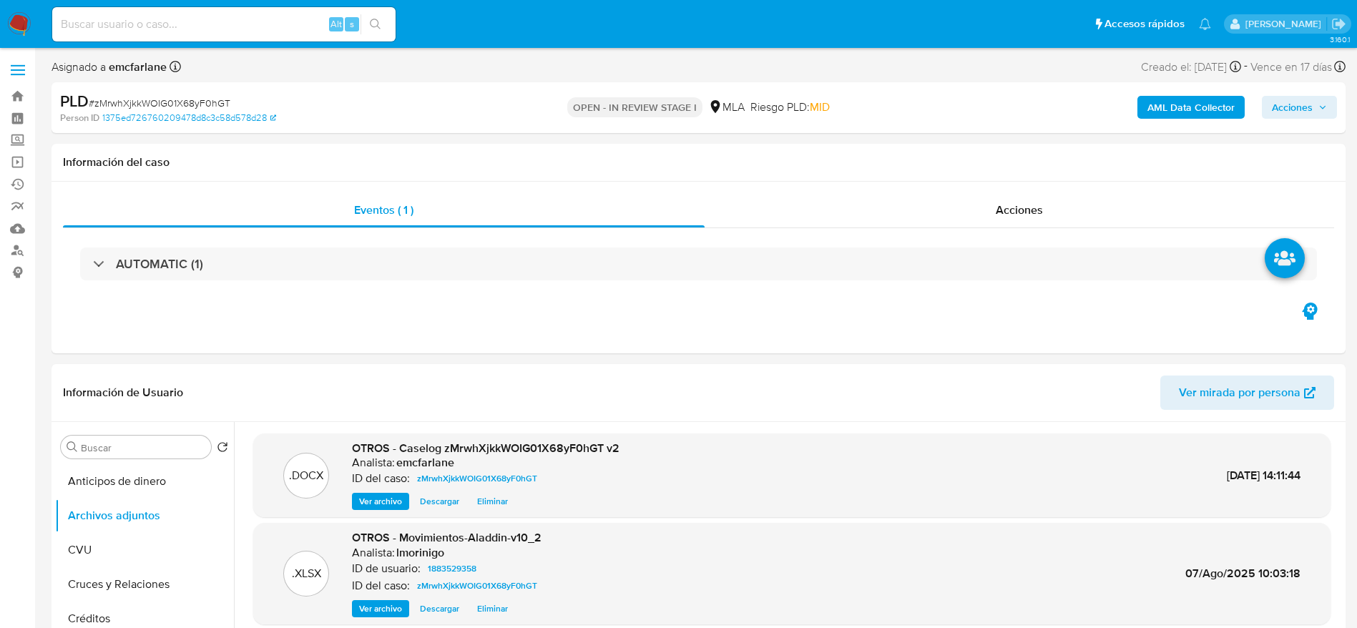
drag, startPoint x: 1288, startPoint y: 112, endPoint x: 1258, endPoint y: 117, distance: 29.8
click at [1280, 113] on span "Acciones" at bounding box center [1292, 107] width 41 height 23
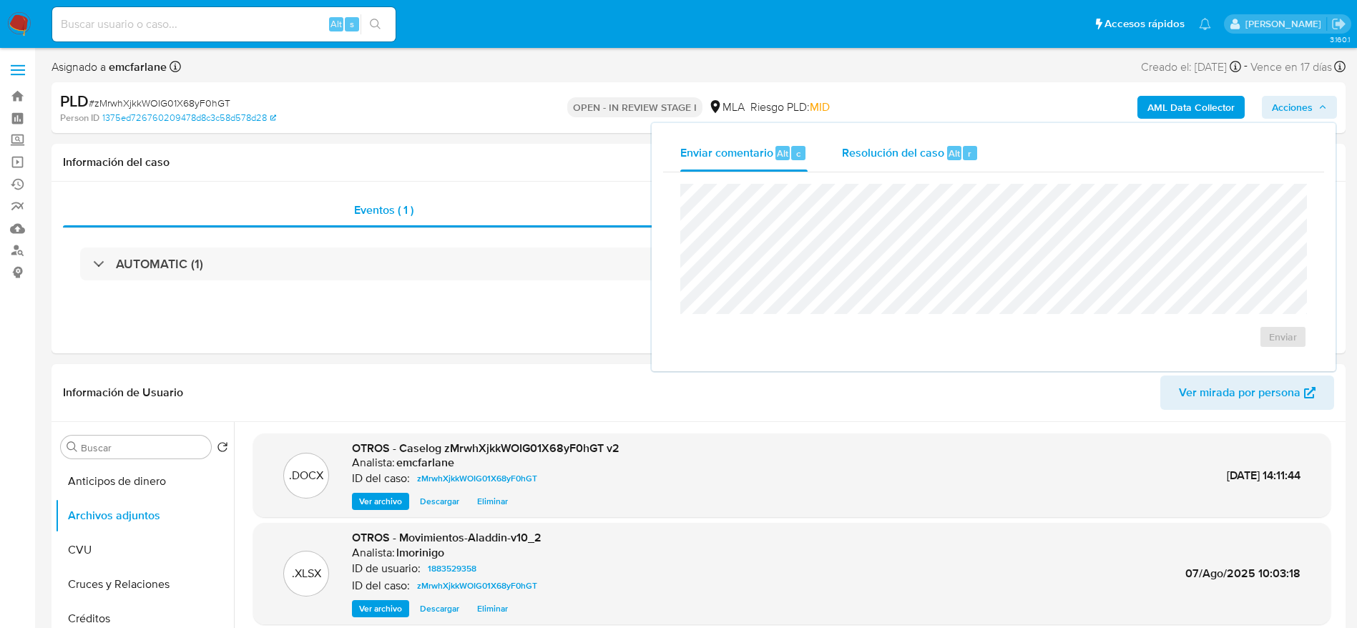
click at [907, 155] on span "Resolución del caso" at bounding box center [893, 152] width 102 height 16
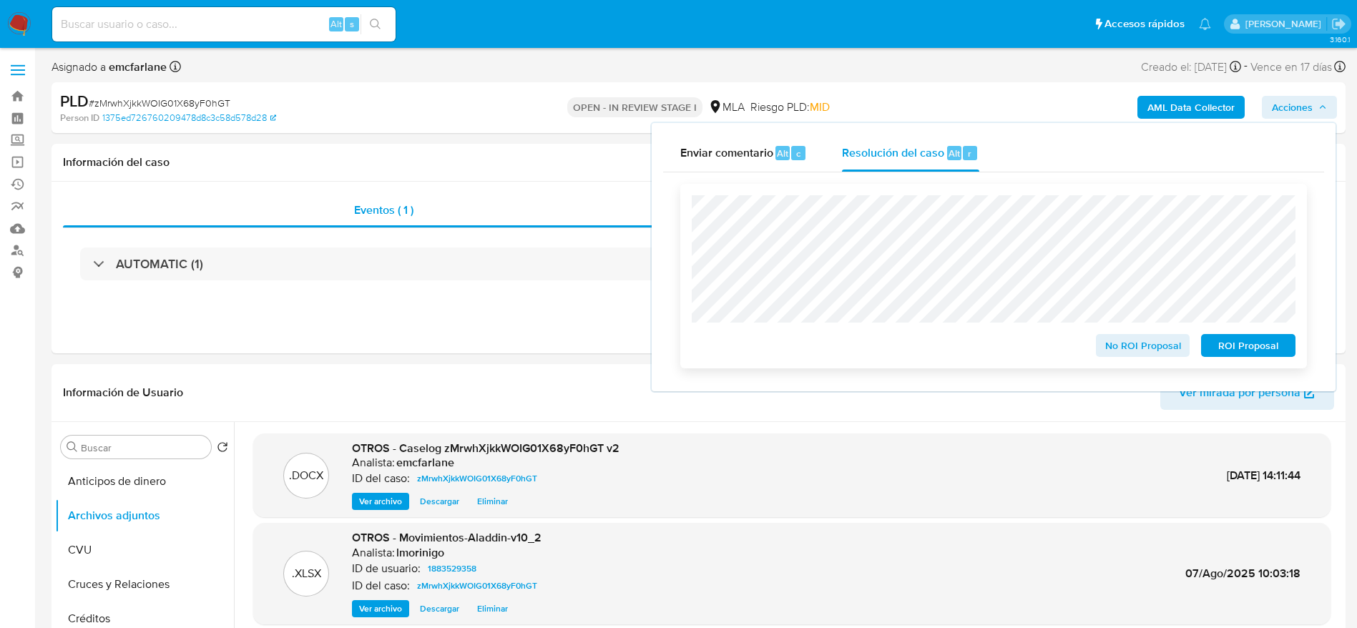
click at [1249, 351] on span "ROI Proposal" at bounding box center [1248, 345] width 74 height 20
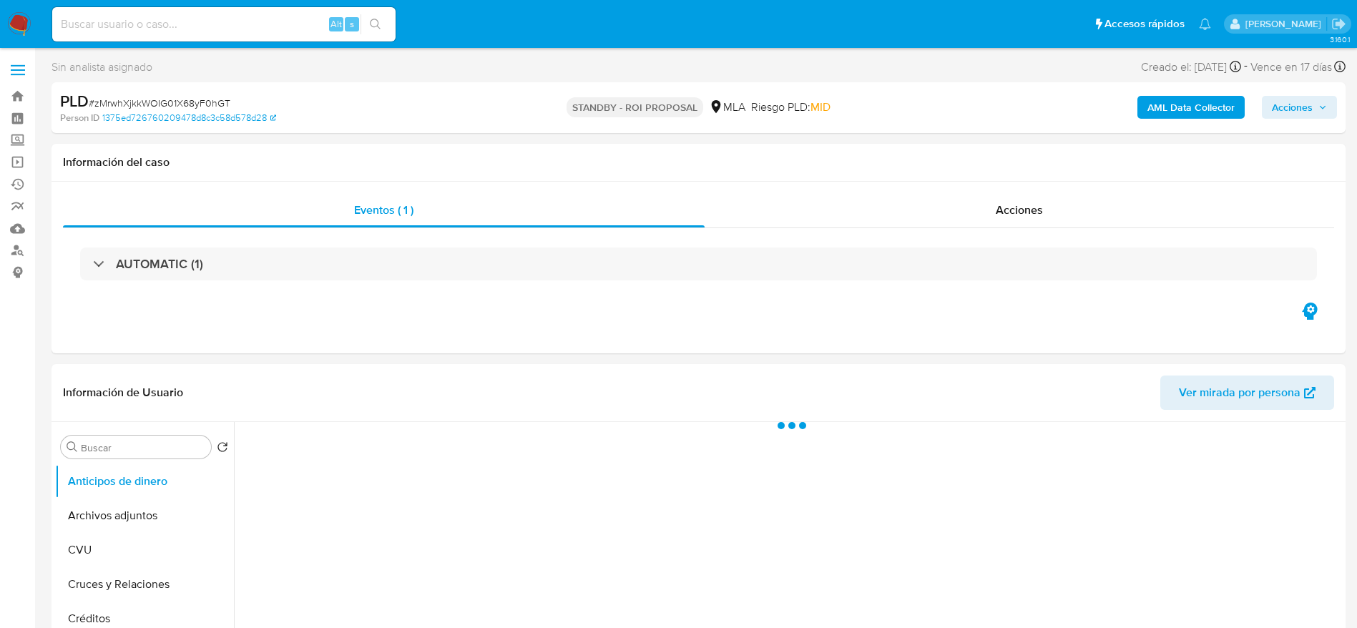
select select "10"
click at [174, 30] on input at bounding box center [223, 24] width 343 height 19
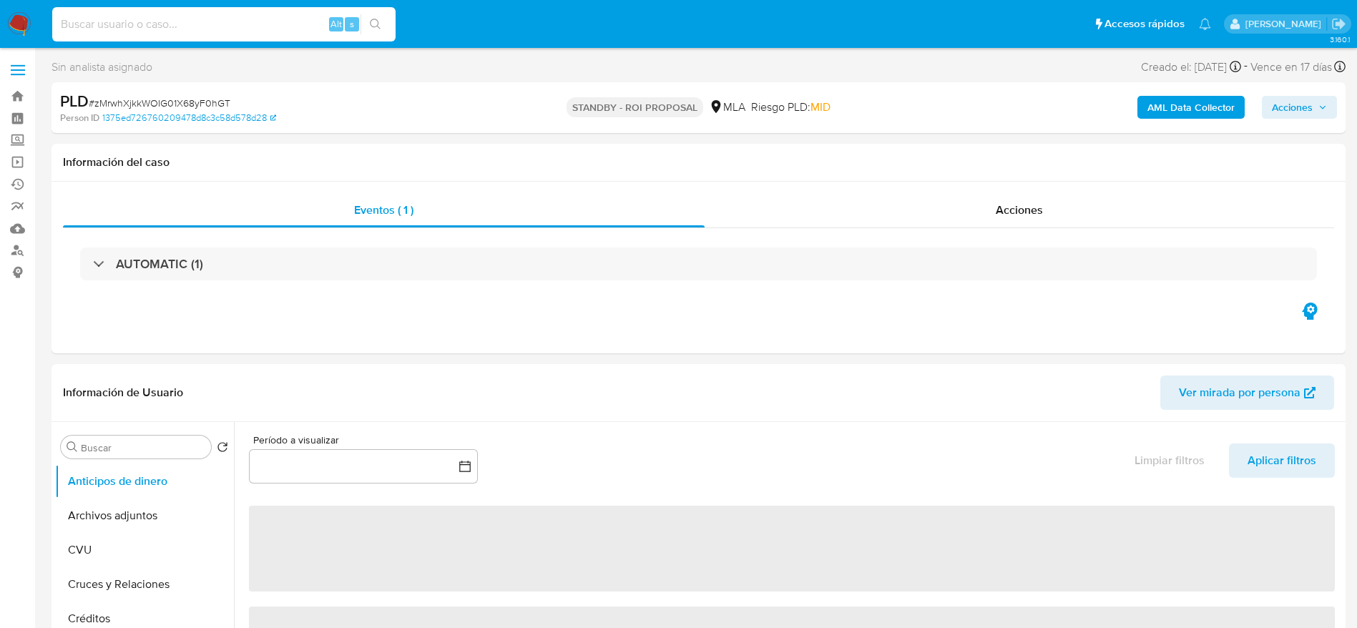
paste input "JwcIR2NLDcWgNTG8DgIjTvpd"
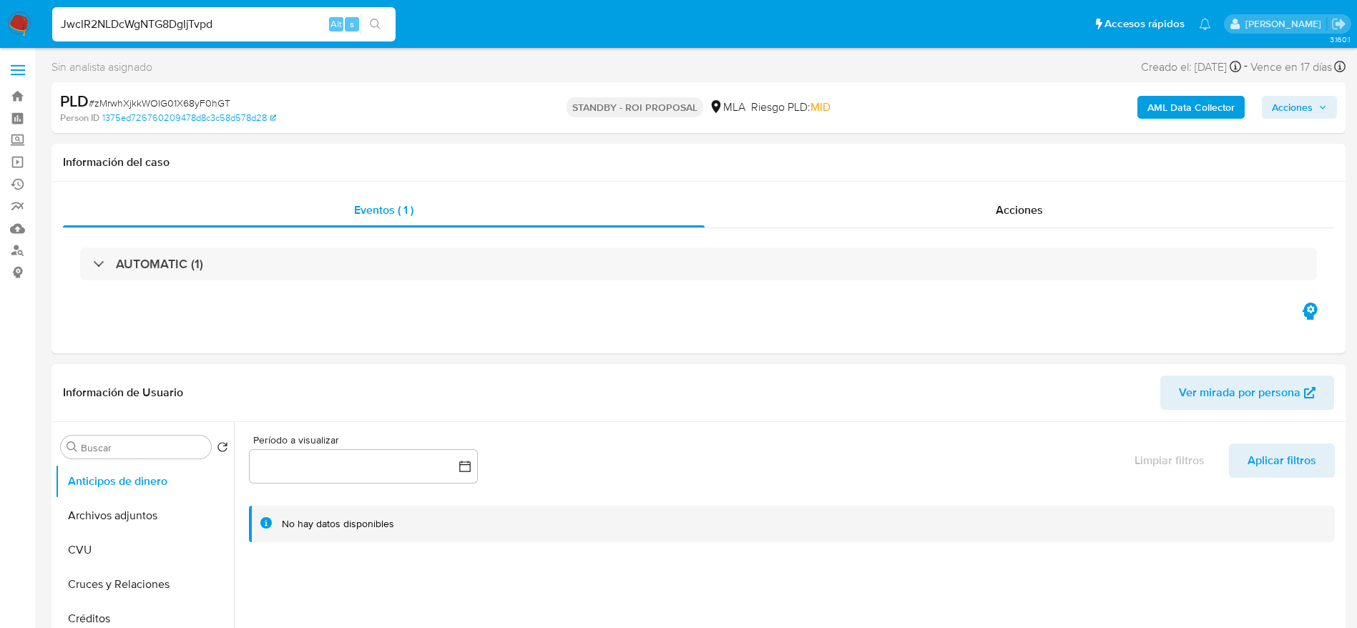
type input "JwcIR2NLDcWgNTG8DgIjTvpd"
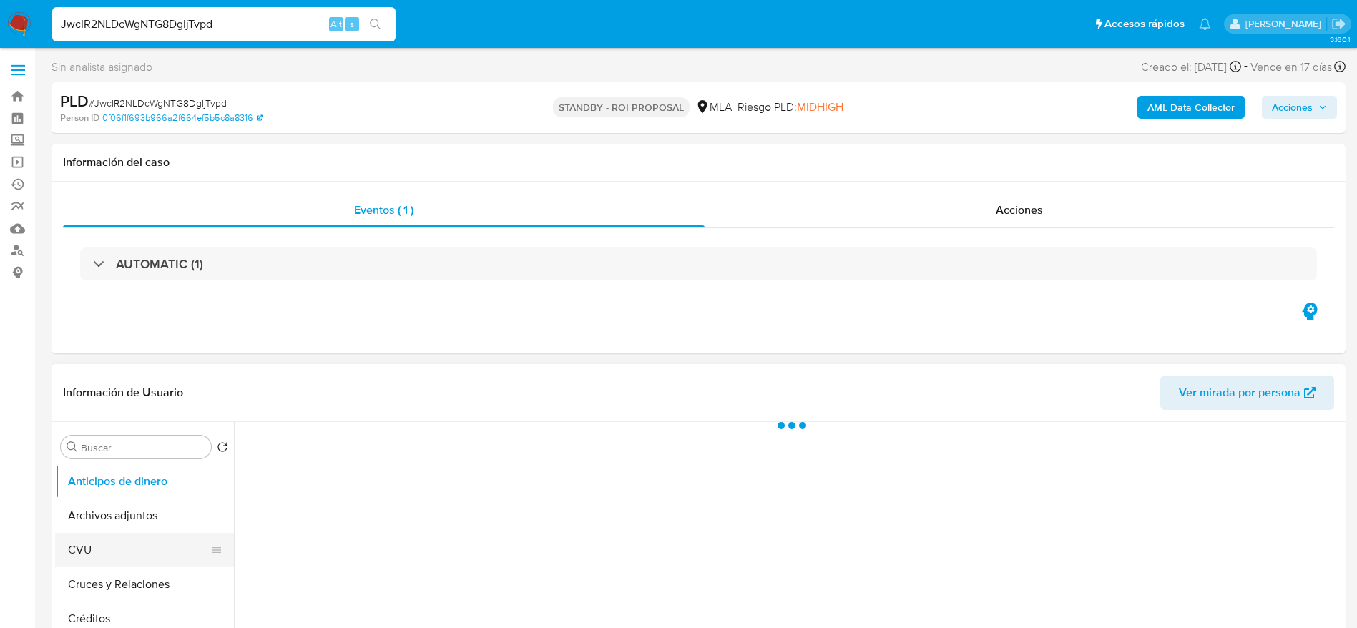
drag, startPoint x: 123, startPoint y: 570, endPoint x: 142, endPoint y: 562, distance: 20.5
click at [123, 571] on button "Cruces y Relaciones" at bounding box center [144, 584] width 179 height 34
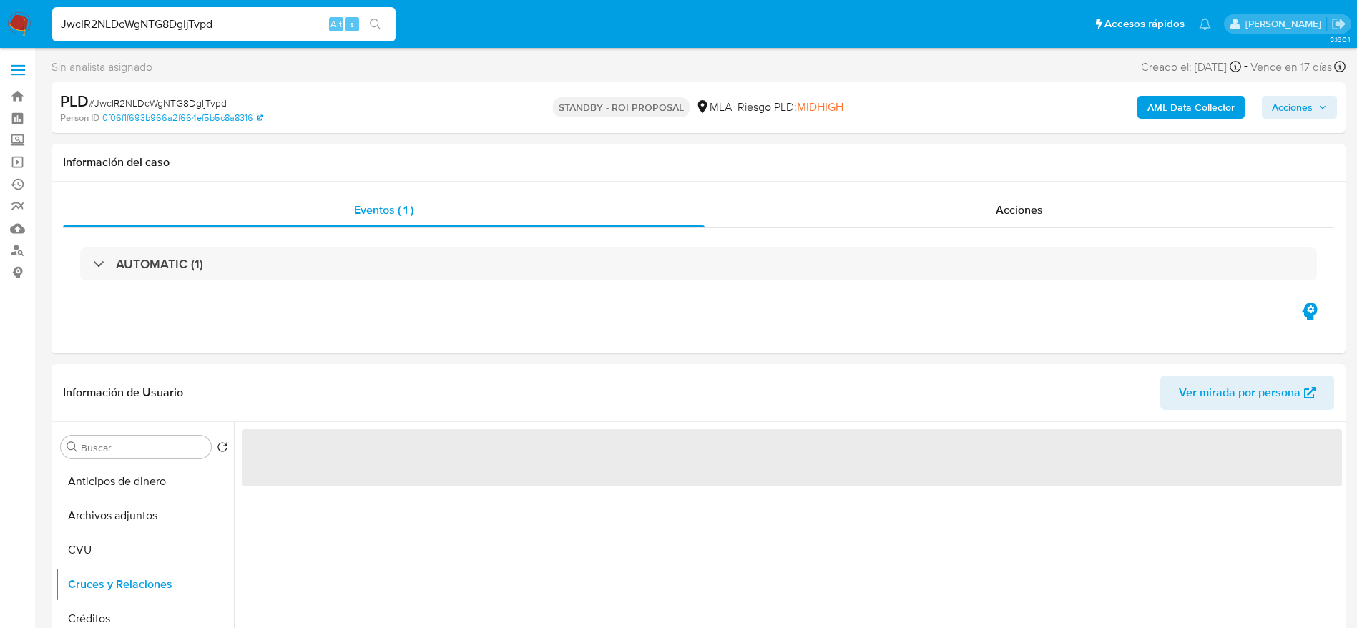
select select "10"
click at [103, 517] on button "Archivos adjuntos" at bounding box center [138, 516] width 167 height 34
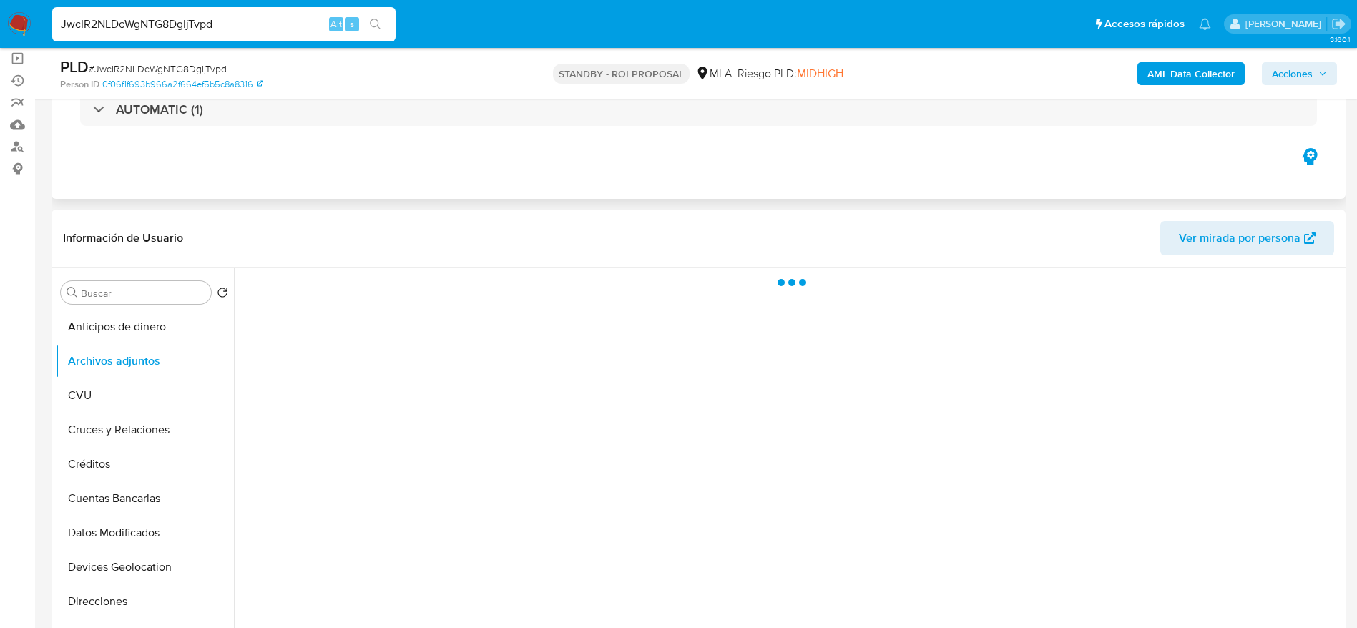
scroll to position [107, 0]
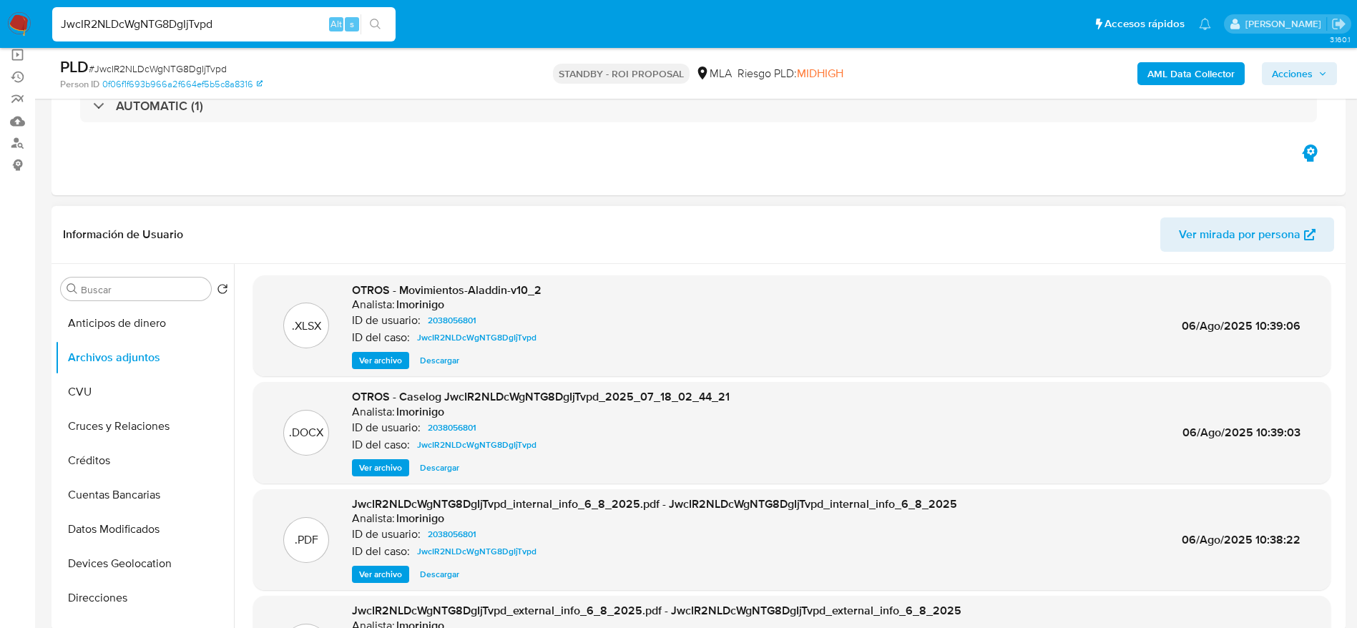
click at [439, 467] on span "Descargar" at bounding box center [439, 468] width 39 height 14
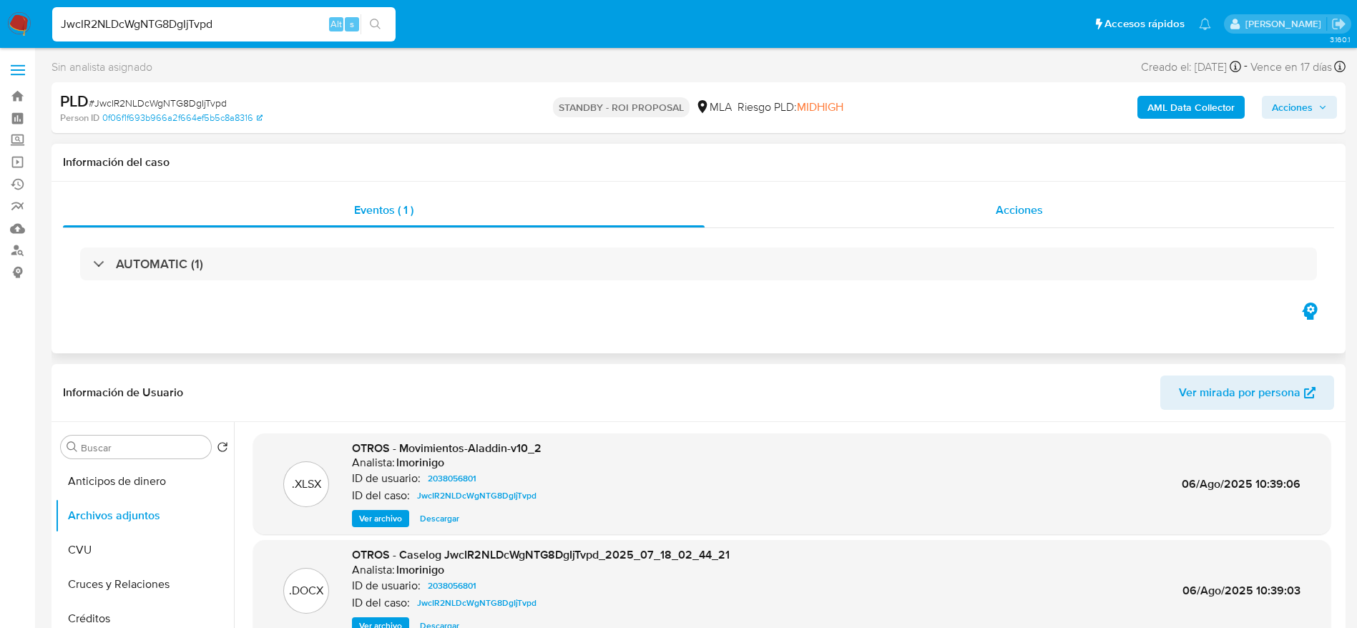
click at [1057, 216] on div "Acciones" at bounding box center [1019, 210] width 629 height 34
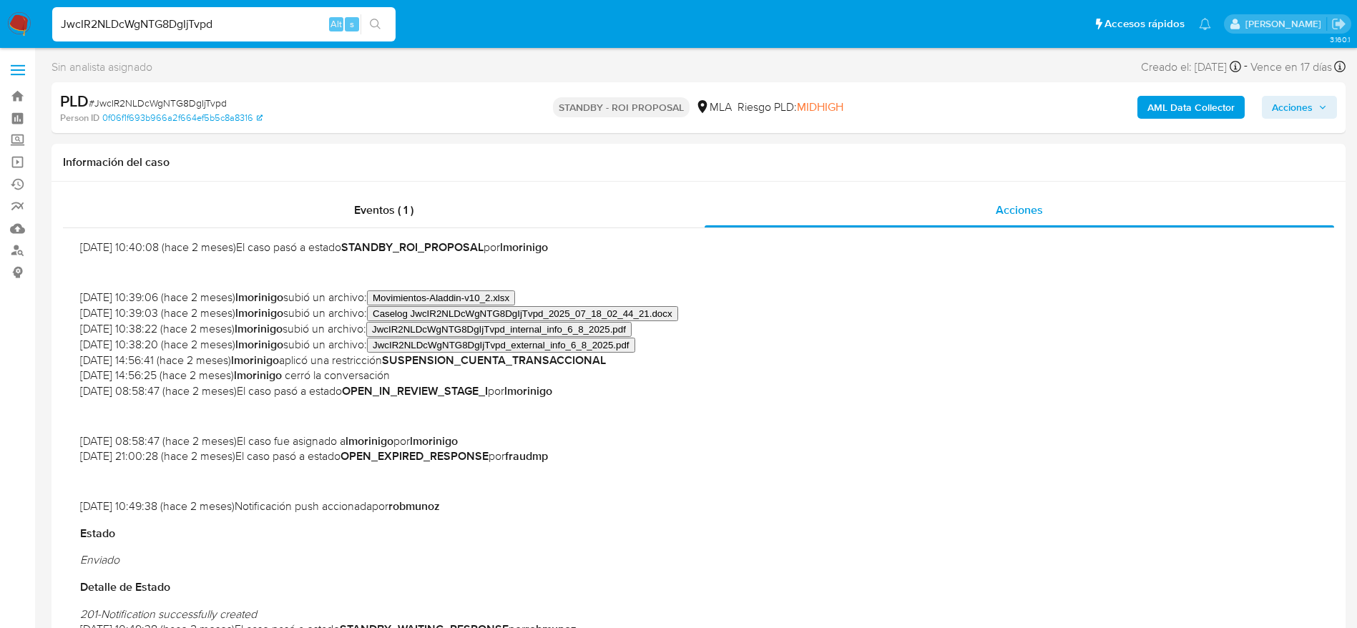
scroll to position [1180, 0]
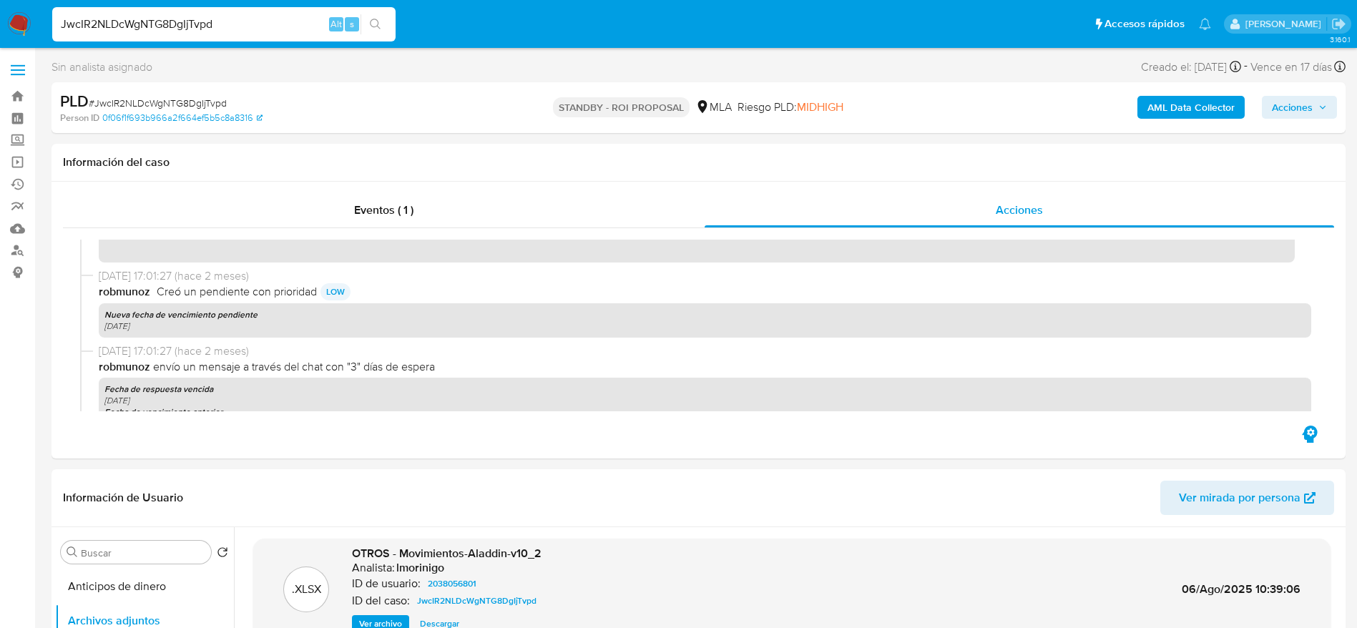
click at [254, 26] on input "JwcIR2NLDcWgNTG8DgIjTvpd" at bounding box center [223, 24] width 343 height 19
paste input "A6HcNKCLiIenDFLp1JzIXEh5"
type input "A6HcNKCLiIenDFLp1JzIXEh5"
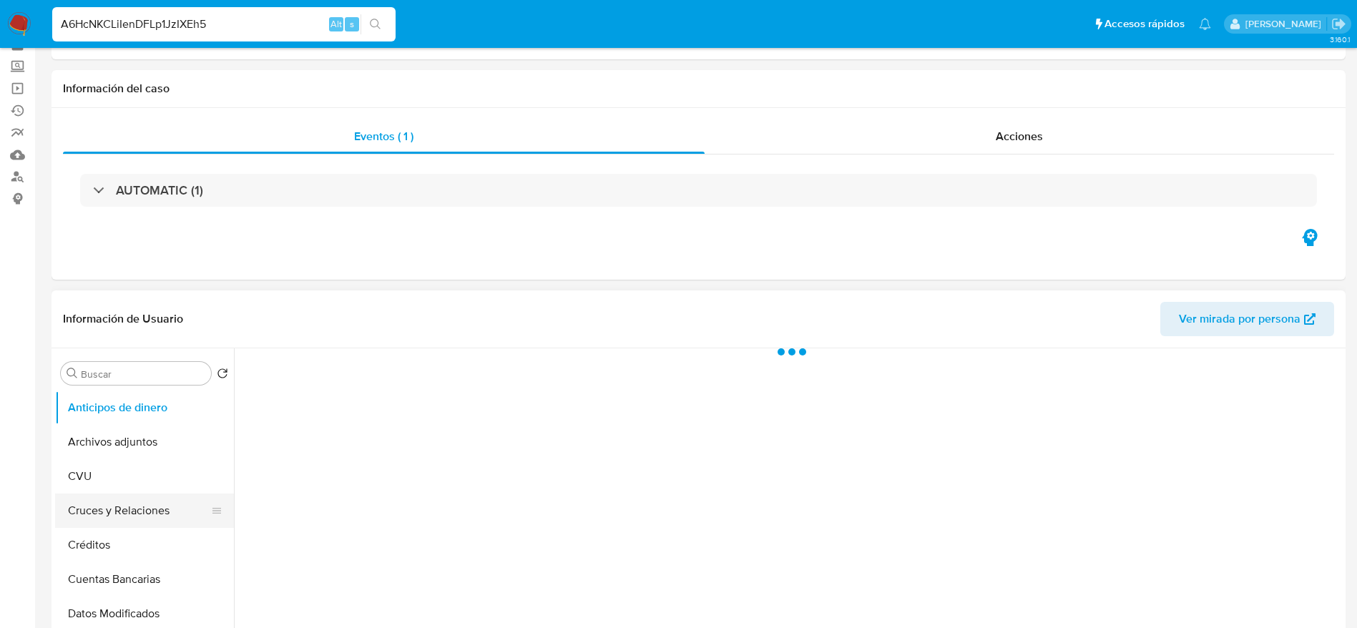
scroll to position [107, 0]
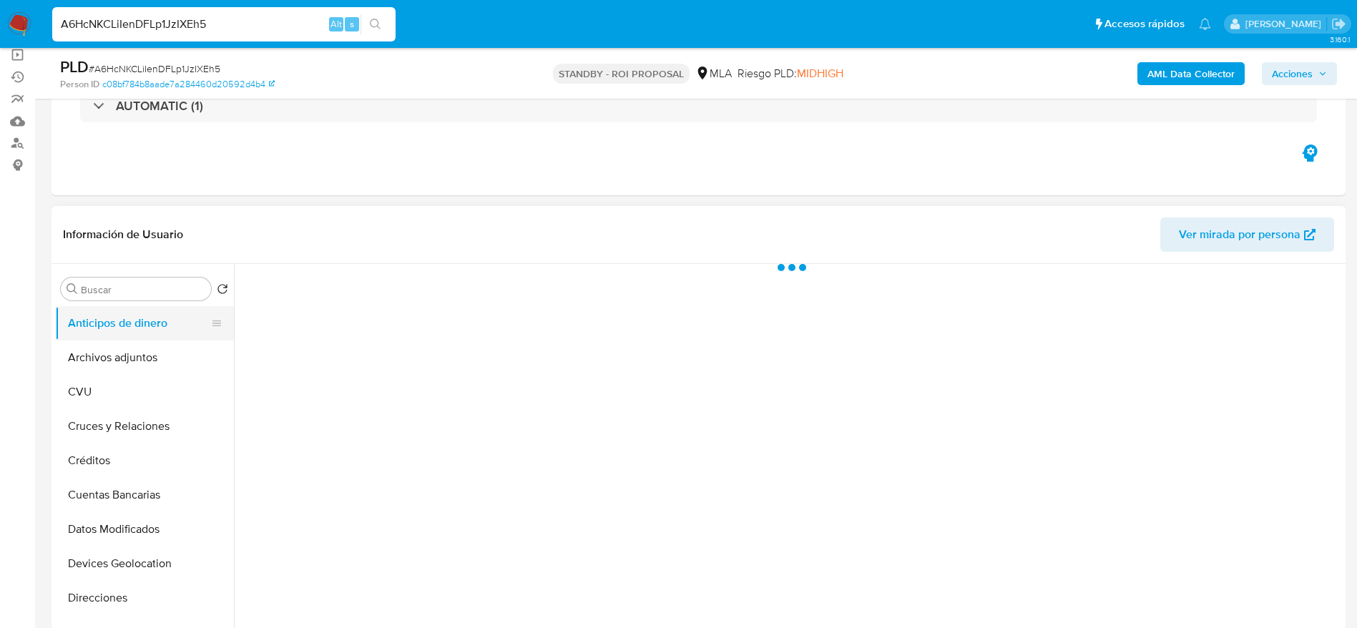
select select "10"
click at [102, 336] on button "Anticipos de dinero" at bounding box center [138, 323] width 167 height 34
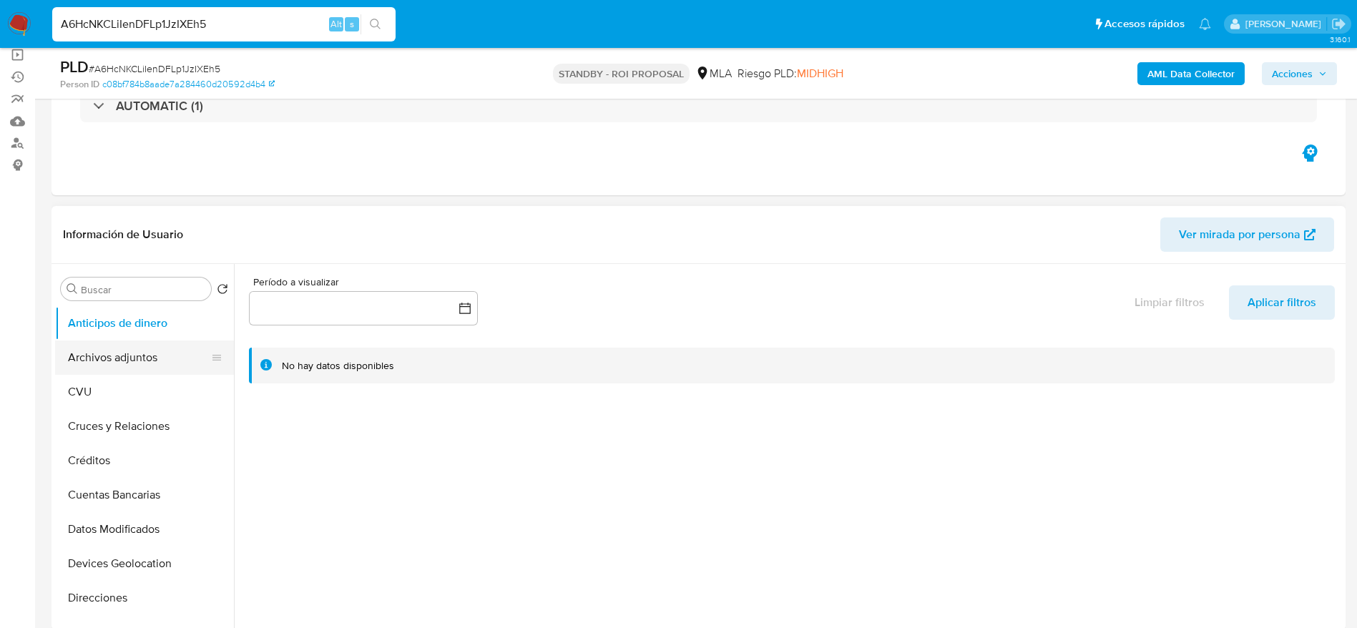
click at [98, 348] on button "Archivos adjuntos" at bounding box center [138, 357] width 167 height 34
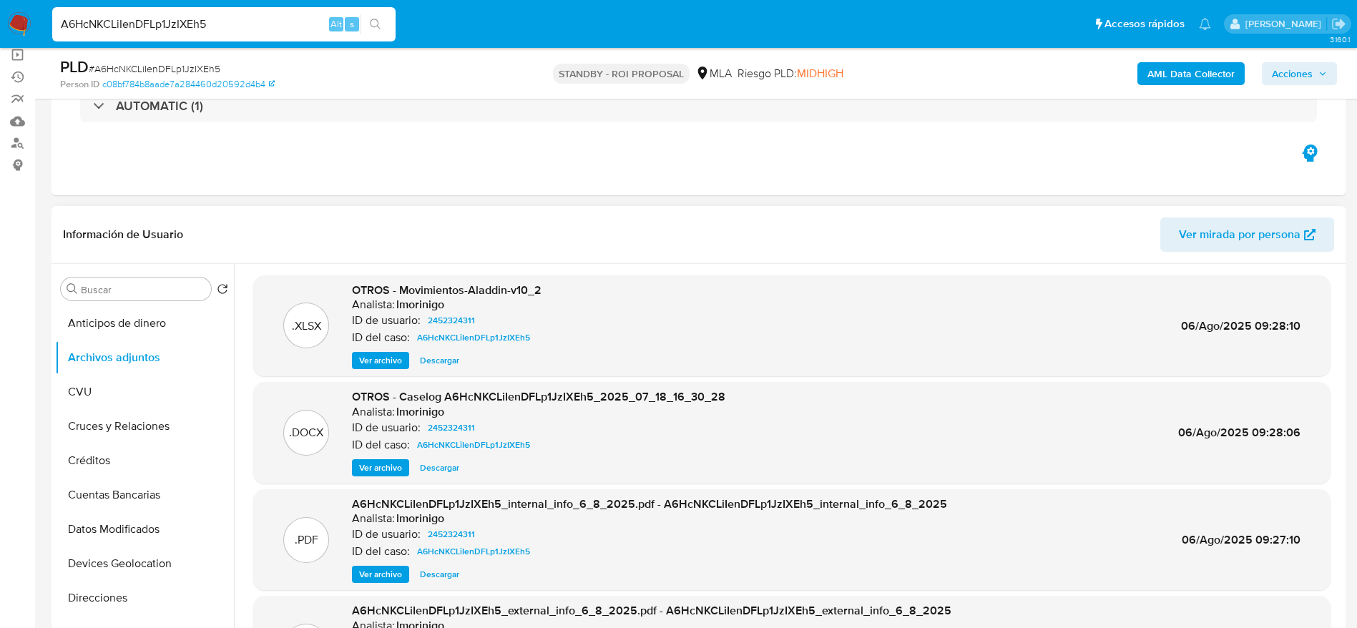
scroll to position [215, 0]
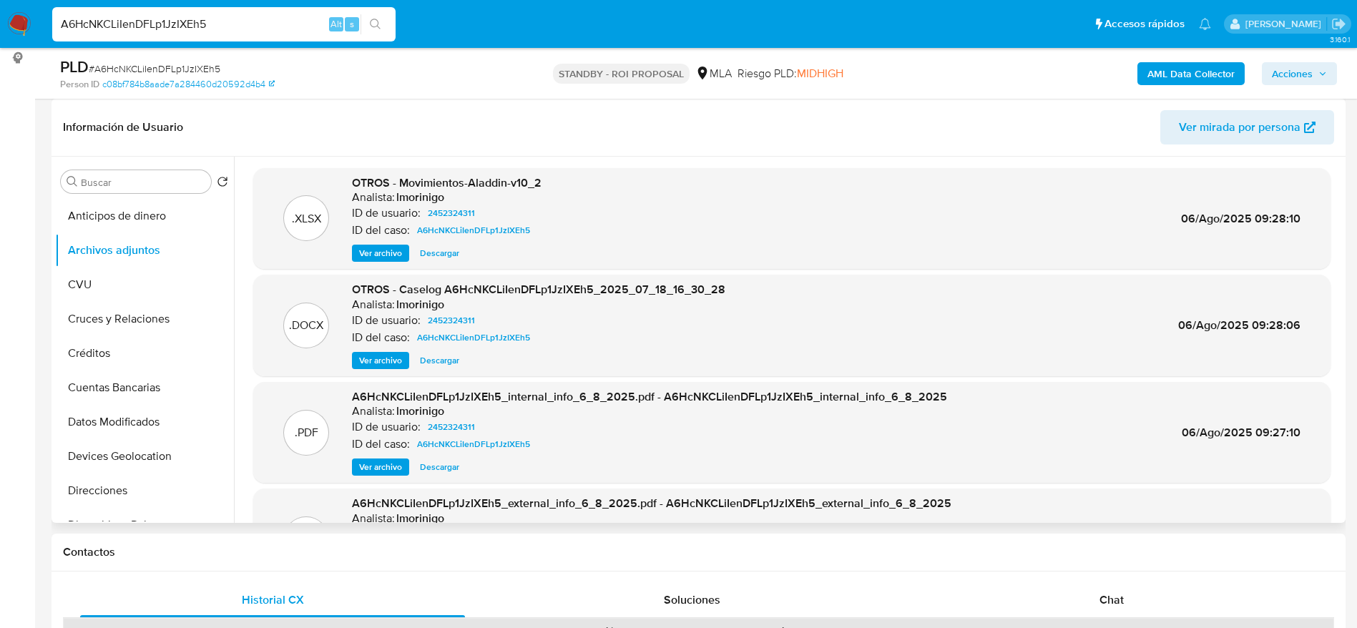
click at [439, 363] on span "Descargar" at bounding box center [439, 360] width 39 height 14
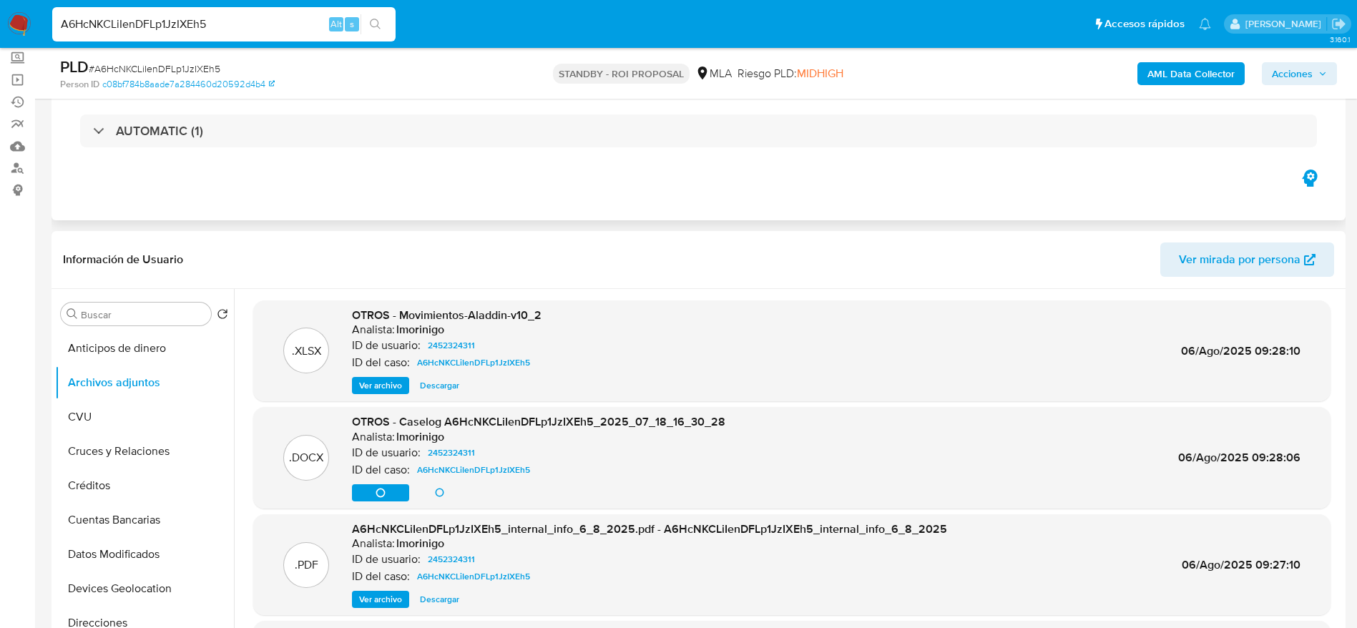
scroll to position [0, 0]
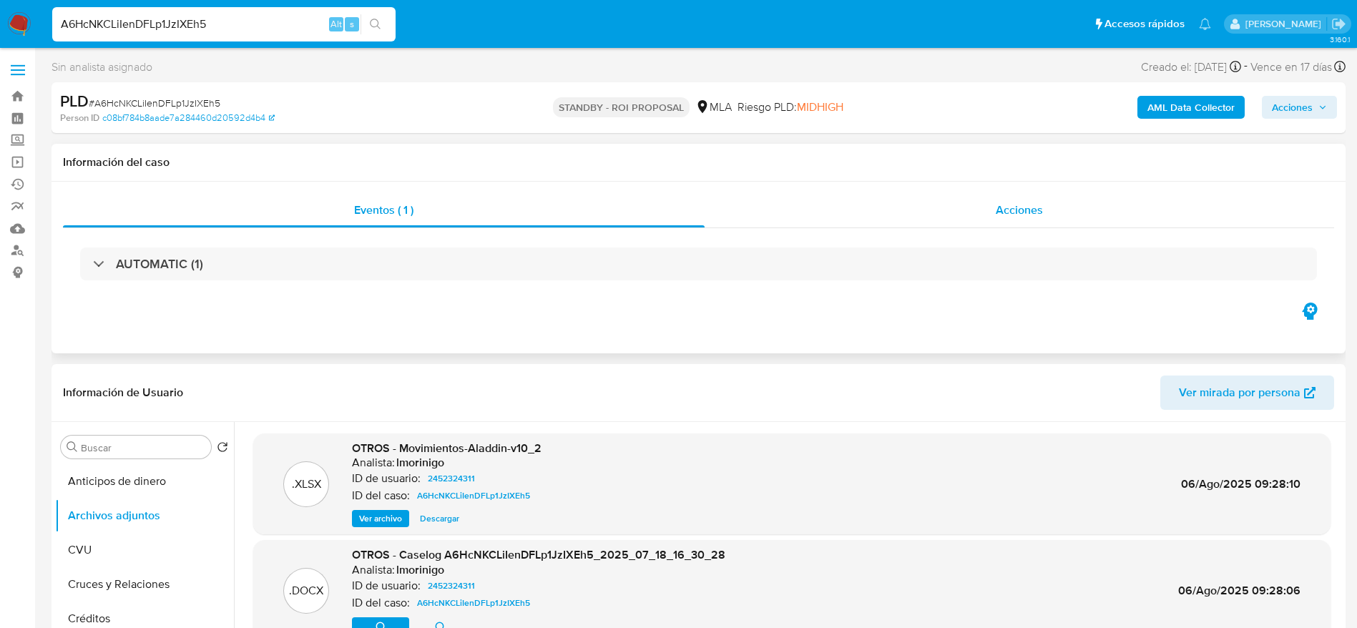
click at [1049, 207] on div "Acciones" at bounding box center [1019, 210] width 629 height 34
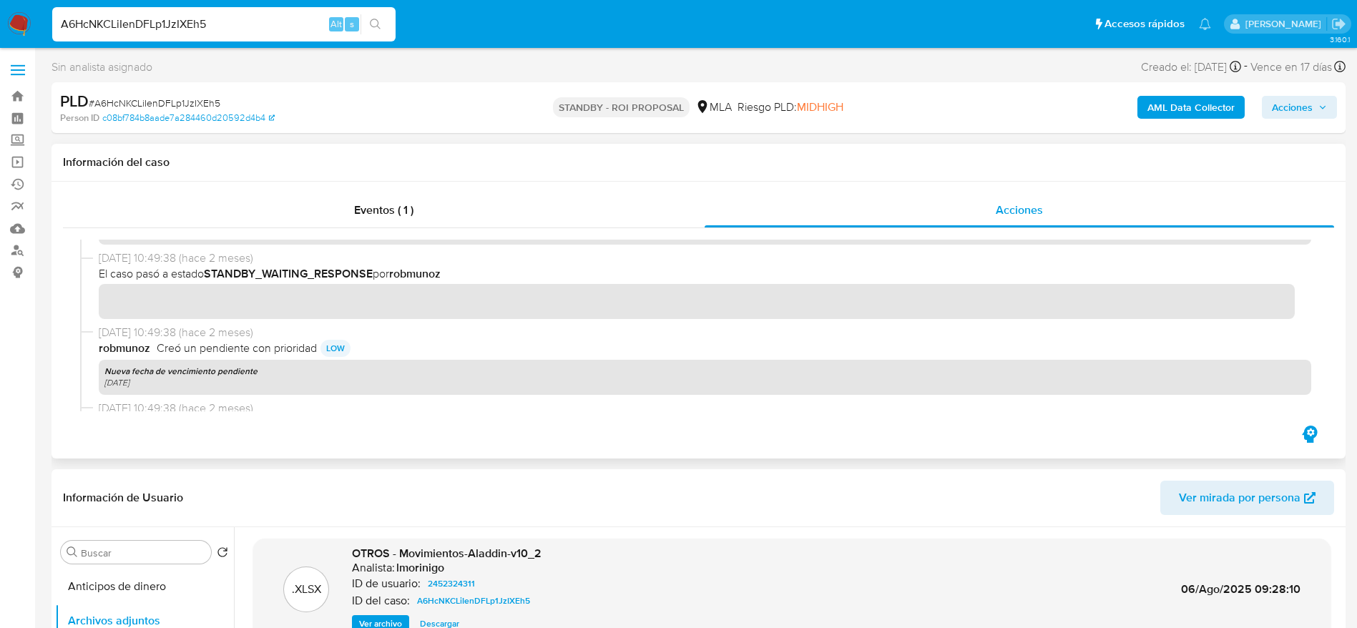
scroll to position [858, 0]
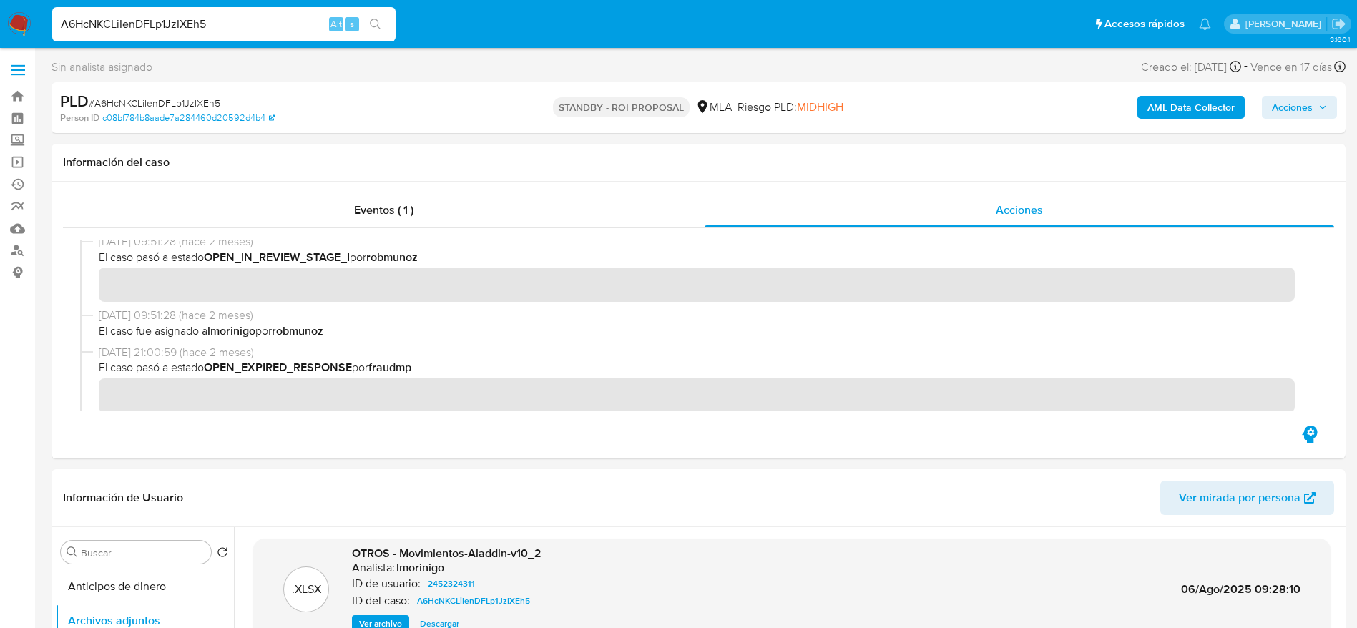
click at [226, 16] on input "A6HcNKCLiIenDFLp1JzIXEh5" at bounding box center [223, 24] width 343 height 19
paste input "XytvYLcEfm2gZeMtgfIm3EMI"
type input "XytvYLcEfm2gZeMtgfIm3EMI"
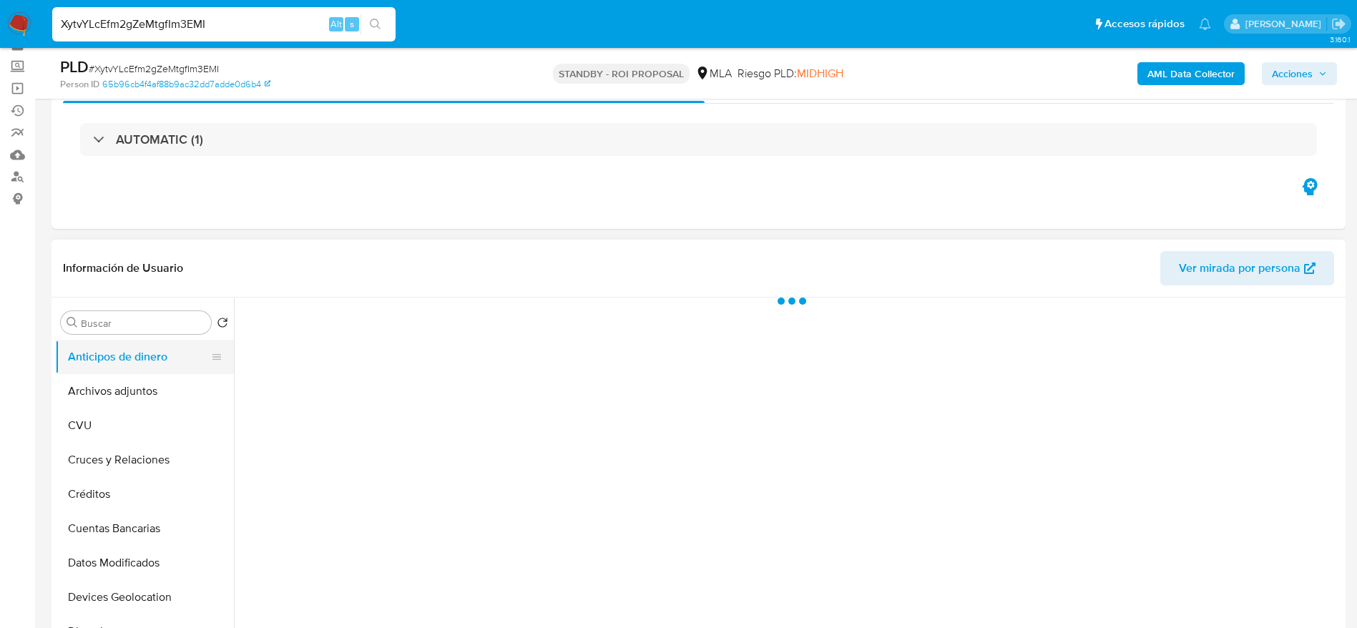
scroll to position [107, 0]
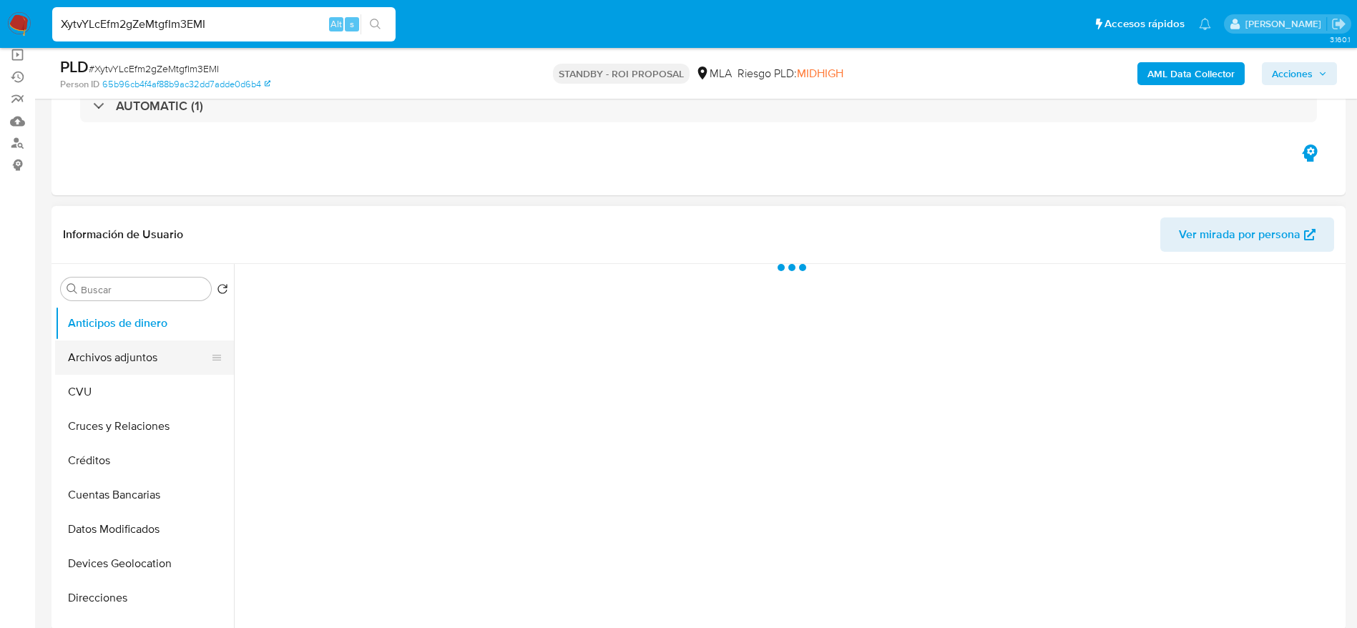
select select "10"
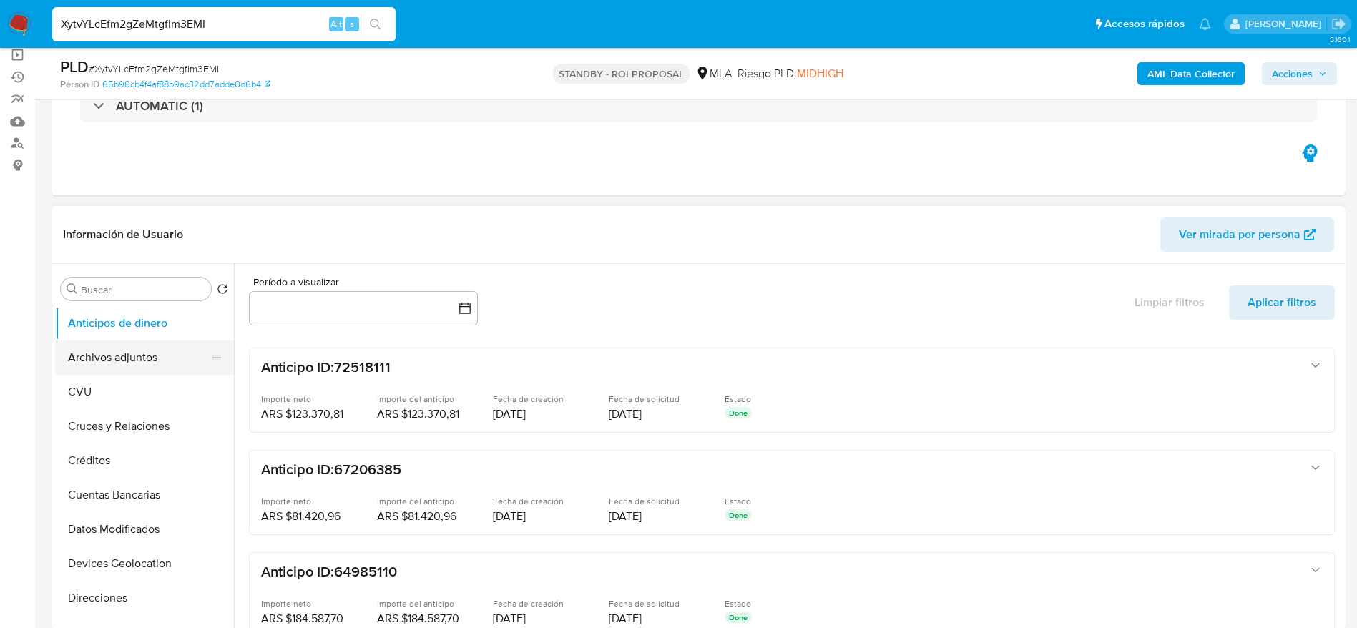
click at [127, 366] on button "Archivos adjuntos" at bounding box center [138, 357] width 167 height 34
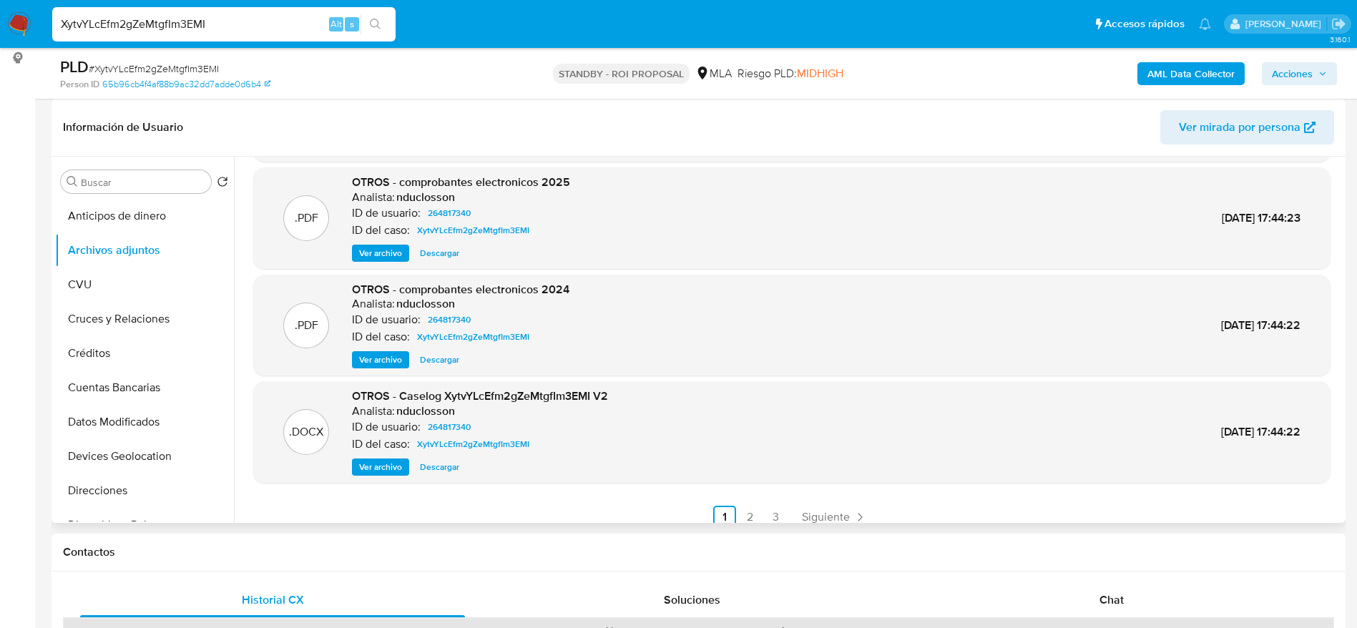
click at [450, 471] on span "Descargar" at bounding box center [439, 467] width 39 height 14
click at [240, 27] on input "XytvYLcEfm2gZeMtgfIm3EMI" at bounding box center [223, 24] width 343 height 19
paste input "9xbDadtedb4i9aPnbxLpZoAC"
type input "9xbDadtedb4i9aPnbxLpZoAC"
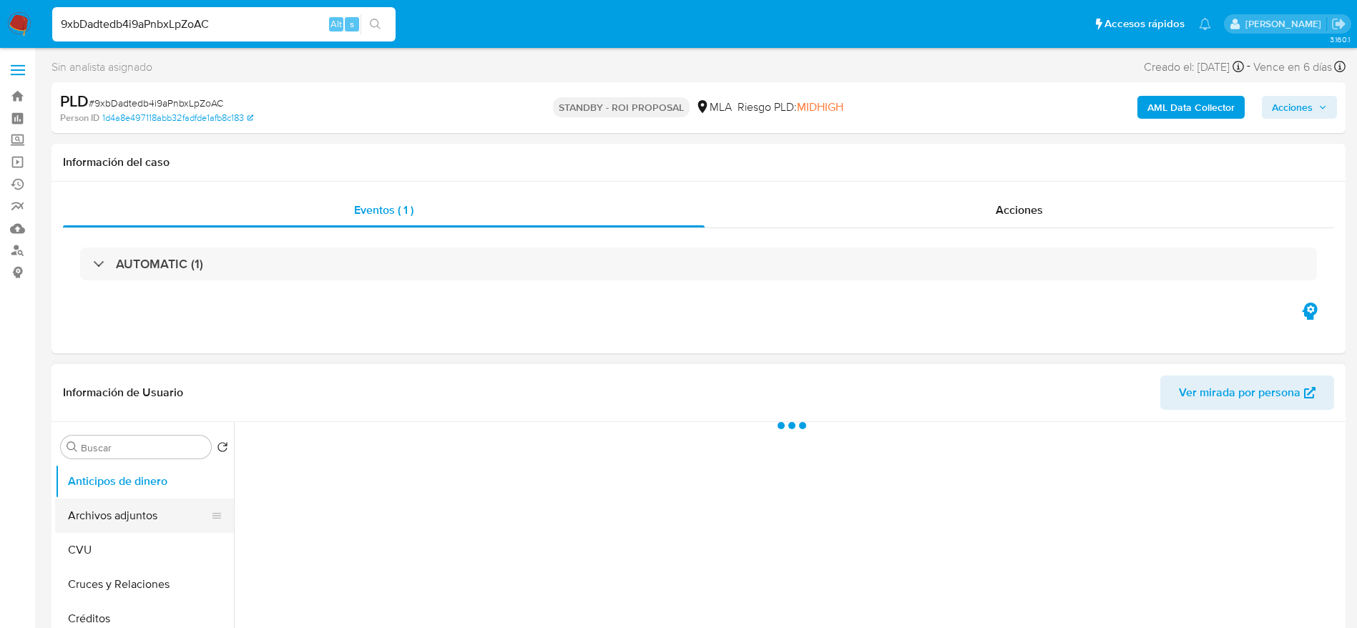
drag, startPoint x: 104, startPoint y: 509, endPoint x: 124, endPoint y: 501, distance: 21.8
click at [104, 511] on button "Archivos adjuntos" at bounding box center [138, 516] width 167 height 34
select select "10"
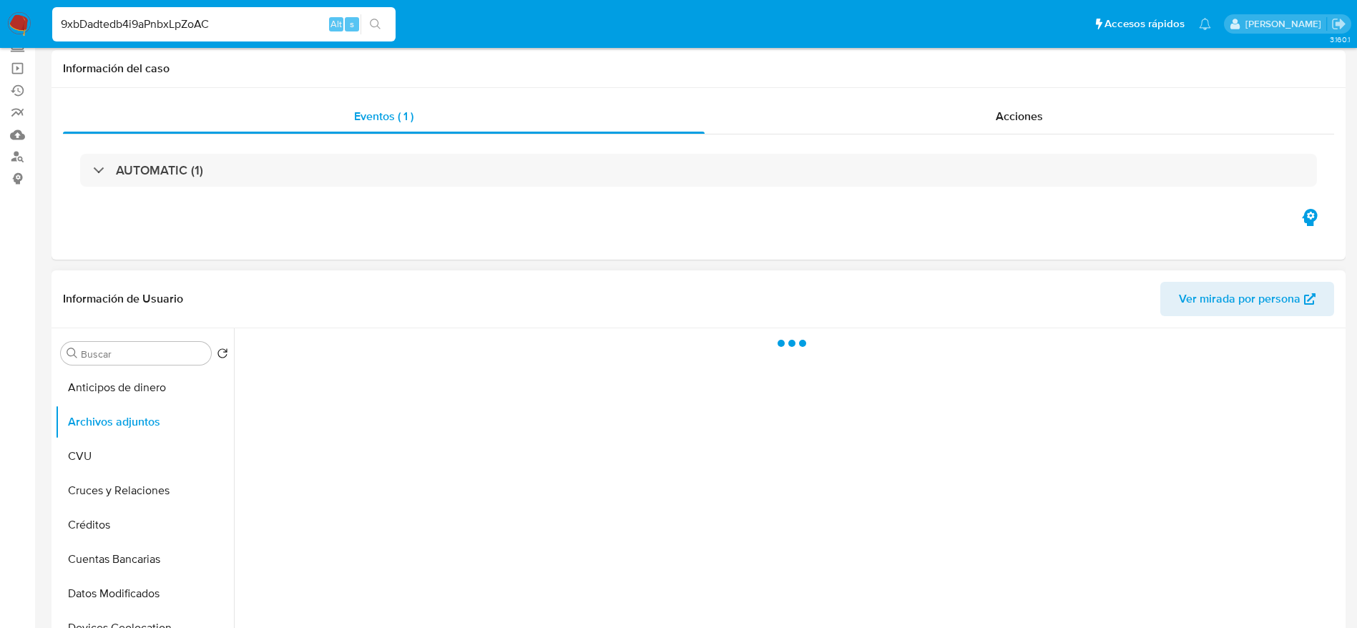
scroll to position [215, 0]
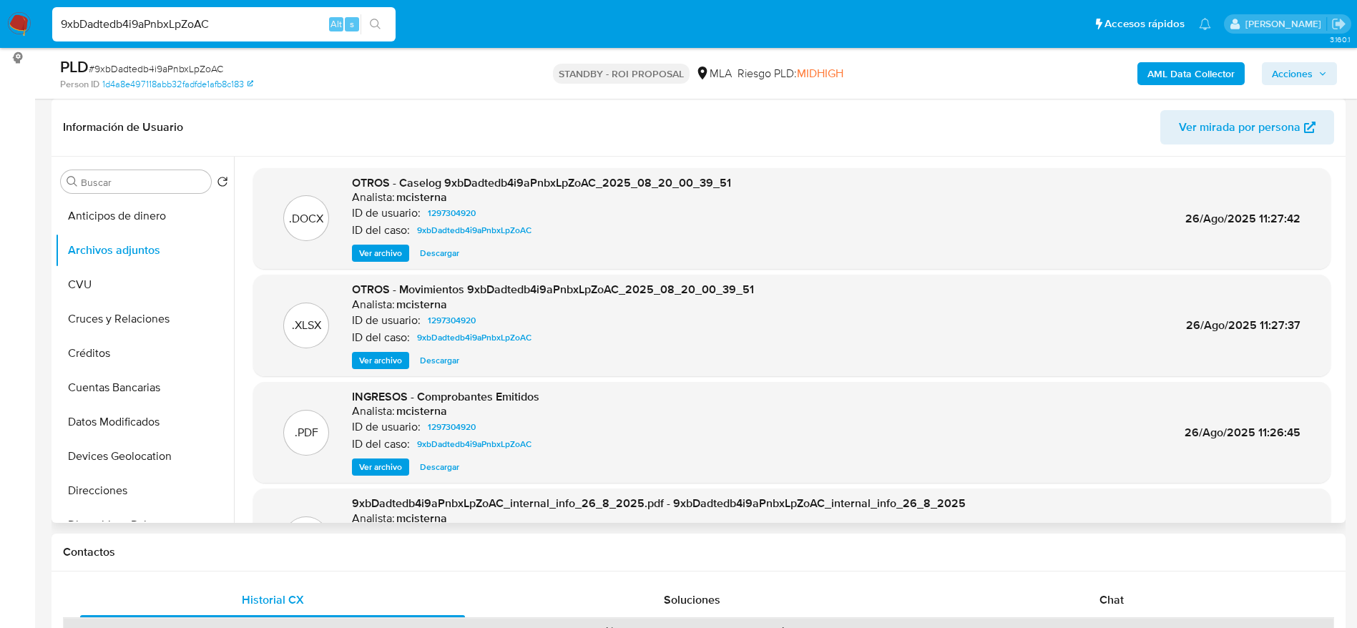
drag, startPoint x: 444, startPoint y: 251, endPoint x: 774, endPoint y: 258, distance: 330.6
click at [444, 251] on span "Descargar" at bounding box center [439, 253] width 39 height 14
click at [11, 11] on nav "Pausado Ver notificaciones 9xbDadtedb4i9aPnbxLpZoAC Alt s Accesos rápidos Presi…" at bounding box center [678, 24] width 1357 height 48
click at [16, 20] on img at bounding box center [19, 24] width 24 height 24
